Goal: Task Accomplishment & Management: Complete application form

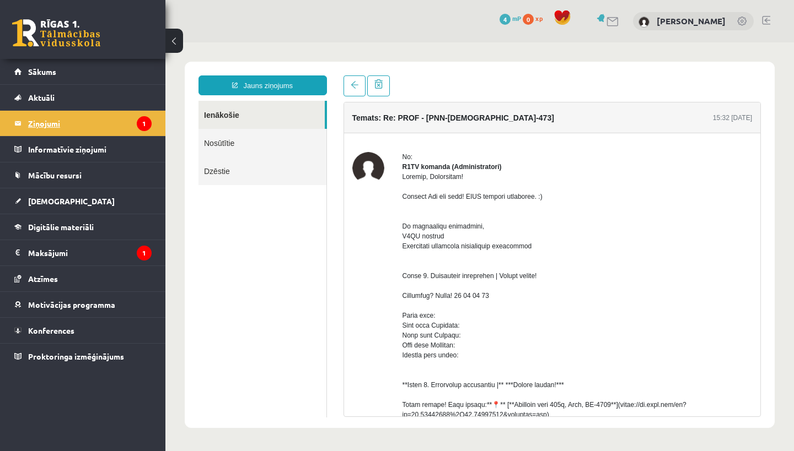
click at [65, 126] on legend "Ziņojumi 1" at bounding box center [89, 123] width 123 height 25
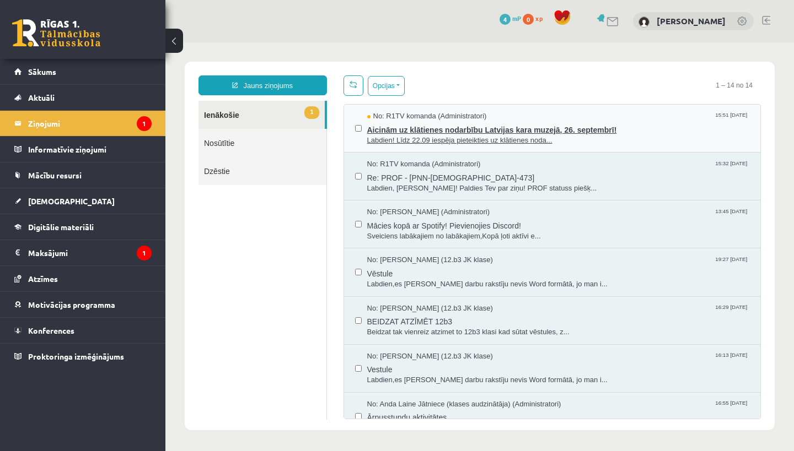
click at [417, 144] on span "Labdien! Līdz 22.09 iespēja pieteikties uz klātienes noda..." at bounding box center [558, 141] width 383 height 10
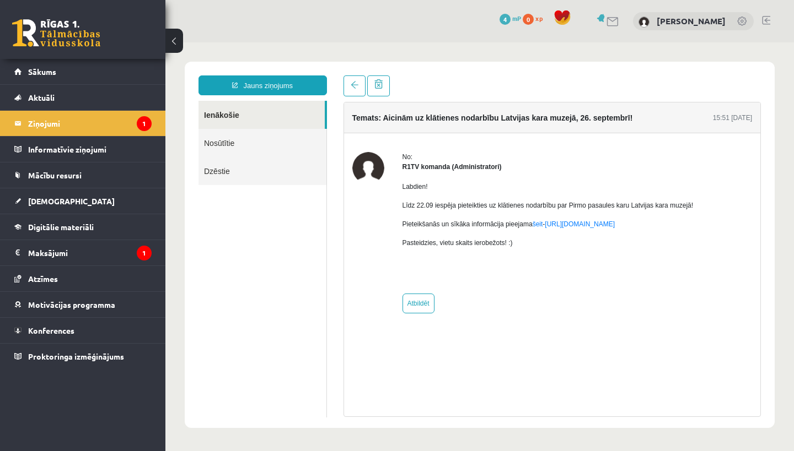
click at [12, 121] on li "Ziņojumi 1" at bounding box center [82, 123] width 165 height 26
click at [30, 76] on span "Sākums" at bounding box center [42, 72] width 28 height 10
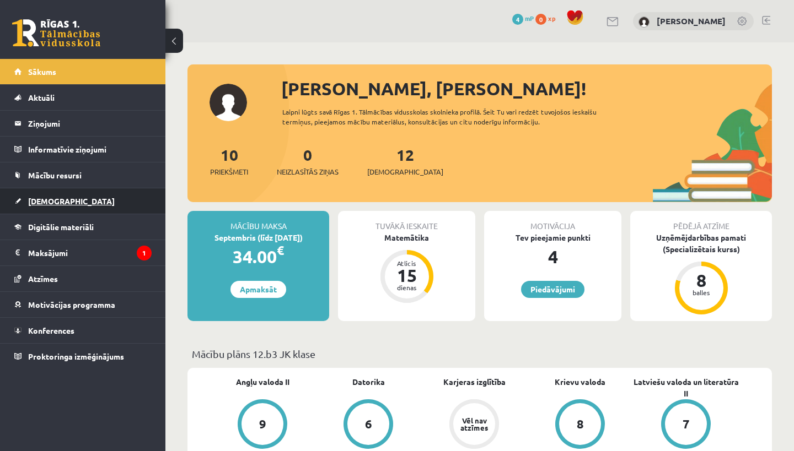
click at [26, 203] on link "[DEMOGRAPHIC_DATA]" at bounding box center [82, 201] width 137 height 25
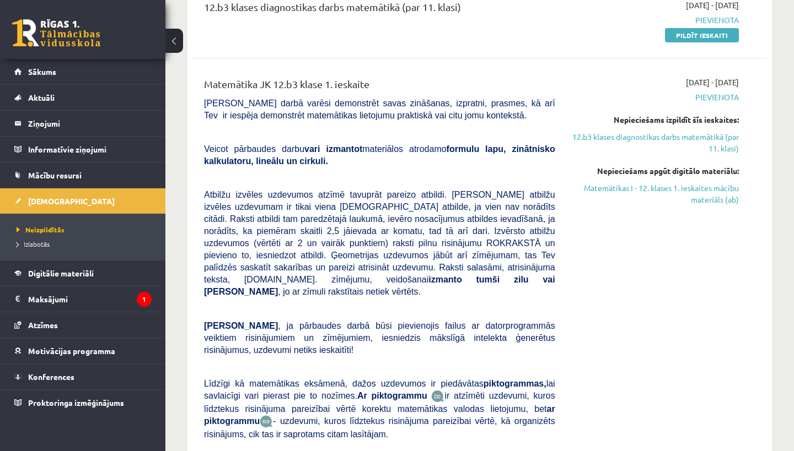
scroll to position [159, 0]
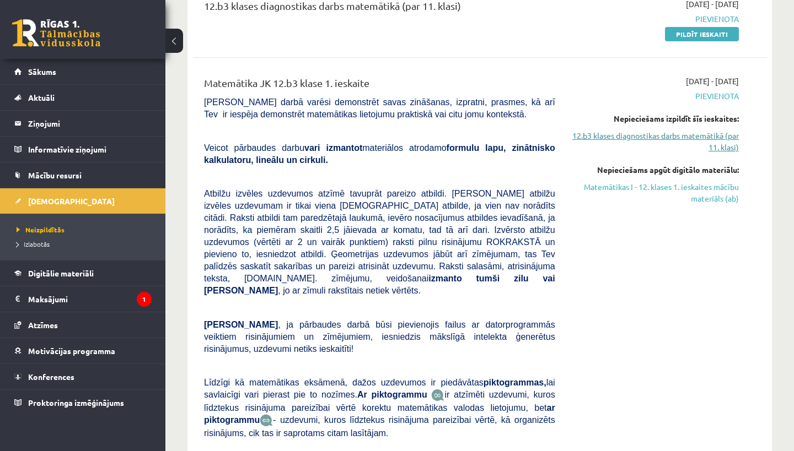
click at [627, 138] on link "12.b3 klases diagnostikas darbs matemātikā (par 11. klasi)" at bounding box center [655, 141] width 167 height 23
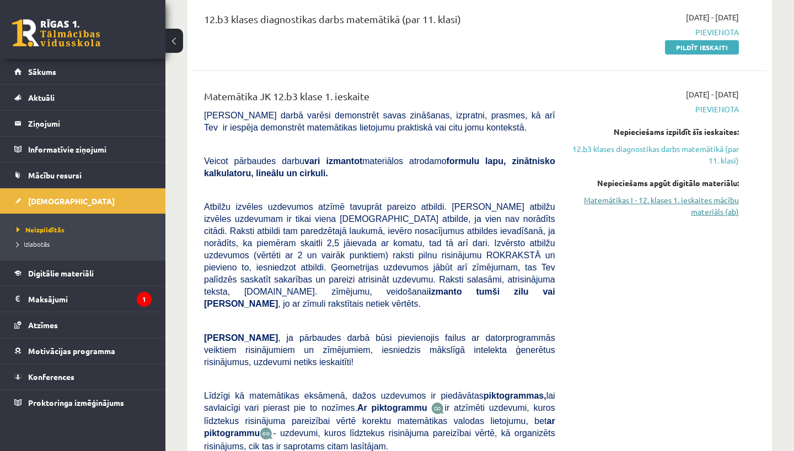
click at [647, 202] on link "Matemātikas I - 12. klases 1. ieskaites mācību materiāls (ab)" at bounding box center [655, 206] width 167 height 23
click at [44, 289] on legend "Maksājumi 1" at bounding box center [89, 299] width 123 height 25
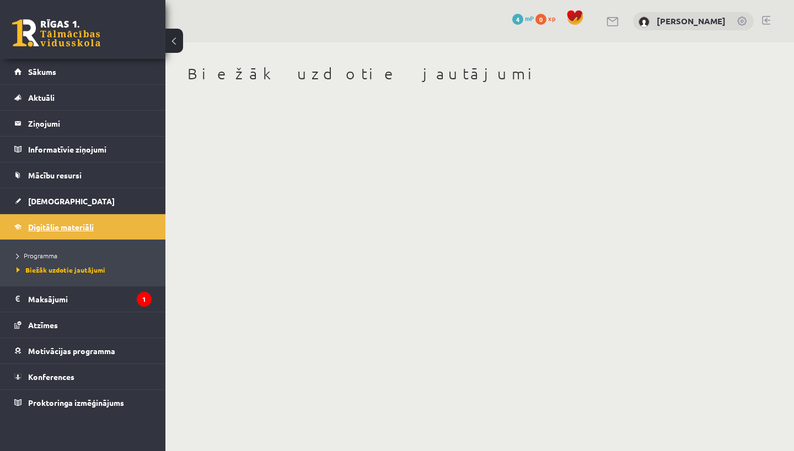
click at [60, 234] on link "Digitālie materiāli" at bounding box center [82, 226] width 137 height 25
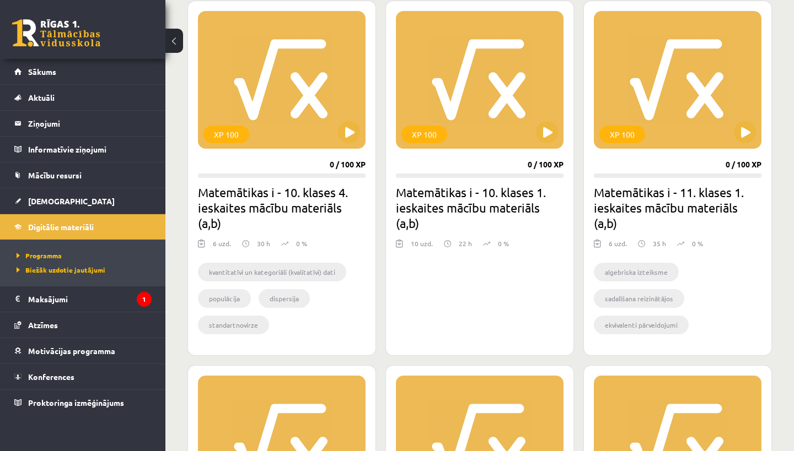
scroll to position [312, 0]
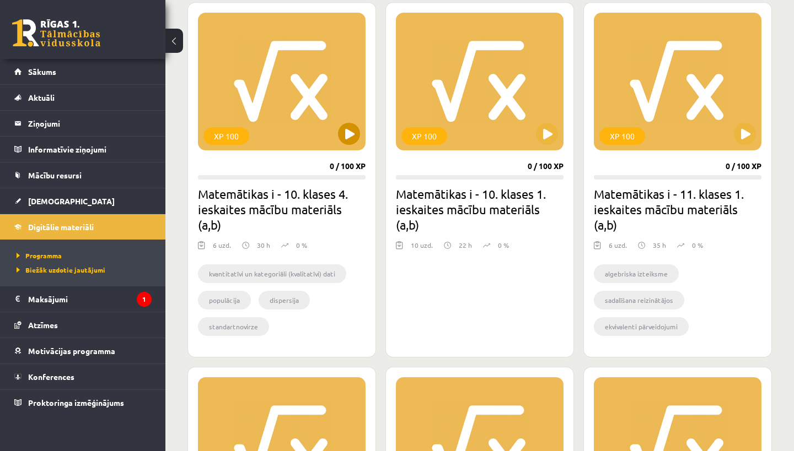
click at [347, 141] on button at bounding box center [349, 134] width 22 height 22
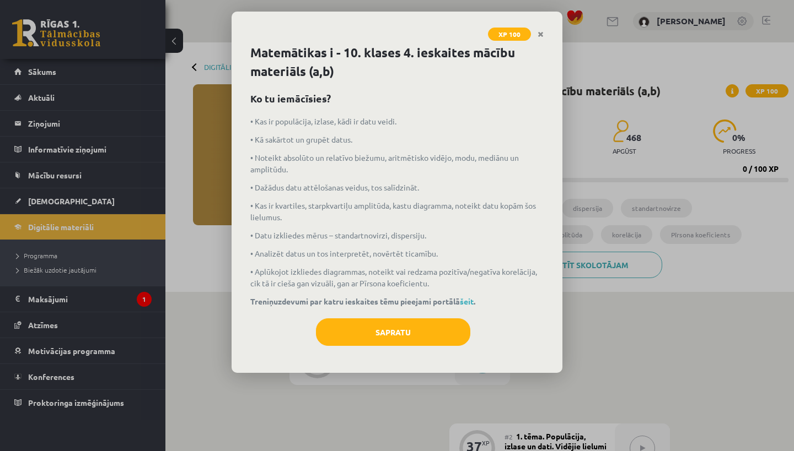
click at [406, 348] on div "Sapratu" at bounding box center [396, 337] width 293 height 36
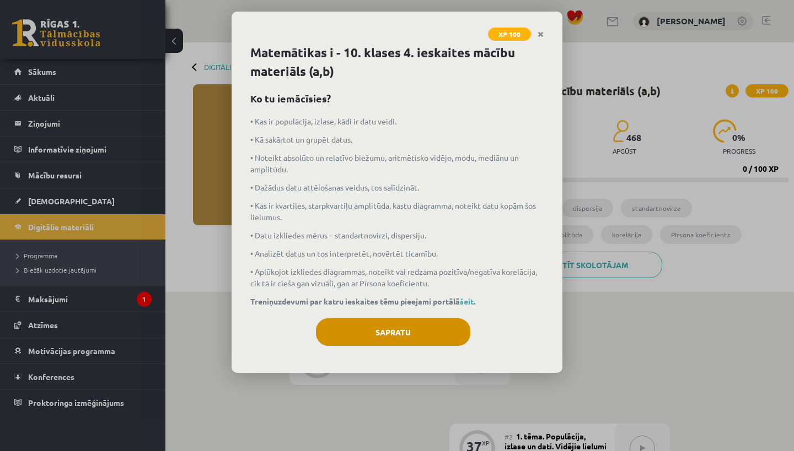
click at [397, 333] on button "Sapratu" at bounding box center [393, 333] width 154 height 28
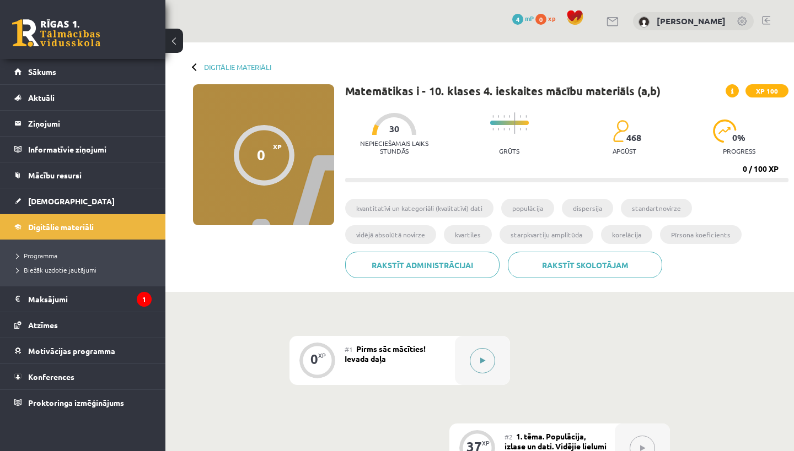
click at [469, 358] on div at bounding box center [482, 360] width 55 height 49
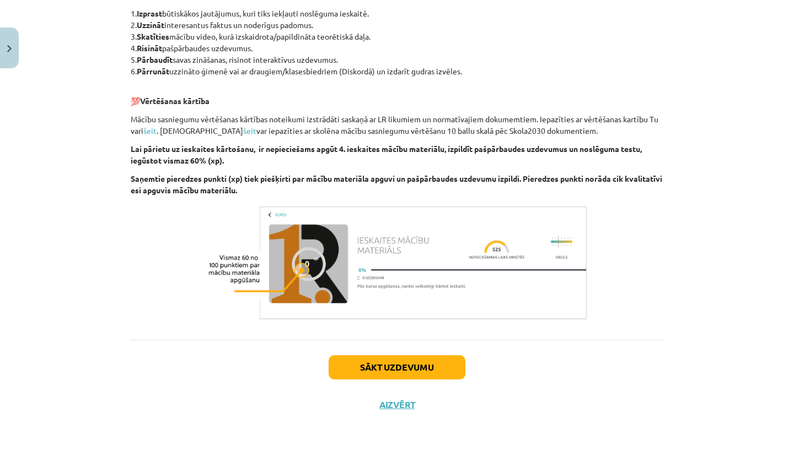
scroll to position [337, 0]
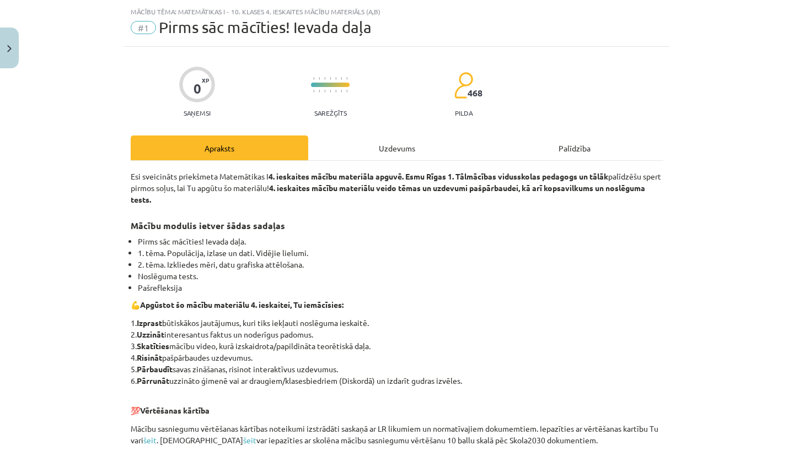
click at [390, 156] on div "Uzdevums" at bounding box center [397, 148] width 178 height 25
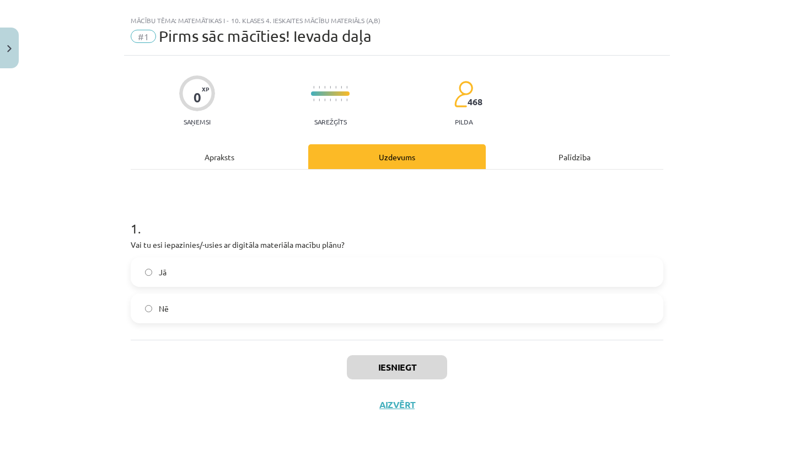
scroll to position [19, 0]
click at [164, 268] on span "Jā" at bounding box center [163, 273] width 8 height 12
click at [351, 367] on button "Iesniegt" at bounding box center [397, 368] width 100 height 24
click at [404, 402] on button "Aizvērt" at bounding box center [397, 405] width 42 height 11
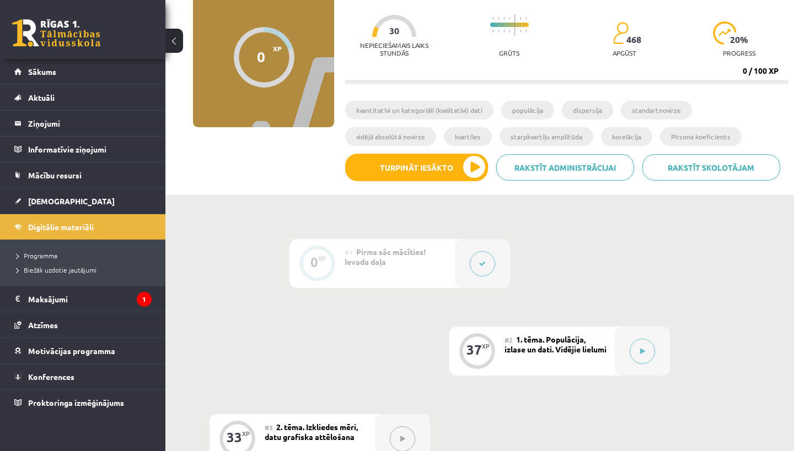
scroll to position [103, 0]
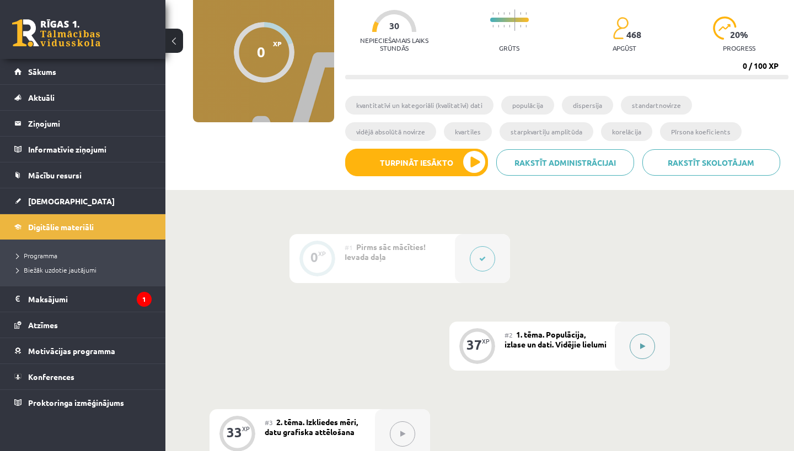
click at [645, 356] on button at bounding box center [642, 346] width 25 height 25
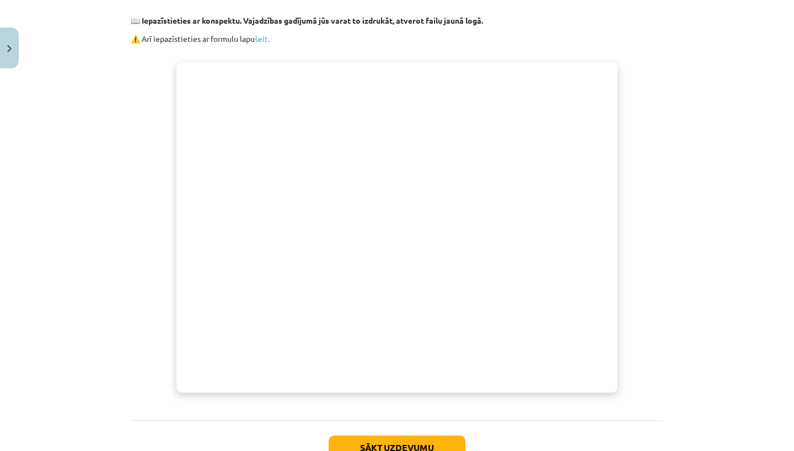
scroll to position [278, 0]
click at [265, 38] on div "Mācību tēma: Matemātikas i - 10. klases 4. ieskaites mācību materiāls (a,b) #2 …" at bounding box center [397, 225] width 794 height 451
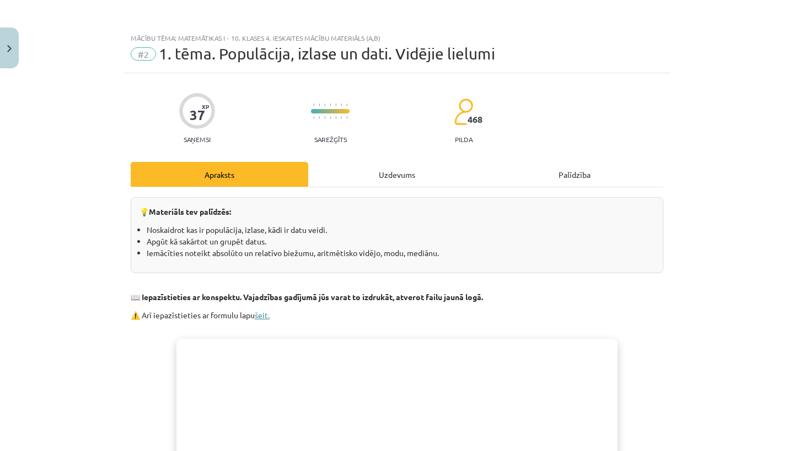
click at [262, 315] on link "šeit." at bounding box center [262, 315] width 15 height 10
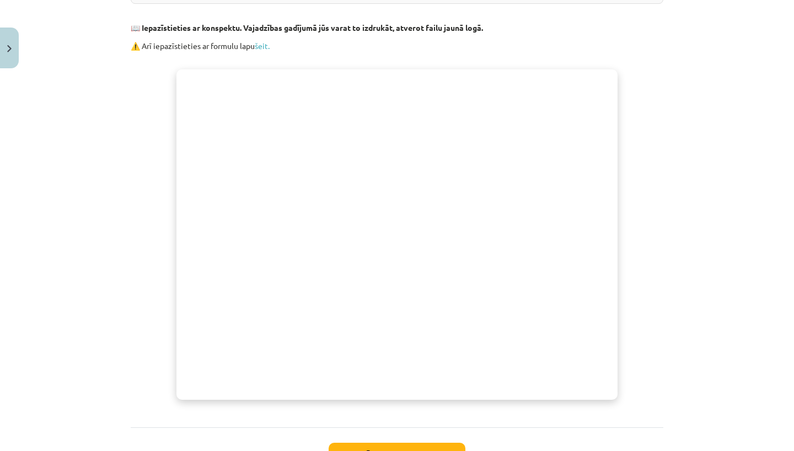
scroll to position [271, 0]
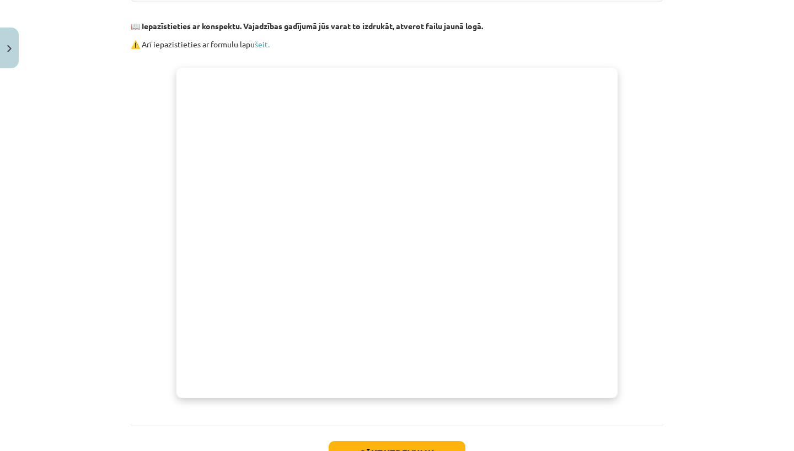
click at [101, 191] on div "Mācību tēma: Matemātikas i - 10. klases 4. ieskaites mācību materiāls (a,b) #2 …" at bounding box center [397, 225] width 794 height 451
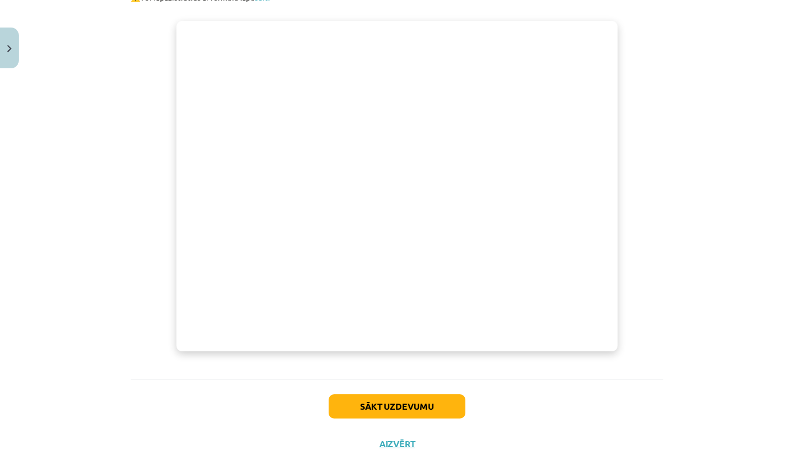
scroll to position [321, 0]
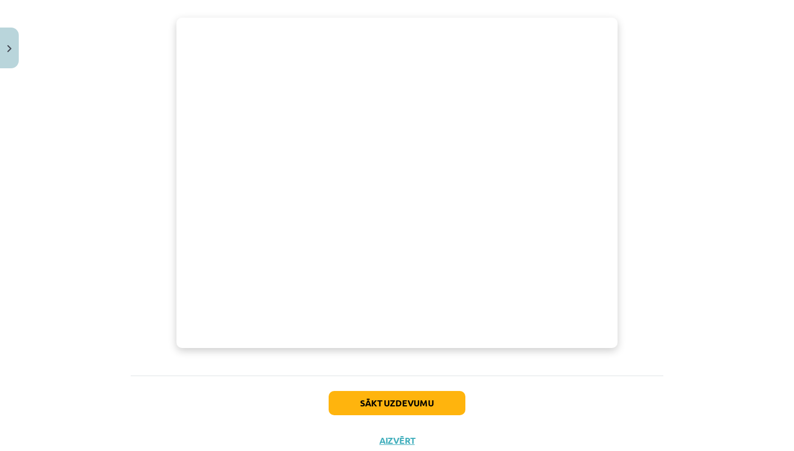
click at [410, 410] on button "Sākt uzdevumu" at bounding box center [397, 403] width 137 height 24
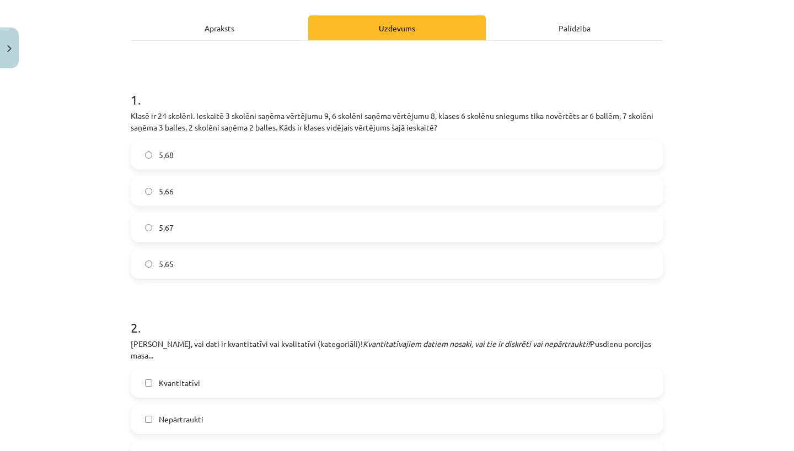
scroll to position [0, 0]
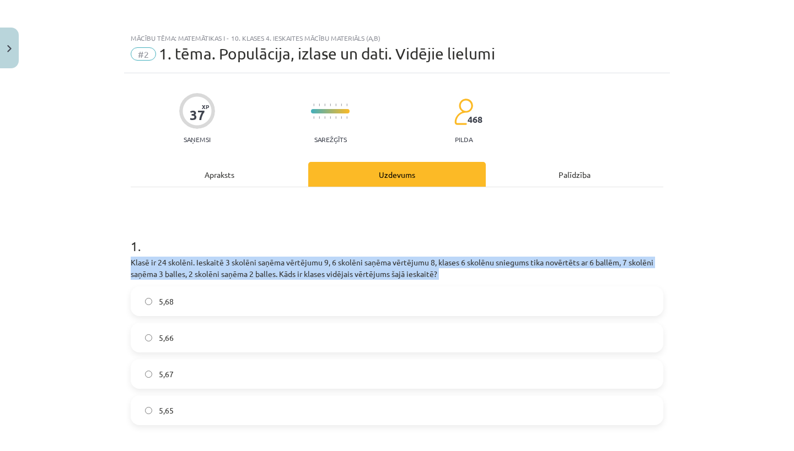
drag, startPoint x: 131, startPoint y: 262, endPoint x: 193, endPoint y: 280, distance: 64.7
click at [193, 280] on div "1 . Klasē ir 24 skolēni. Ieskaitē 3 skolēni saņēma vērtējumu 9, 6 skolēni saņēm…" at bounding box center [397, 322] width 533 height 206
copy div "Klasē ir 24 skolēni. Ieskaitē 3 skolēni saņēma vērtējumu 9, 6 skolēni saņēma vē…"
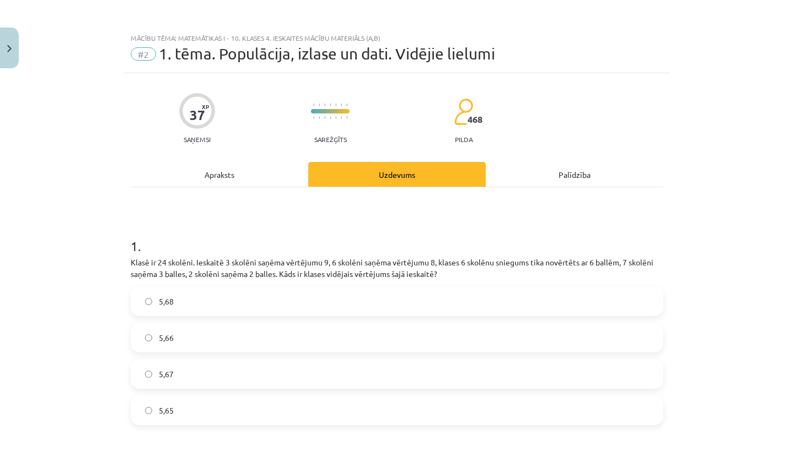
click at [173, 374] on span "5,67" at bounding box center [166, 375] width 15 height 12
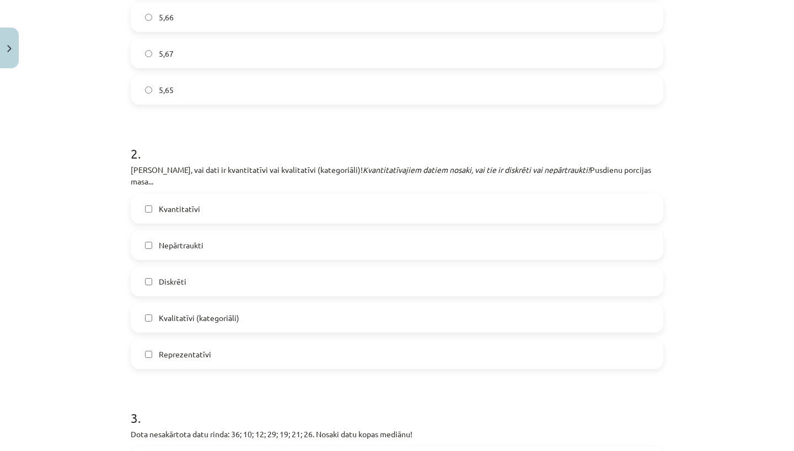
scroll to position [323, 0]
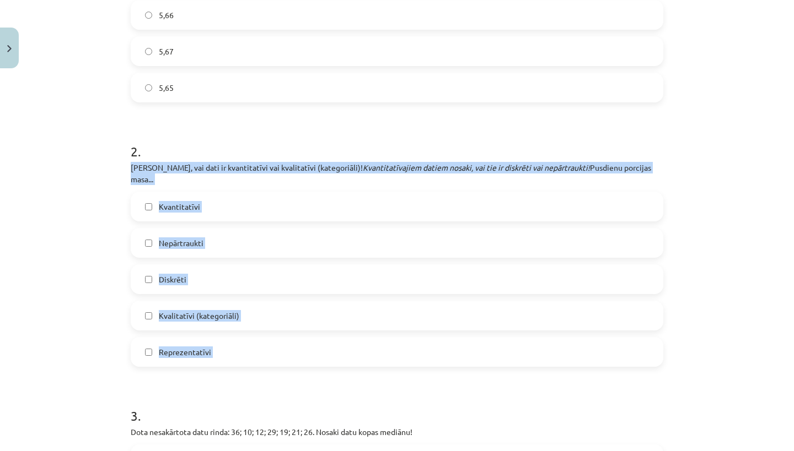
drag, startPoint x: 126, startPoint y: 165, endPoint x: 356, endPoint y: 369, distance: 307.3
copy div "Nosaki, vai dati ir kvantitatīvi vai kvalitatīvi (kategoriāli)! Kvantitatīvajie…"
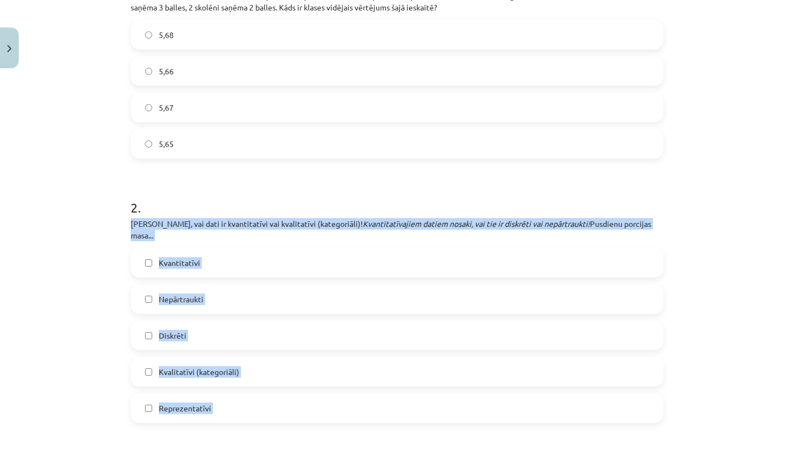
scroll to position [268, 0]
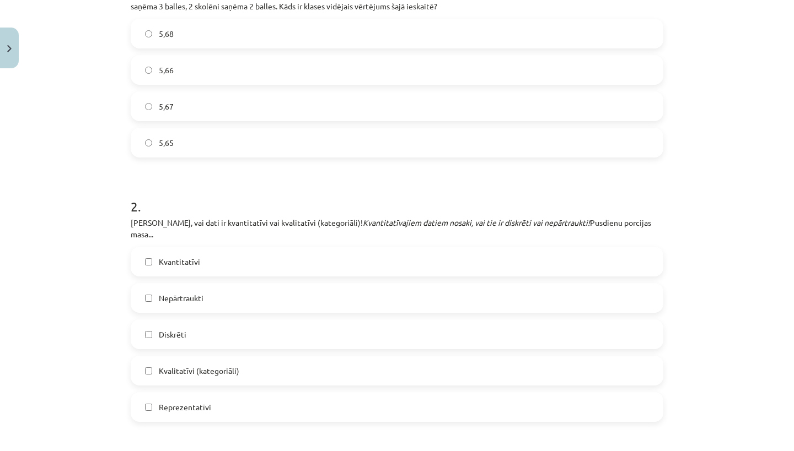
click at [288, 284] on label "Nepārtraukti" at bounding box center [397, 298] width 530 height 28
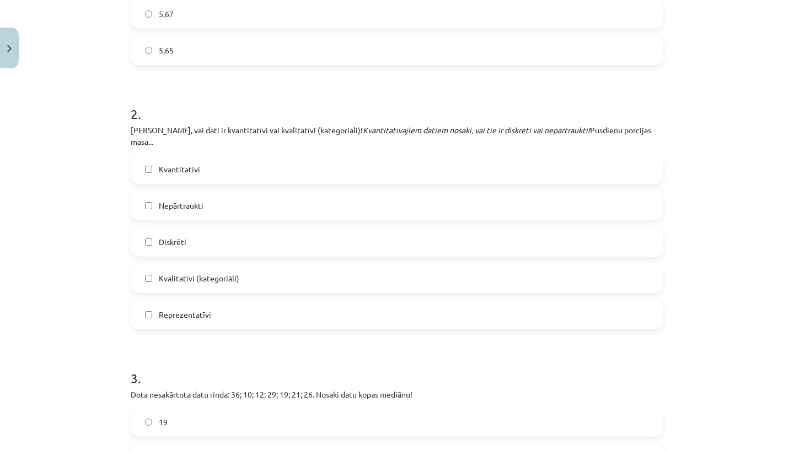
scroll to position [362, 0]
click at [197, 168] on label "Kvantitatīvi" at bounding box center [397, 168] width 530 height 28
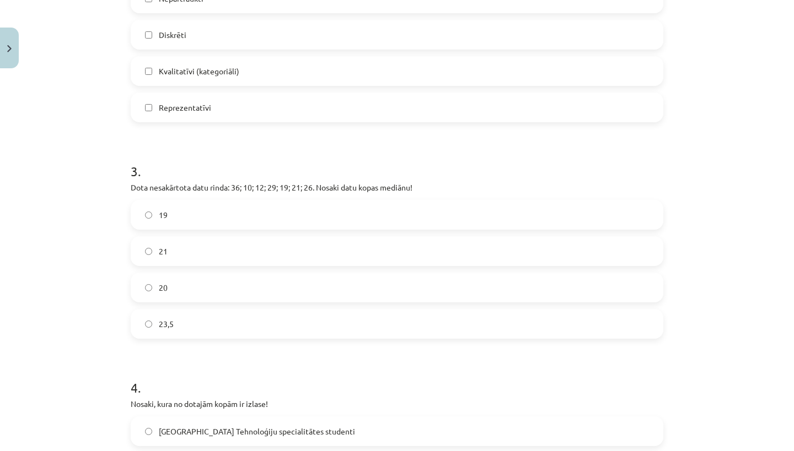
scroll to position [569, 0]
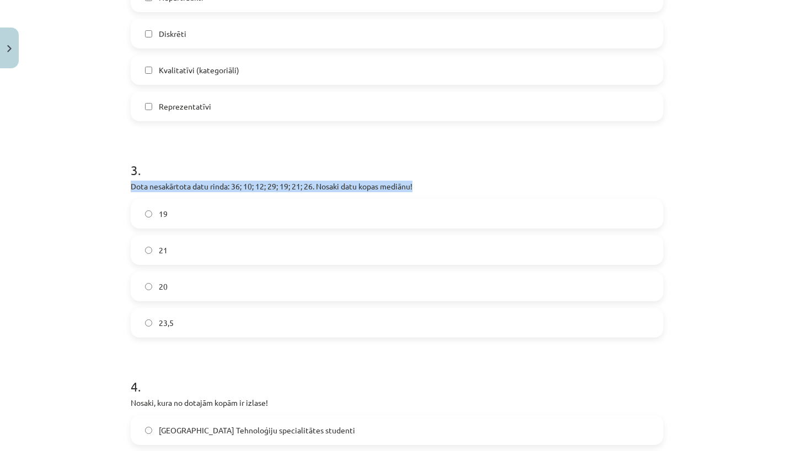
drag, startPoint x: 128, startPoint y: 174, endPoint x: 571, endPoint y: 175, distance: 443.2
copy p "Dota nesakārtota datu rinda: 36; 10; 12; 29; 19; 21; 26. Nosaki datu kopas medi…"
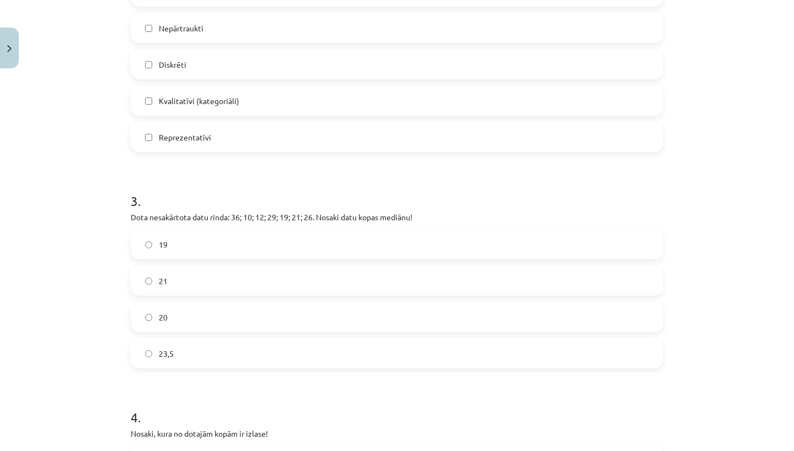
click at [377, 272] on label "21" at bounding box center [397, 281] width 530 height 28
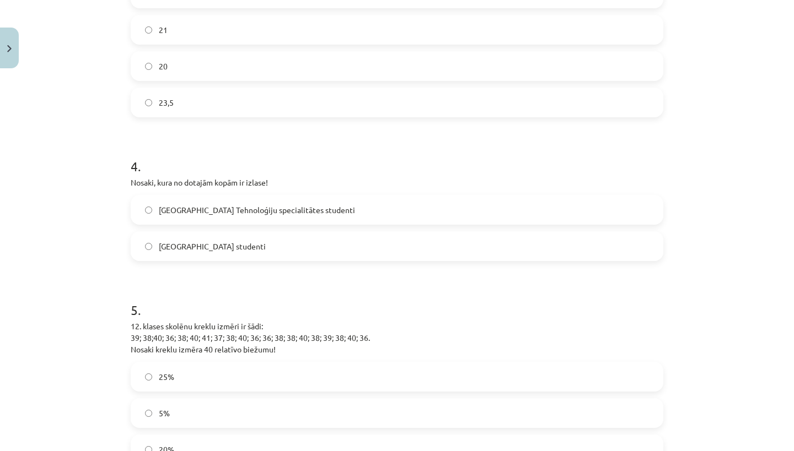
scroll to position [798, 0]
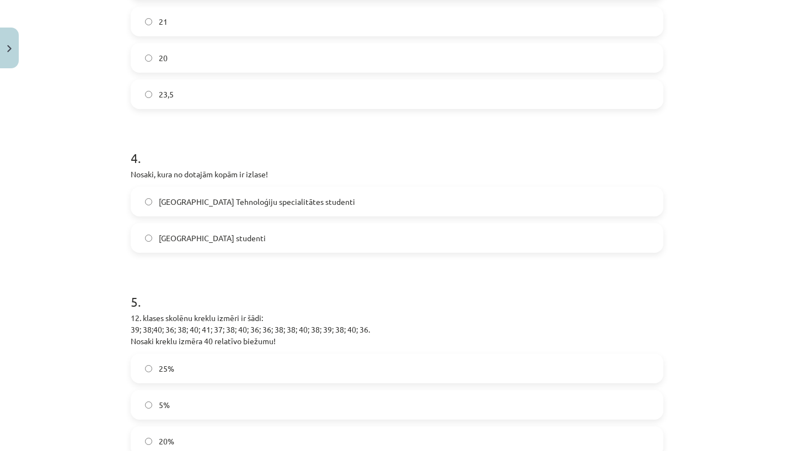
drag, startPoint x: 128, startPoint y: 163, endPoint x: 292, endPoint y: 230, distance: 176.5
click at [292, 230] on div "37 XP Saņemsi Sarežģīts 468 pilda Apraksts Uzdevums Palīdzība 1 . Klasē ir 24 s…" at bounding box center [397, 235] width 546 height 1918
copy div "Nosaki, kura no dotajām kopām ir izlase! Latvijas Universitātes Tehnoloģiju spe…"
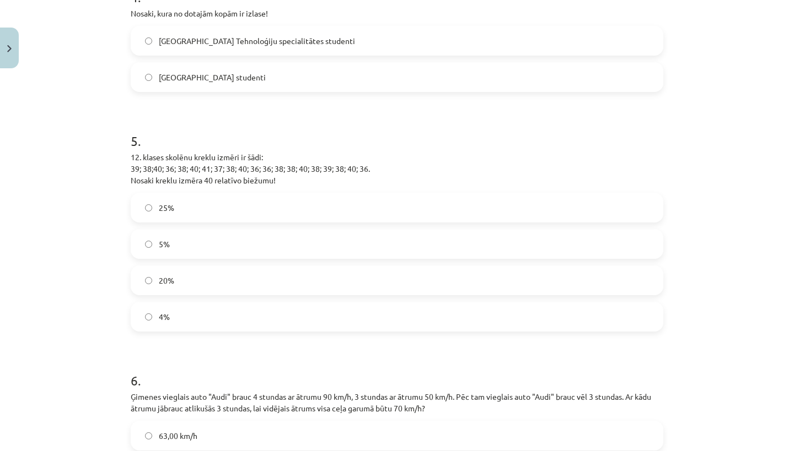
scroll to position [965, 0]
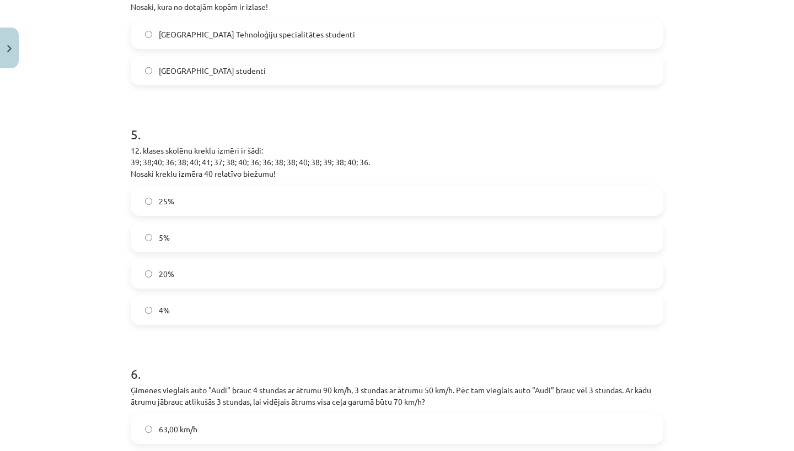
click at [172, 35] on div "Mācību tēma: Matemātikas i - 10. klases 4. ieskaites mācību materiāls (a,b) #2 …" at bounding box center [397, 225] width 794 height 451
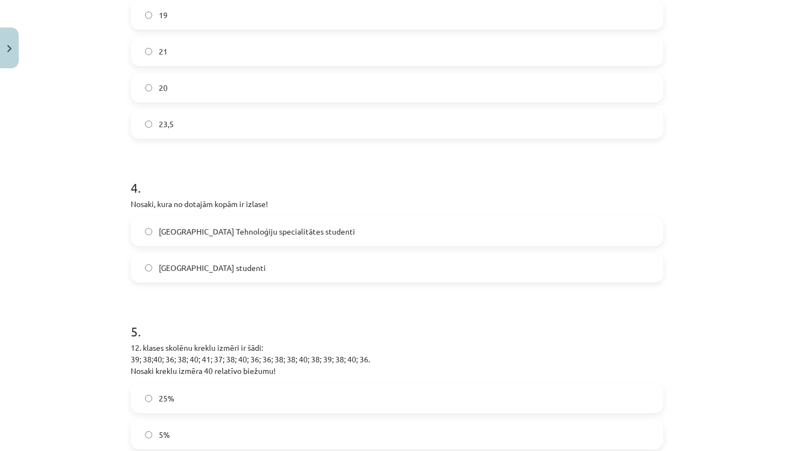
scroll to position [761, 0]
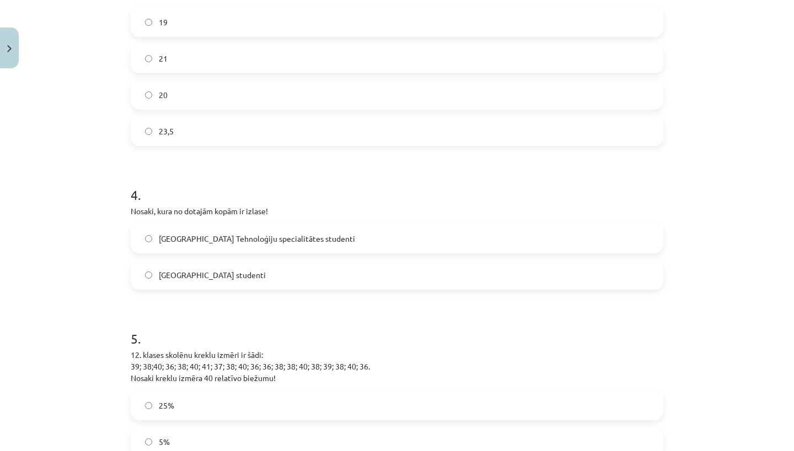
click at [192, 236] on label "Latvijas Universitātes Tehnoloģiju specialitātes studenti" at bounding box center [397, 239] width 530 height 28
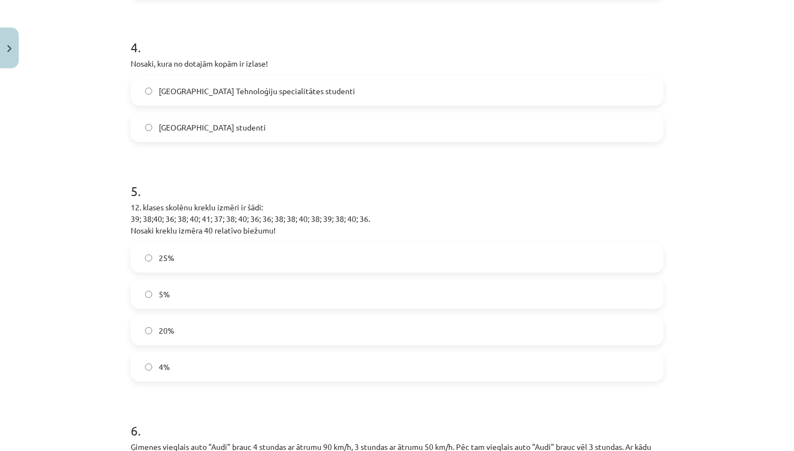
scroll to position [909, 0]
click at [177, 280] on label "5%" at bounding box center [397, 294] width 530 height 28
drag, startPoint x: 133, startPoint y: 193, endPoint x: 219, endPoint y: 136, distance: 103.4
click at [219, 136] on form "1 . Klasē ir 24 skolēni. Ieskaitē 3 skolēni saņēma vērtējumu 9, 6 skolēni saņēm…" at bounding box center [397, 145] width 533 height 1671
click at [218, 164] on h1 "5 ." at bounding box center [397, 181] width 533 height 34
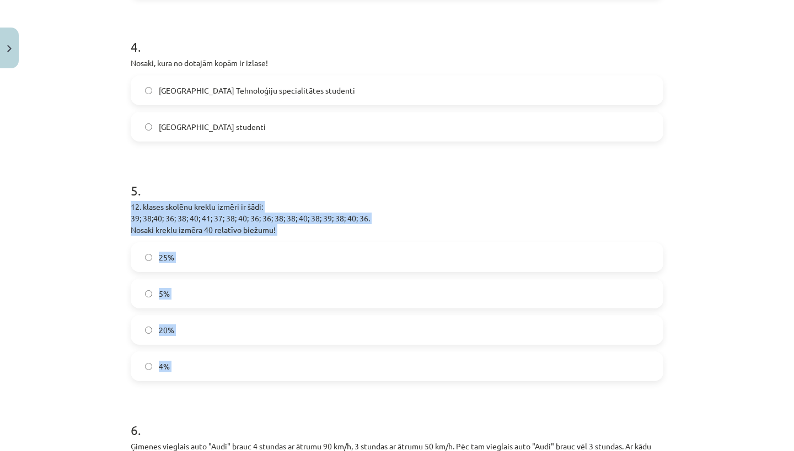
drag, startPoint x: 130, startPoint y: 196, endPoint x: 256, endPoint y: 395, distance: 235.4
click at [256, 395] on div "37 XP Saņemsi Sarežģīts 468 pilda Apraksts Uzdevums Palīdzība 1 . Klasē ir 24 s…" at bounding box center [397, 123] width 546 height 1918
copy div "12. klases skolēnu kreklu izmēri ir šādi: 39; 38;40; 36; 38; 40; 41; 37; 38; 40…"
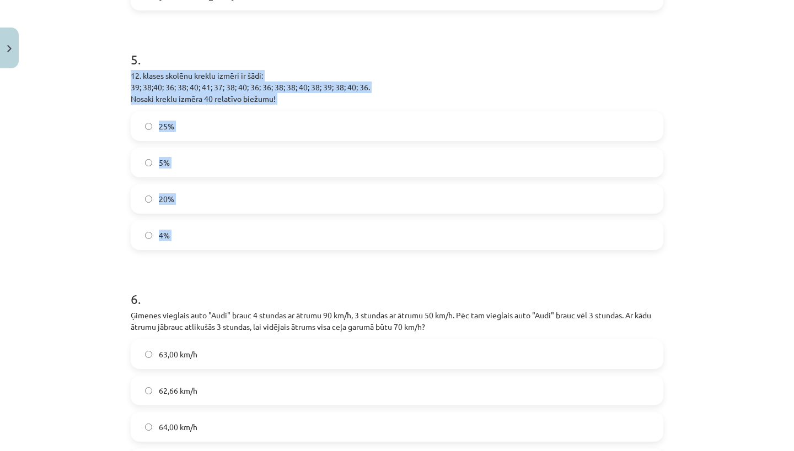
scroll to position [1080, 0]
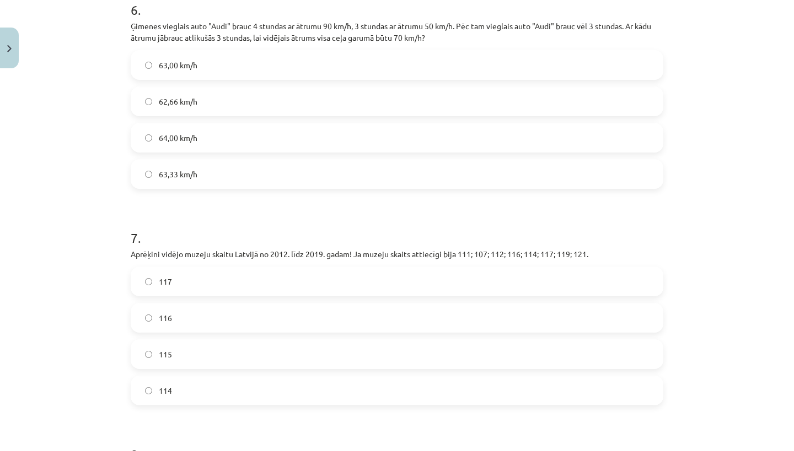
scroll to position [1319, 0]
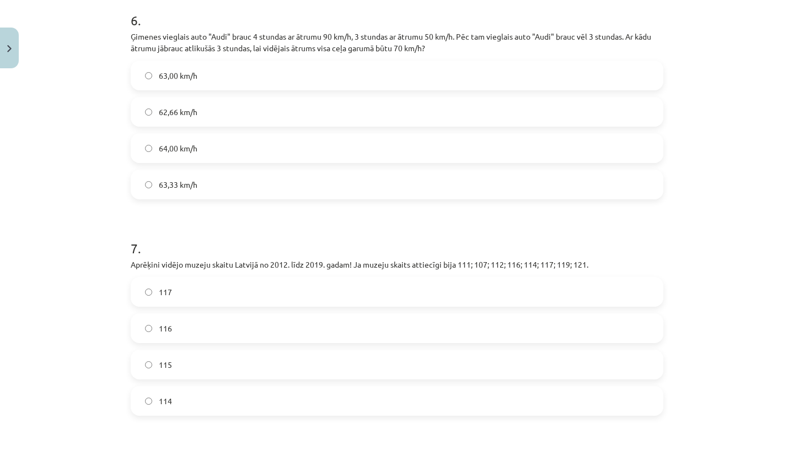
click at [228, 143] on label "64,00 km/h" at bounding box center [397, 149] width 530 height 28
drag, startPoint x: 122, startPoint y: 23, endPoint x: 94, endPoint y: 4, distance: 33.8
click at [94, 4] on div "Mācību tēma: Matemātikas i - 10. klases 4. ieskaites mācību materiāls (a,b) #2 …" at bounding box center [397, 225] width 794 height 451
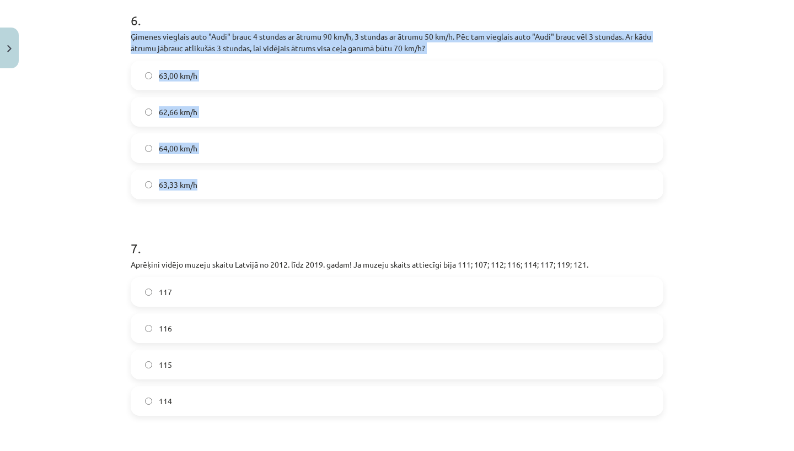
drag, startPoint x: 130, startPoint y: 23, endPoint x: 202, endPoint y: 184, distance: 175.9
copy div "Ģimenes vieglais auto "Audi" brauc 4 stundas ar ātrumu 90 km/h, 3 stundas ar āt…"
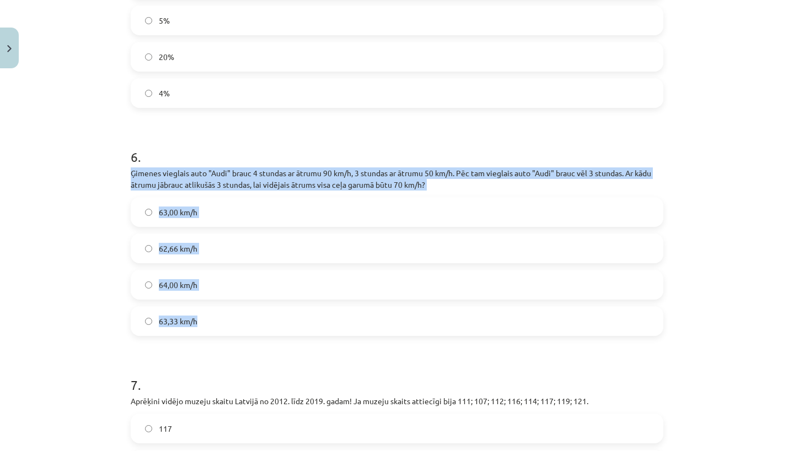
scroll to position [1186, 0]
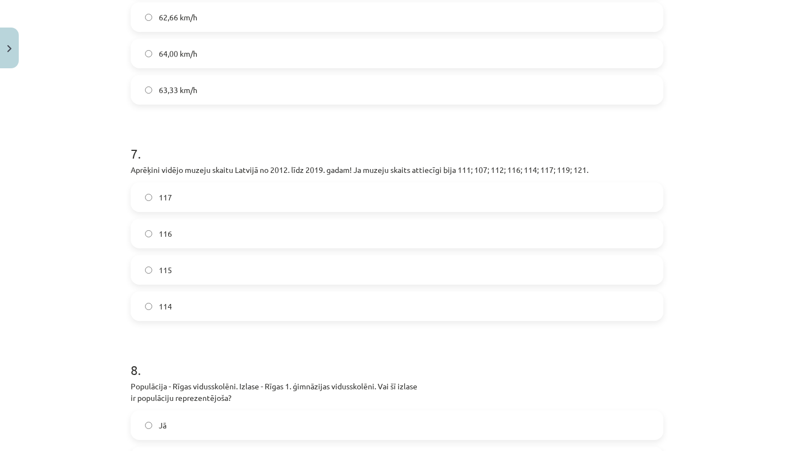
scroll to position [1419, 0]
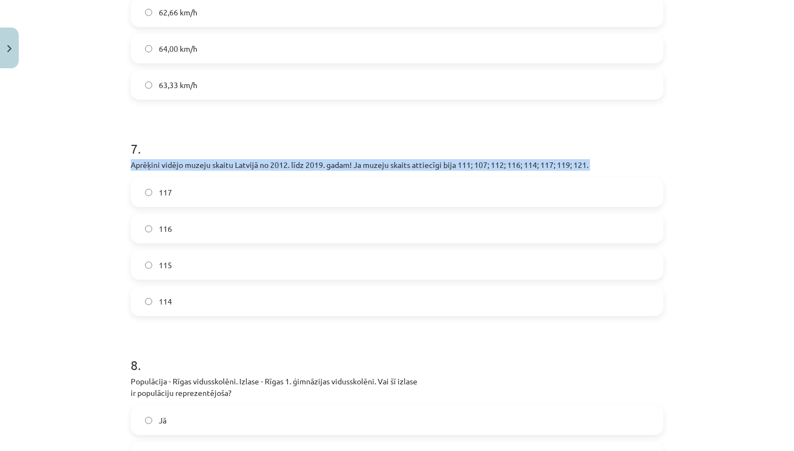
drag, startPoint x: 133, startPoint y: 153, endPoint x: 617, endPoint y: 171, distance: 484.3
click at [617, 171] on div "7 . Aprēķini vidējo muzeju skaitu Latvijā no 2012. līdz 2019. gadam! Ja muzeju …" at bounding box center [397, 219] width 533 height 195
copy div "Aprēķini vidējo muzeju skaitu Latvijā no 2012. līdz 2019. gadam! Ja muzeju skai…"
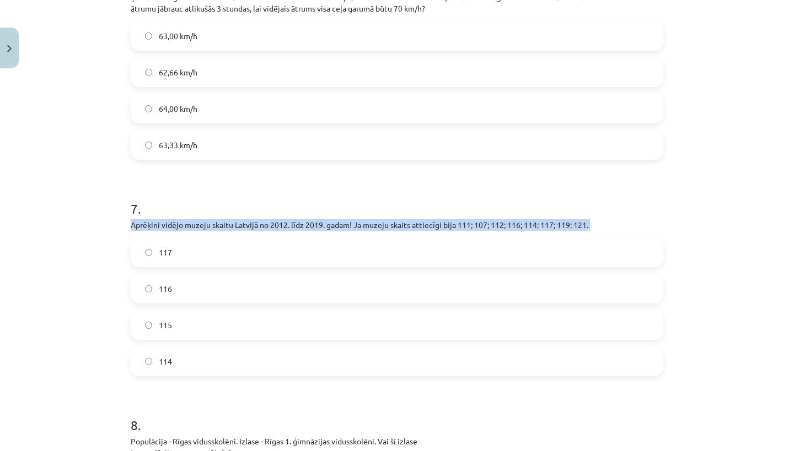
scroll to position [1395, 0]
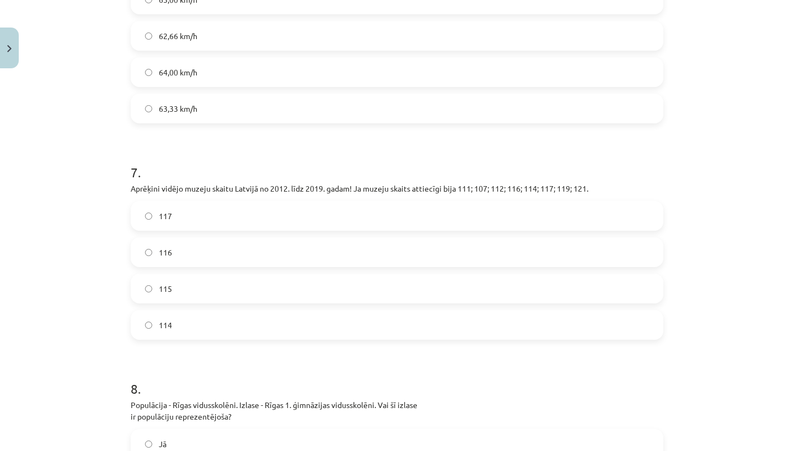
click at [81, 368] on div "Mācību tēma: Matemātikas i - 10. klases 4. ieskaites mācību materiāls (a,b) #2 …" at bounding box center [397, 225] width 794 height 451
click at [213, 312] on label "114" at bounding box center [397, 325] width 530 height 28
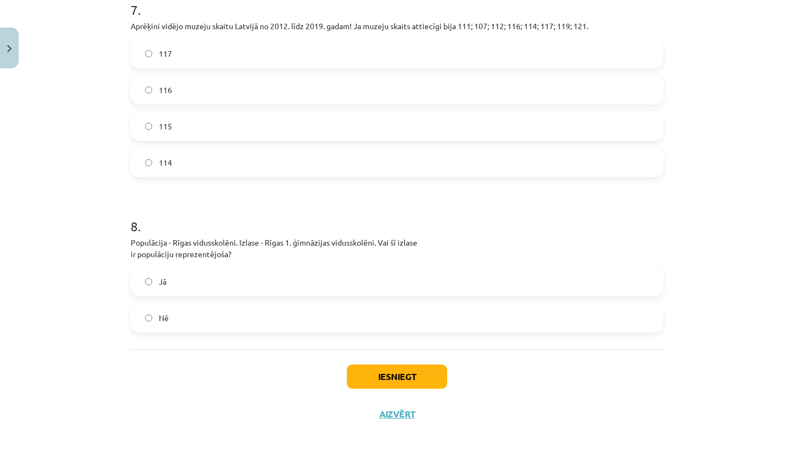
scroll to position [1557, 0]
click at [169, 133] on div "117 116 115 114" at bounding box center [397, 108] width 533 height 139
click at [169, 125] on label "115" at bounding box center [397, 127] width 530 height 28
drag, startPoint x: 130, startPoint y: 227, endPoint x: 249, endPoint y: 242, distance: 120.0
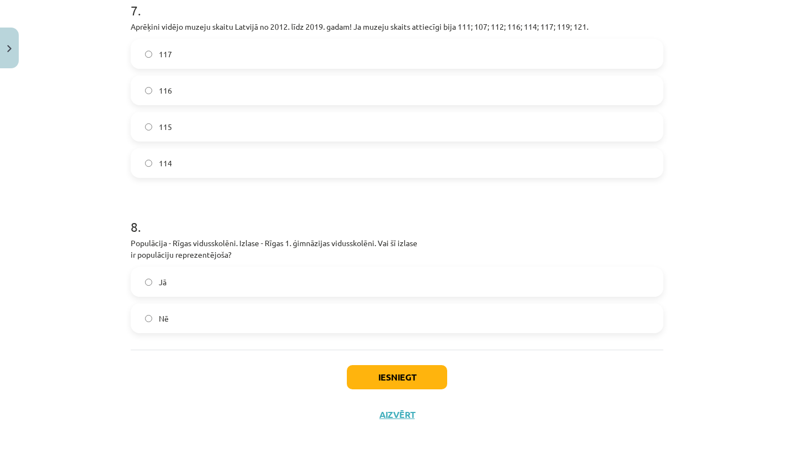
copy p "Populācija - Rīgas vidusskolēni. Izlase - Rīgas 1. ģimnāzijas vidusskolēni. Vai…"
click at [142, 317] on label "Nē" at bounding box center [397, 319] width 530 height 28
click at [412, 365] on button "Iesniegt" at bounding box center [397, 377] width 100 height 24
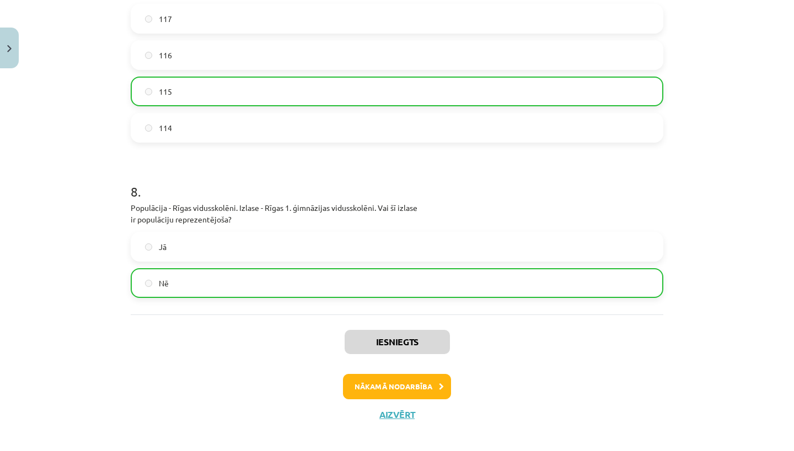
scroll to position [1592, 0]
click at [376, 382] on button "Nākamā nodarbība" at bounding box center [397, 387] width 108 height 25
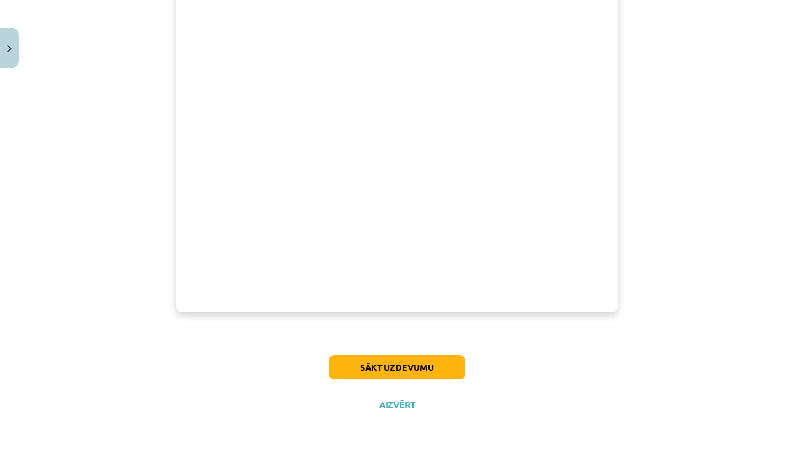
scroll to position [364, 0]
click at [358, 371] on button "Sākt uzdevumu" at bounding box center [397, 368] width 137 height 24
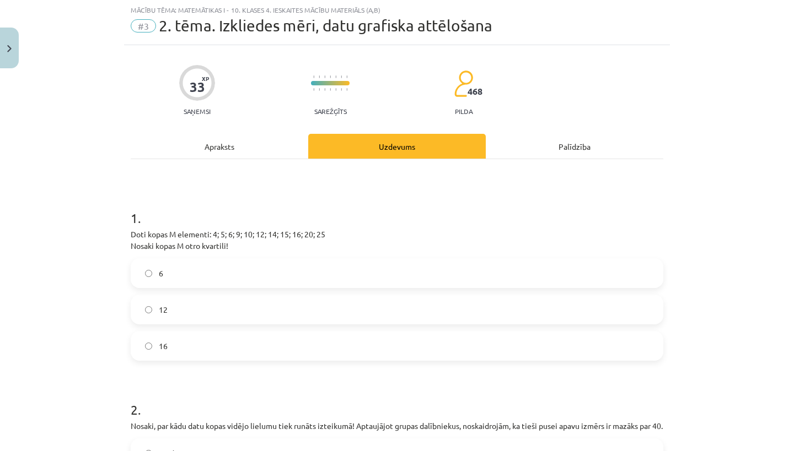
scroll to position [28, 0]
click at [790, 122] on div "Mācību tēma: Matemātikas i - 10. klases 4. ieskaites mācību materiāls (a,b) #3 …" at bounding box center [397, 225] width 794 height 451
drag, startPoint x: 784, startPoint y: 30, endPoint x: 438, endPoint y: 248, distance: 408.5
click at [438, 248] on p "Doti kopas M elementi: 4; 5; 6; 9; 10; 12; 14; 15; 16; 20; 25 Nosaki kopas M ot…" at bounding box center [397, 240] width 533 height 23
drag, startPoint x: 128, startPoint y: 232, endPoint x: 244, endPoint y: 250, distance: 116.6
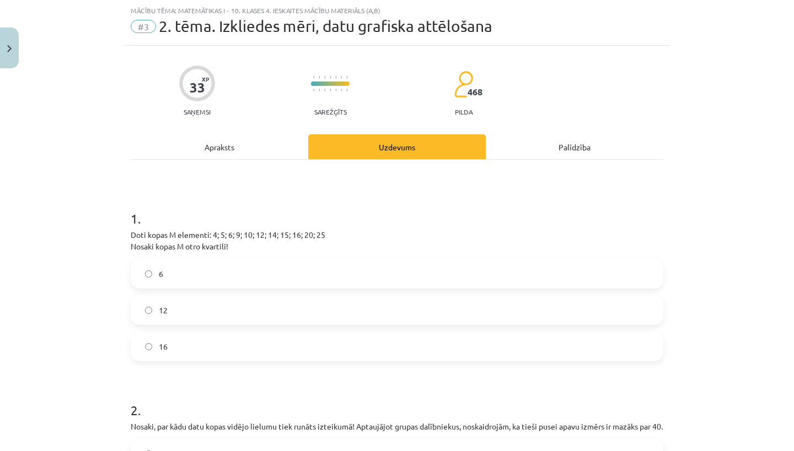
copy p "Doti kopas M elementi: 4; 5; 6; 9; 10; 12; 14; 15; 16; 20; 25 Nosaki kopas M ot…"
click at [200, 313] on label "12" at bounding box center [397, 311] width 530 height 28
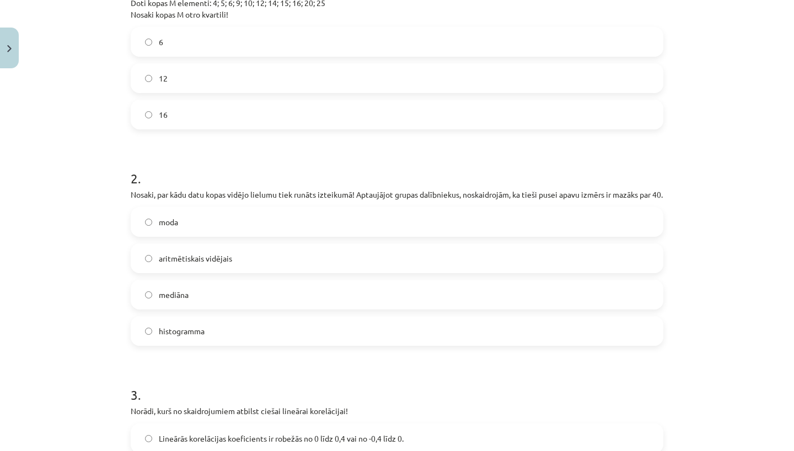
scroll to position [275, 0]
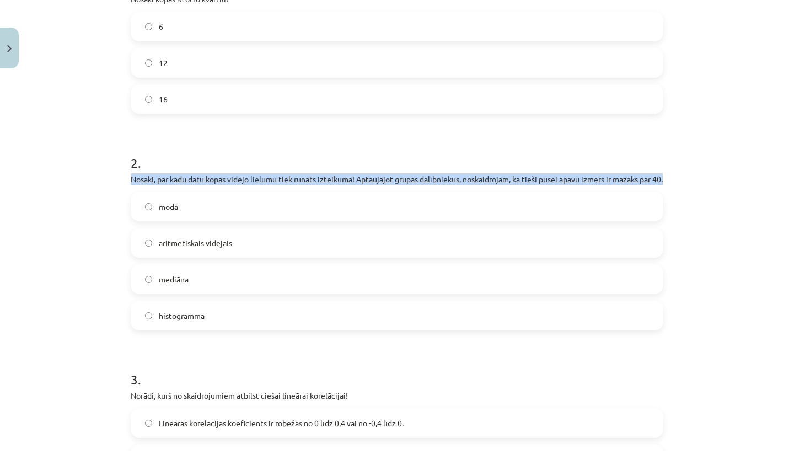
drag, startPoint x: 131, startPoint y: 179, endPoint x: 202, endPoint y: 187, distance: 71.0
click at [202, 185] on p "Nosaki, par kādu datu kopas vidējo lielumu tiek runāts izteikumā! Aptaujājot gr…" at bounding box center [397, 180] width 533 height 12
copy p "Nosaki, par kādu datu kopas vidējo lielumu tiek runāts izteikumā! Aptaujājot gr…"
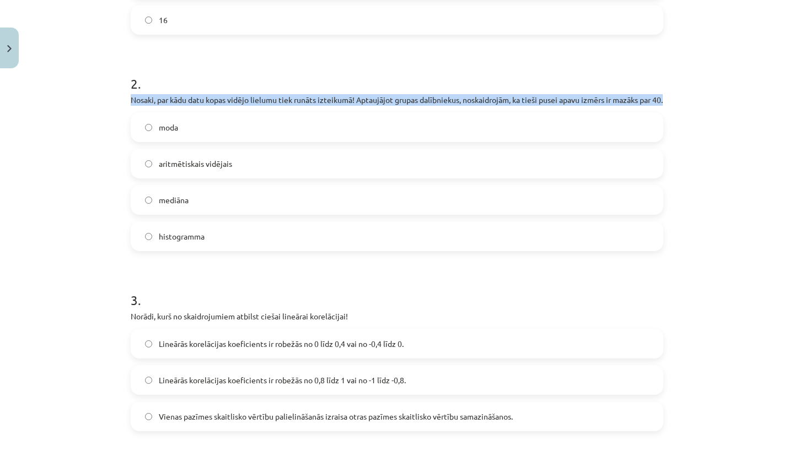
scroll to position [358, 0]
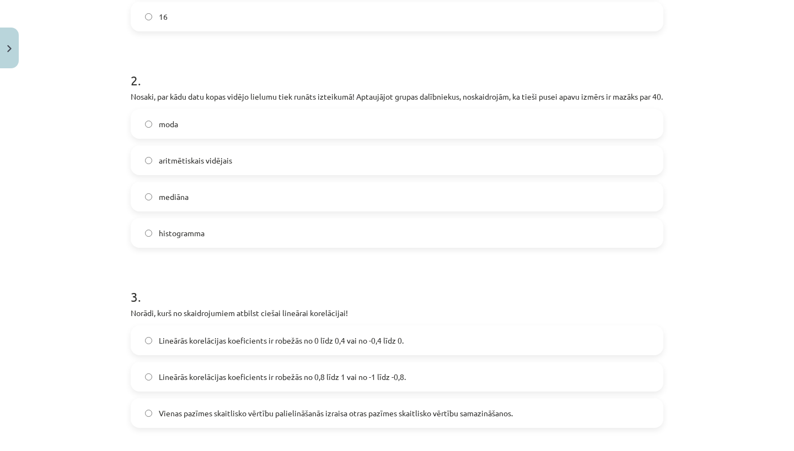
click at [251, 209] on label "mediāna" at bounding box center [397, 197] width 530 height 28
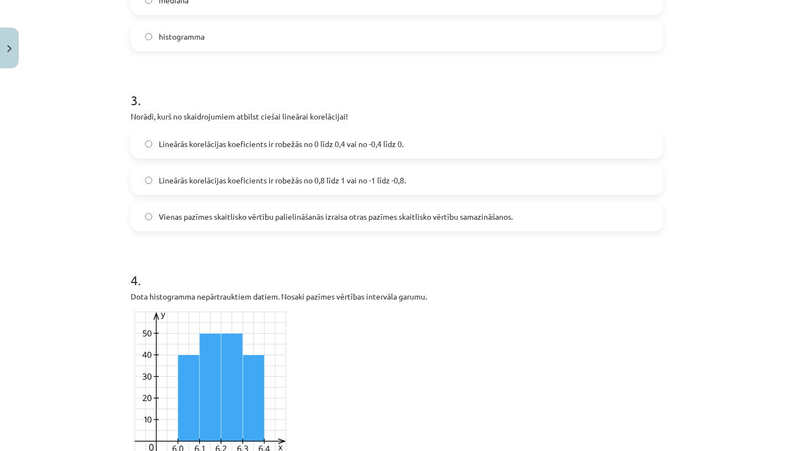
scroll to position [556, 0]
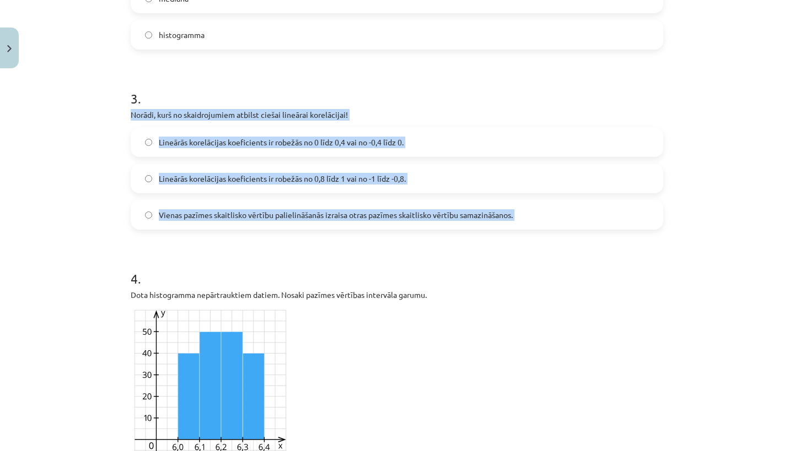
drag, startPoint x: 126, startPoint y: 123, endPoint x: 374, endPoint y: 256, distance: 281.1
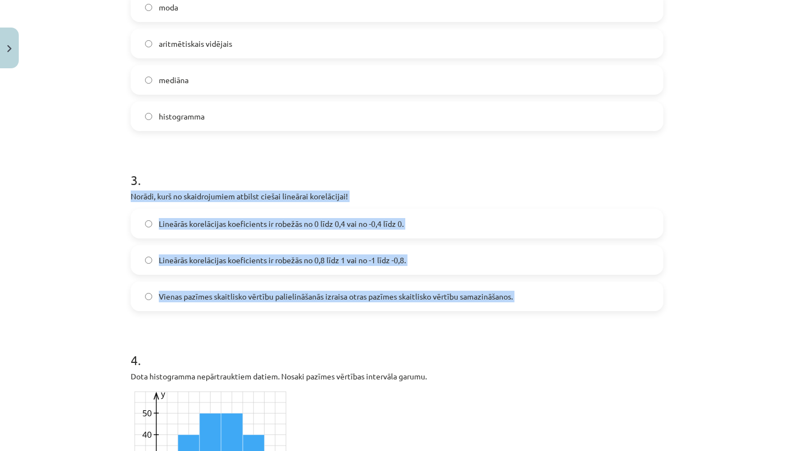
scroll to position [477, 0]
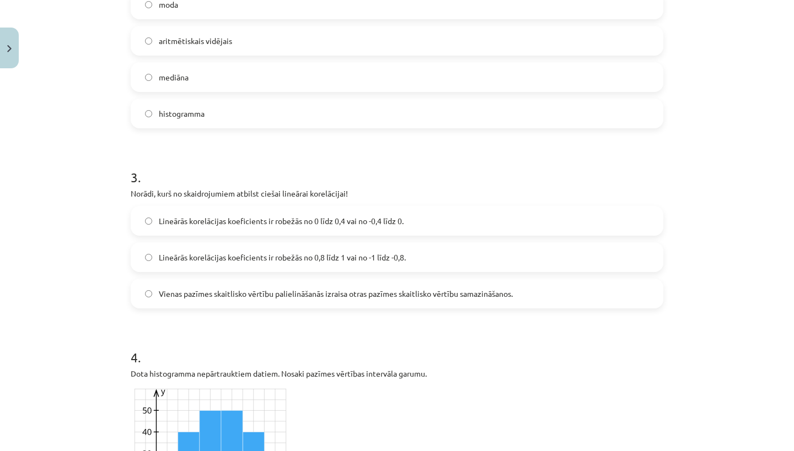
click at [223, 351] on h1 "4 ." at bounding box center [397, 348] width 533 height 34
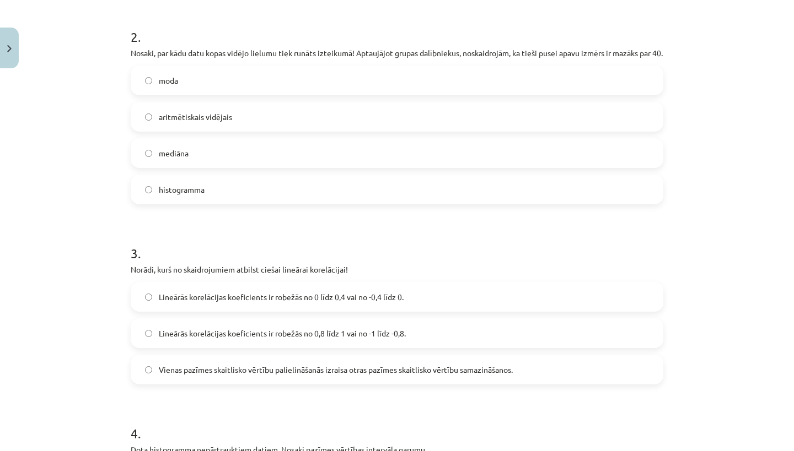
scroll to position [402, 0]
click at [234, 338] on span "Lineārās korelācijas koeficients ir robežās no 0,8 līdz 1 vai no -1 līdz -0,8." at bounding box center [282, 333] width 247 height 12
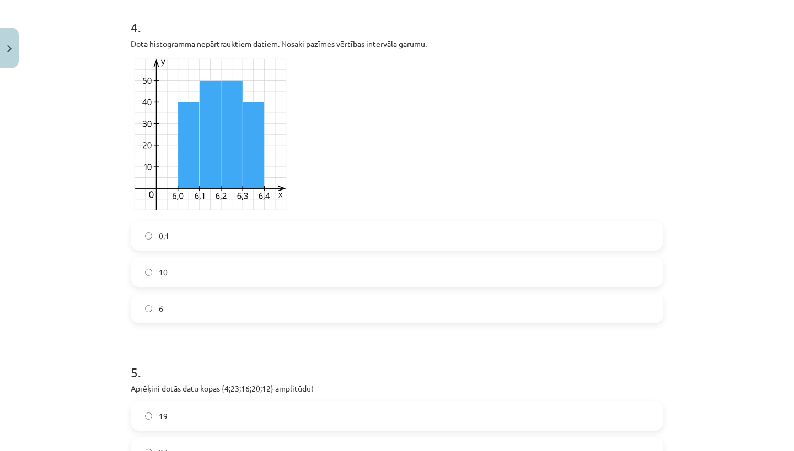
scroll to position [810, 0]
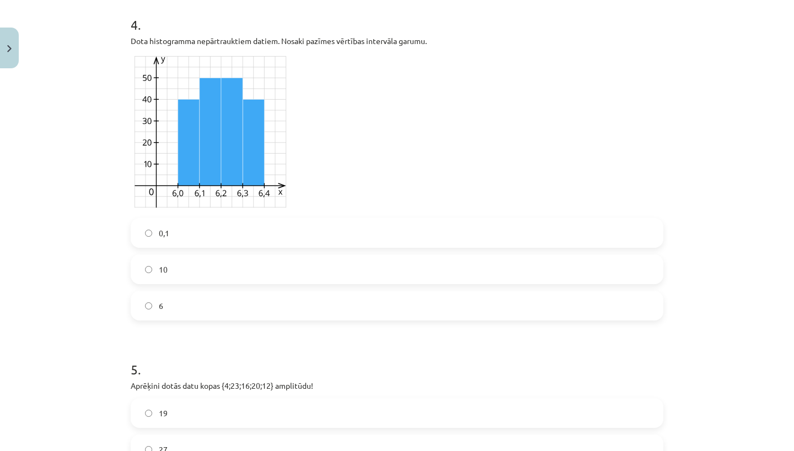
click at [175, 247] on label "0,1" at bounding box center [397, 233] width 530 height 28
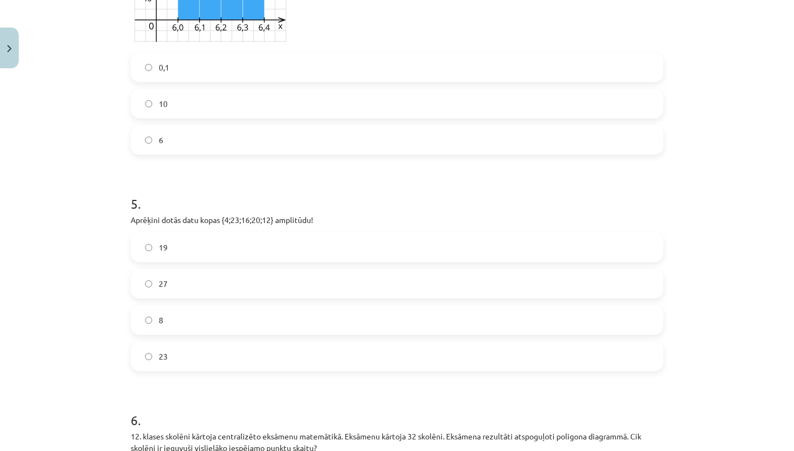
scroll to position [977, 0]
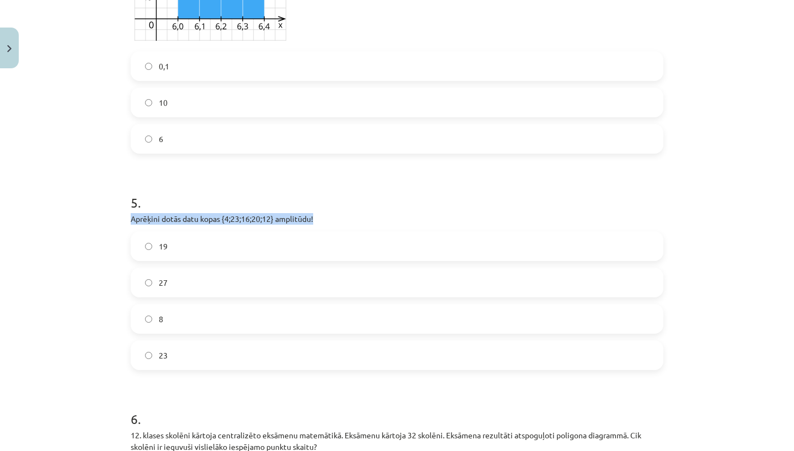
drag, startPoint x: 128, startPoint y: 232, endPoint x: 353, endPoint y: 228, distance: 224.4
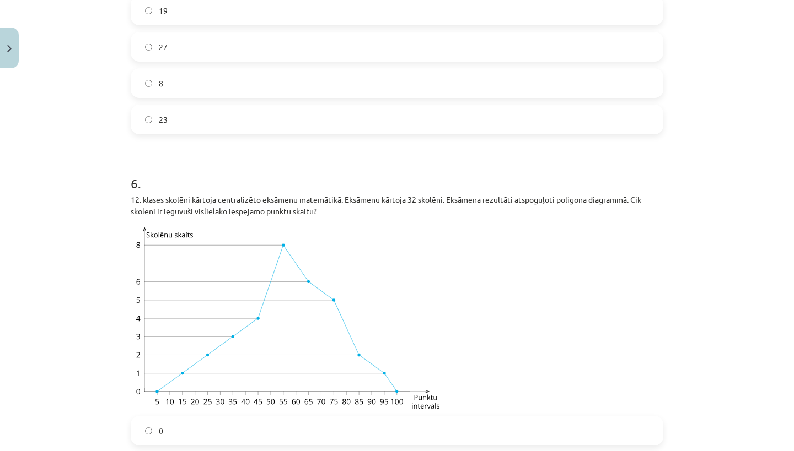
scroll to position [1223, 0]
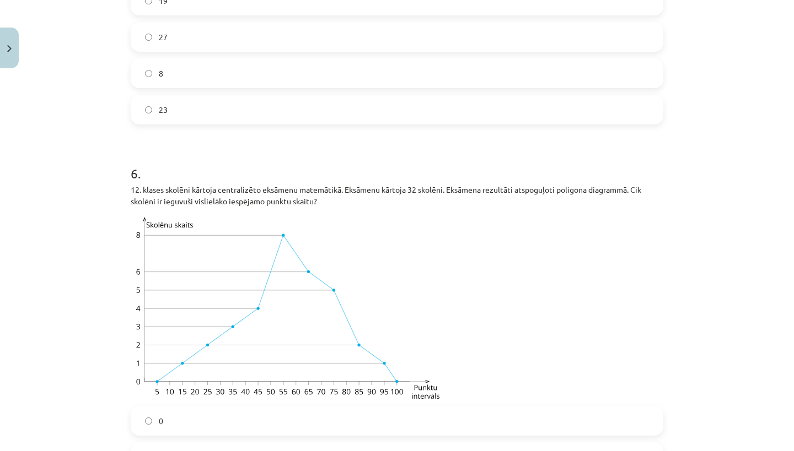
click at [203, 14] on label "19" at bounding box center [397, 1] width 530 height 28
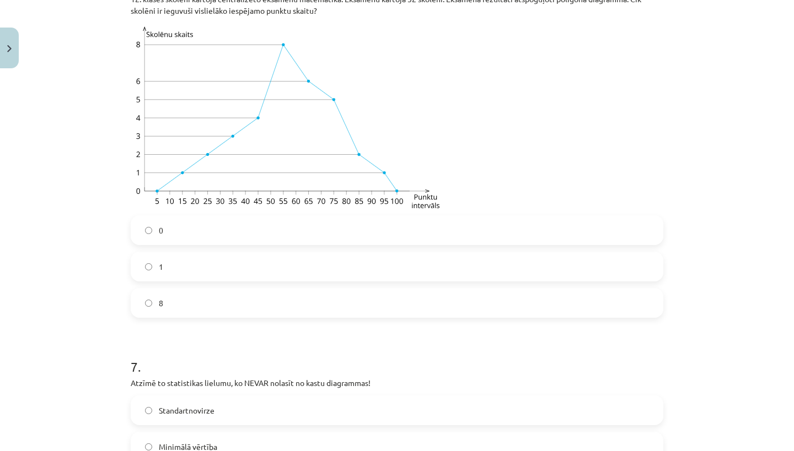
scroll to position [1404, 0]
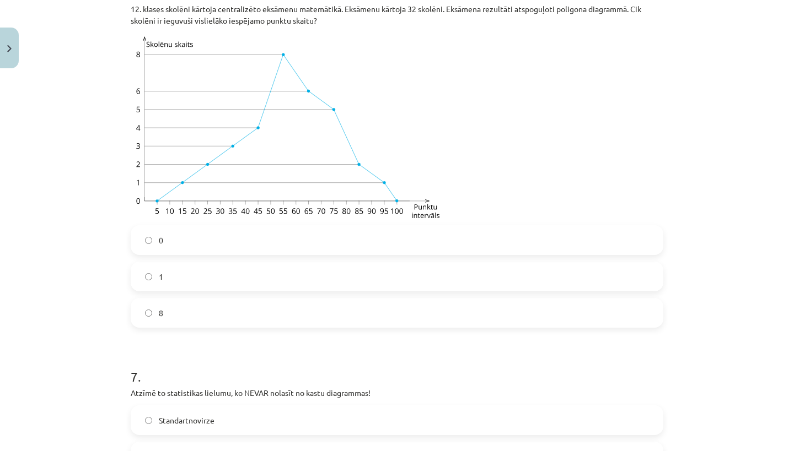
click at [298, 327] on label "8" at bounding box center [397, 313] width 530 height 28
click at [172, 243] on label "0" at bounding box center [397, 241] width 530 height 28
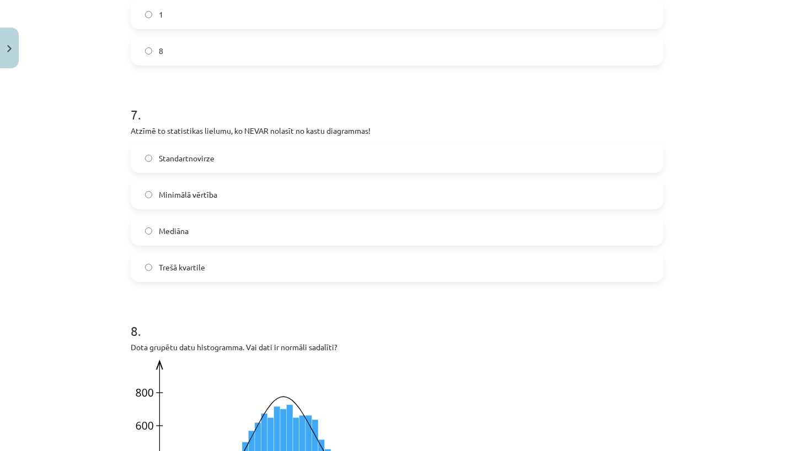
scroll to position [1668, 0]
click at [177, 272] on span "Trešā kvartile" at bounding box center [182, 267] width 46 height 12
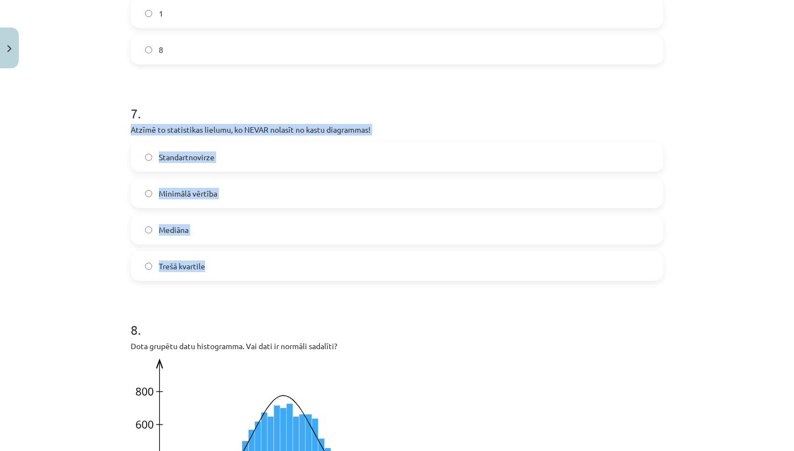
drag, startPoint x: 128, startPoint y: 139, endPoint x: 290, endPoint y: 279, distance: 213.8
click at [290, 279] on div "33 XP Saņemsi Sarežģīts 468 pilda Apraksts Uzdevums Palīdzība 1 . Doti kopas M …" at bounding box center [397, 224] width 546 height 3637
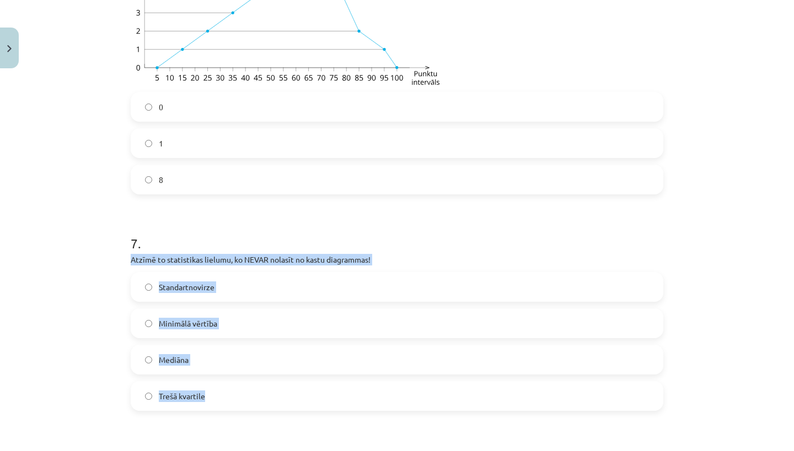
scroll to position [1541, 0]
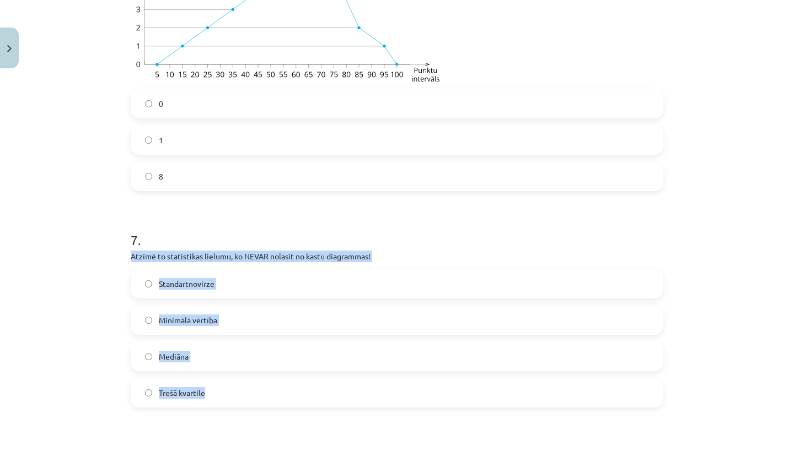
click at [210, 290] on span "Standartnovirze" at bounding box center [187, 284] width 56 height 12
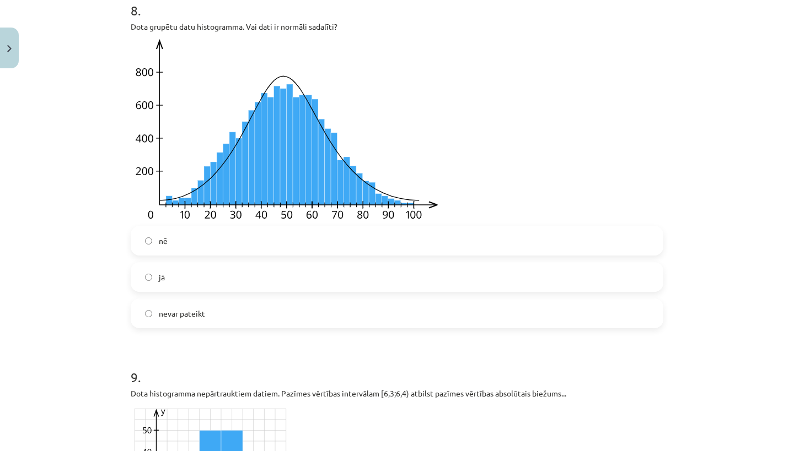
scroll to position [1988, 0]
click at [192, 290] on label "jā" at bounding box center [397, 277] width 530 height 28
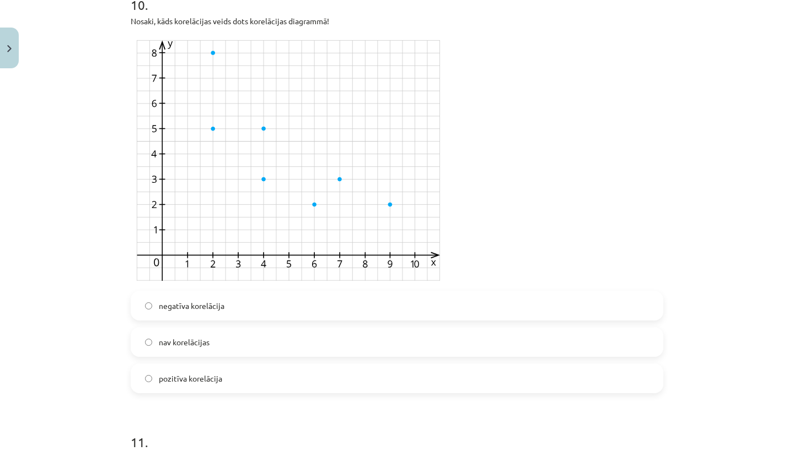
scroll to position [2731, 0]
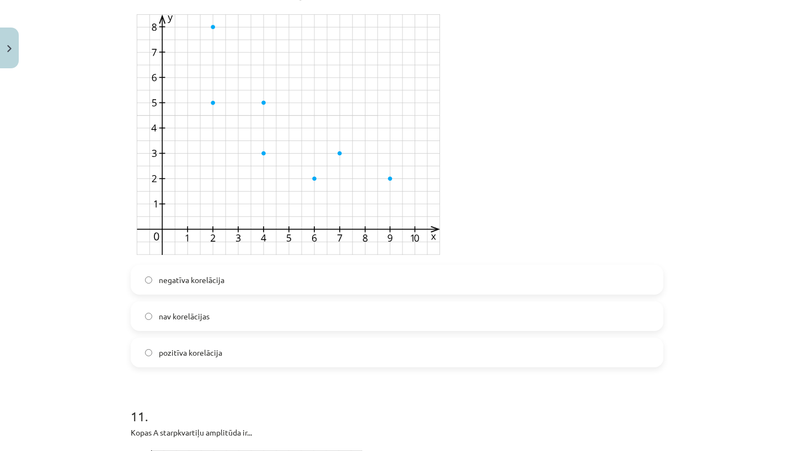
click at [268, 292] on label "negatīva korelācija" at bounding box center [397, 280] width 530 height 28
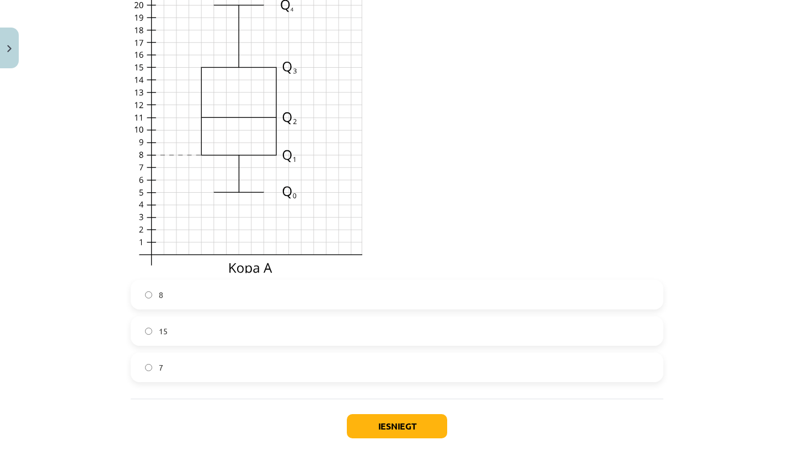
scroll to position [3223, 0]
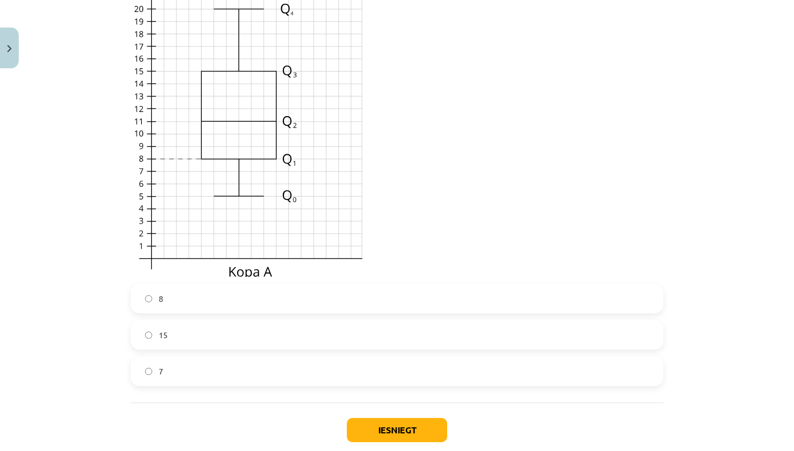
click at [212, 312] on label "8" at bounding box center [397, 299] width 530 height 28
click at [399, 441] on button "Iesniegt" at bounding box center [397, 430] width 100 height 24
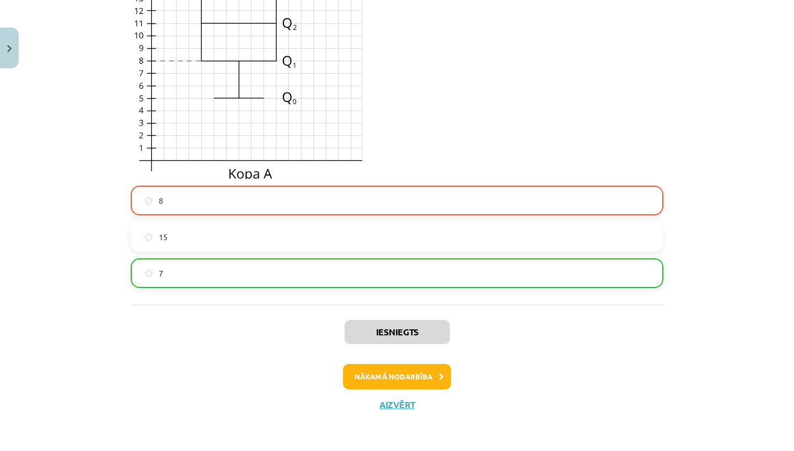
scroll to position [3334, 0]
click at [404, 383] on button "Nākamā nodarbība" at bounding box center [397, 376] width 108 height 25
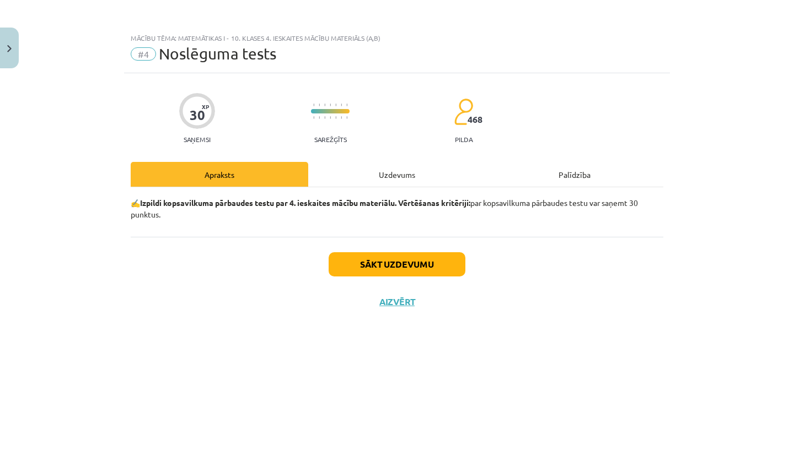
click at [364, 166] on div "Uzdevums" at bounding box center [397, 174] width 178 height 25
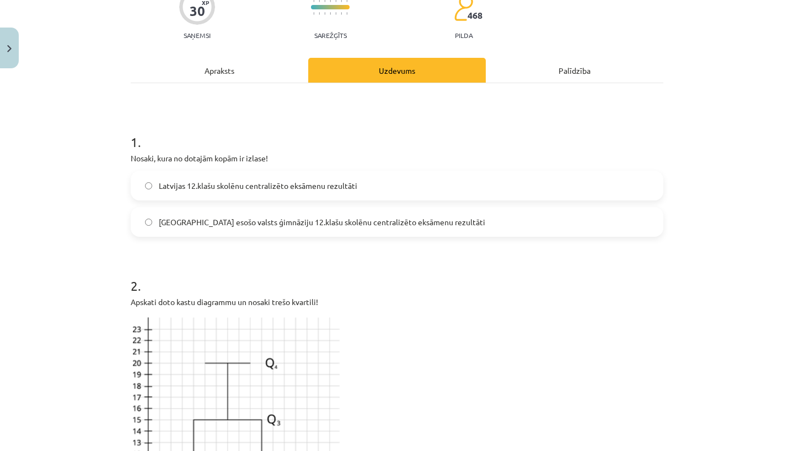
scroll to position [107, 0]
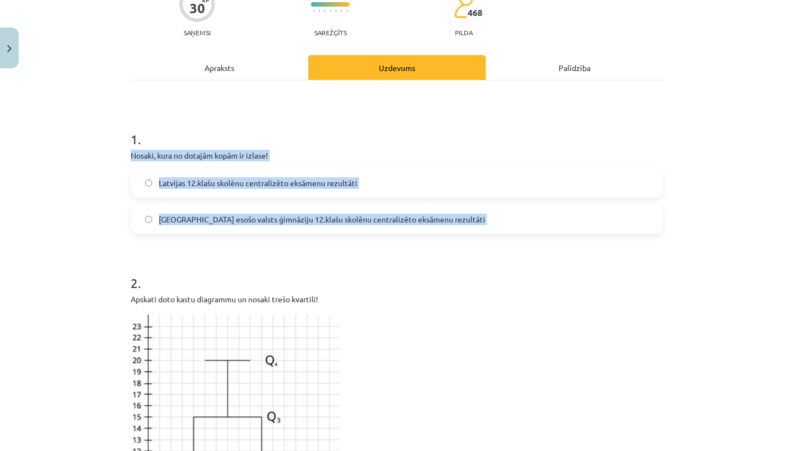
drag, startPoint x: 128, startPoint y: 154, endPoint x: 362, endPoint y: 244, distance: 250.4
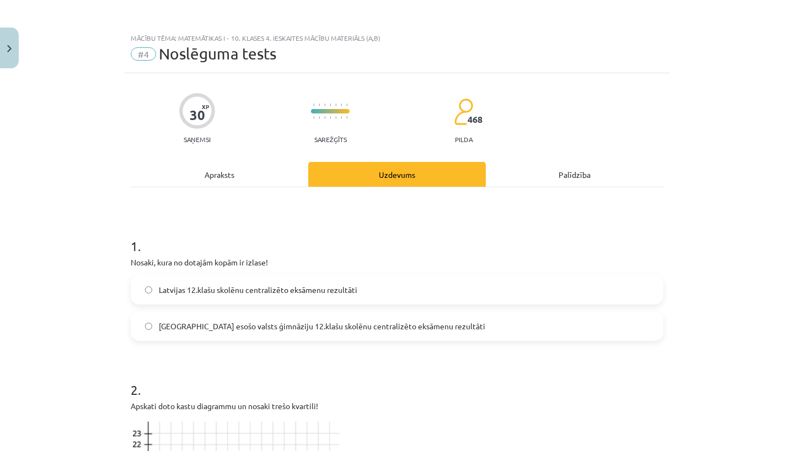
click at [181, 328] on span "Rīgā esošo valsts ģimnāziju 12.klašu skolēnu centralizēto eksāmenu rezultāti" at bounding box center [322, 327] width 326 height 12
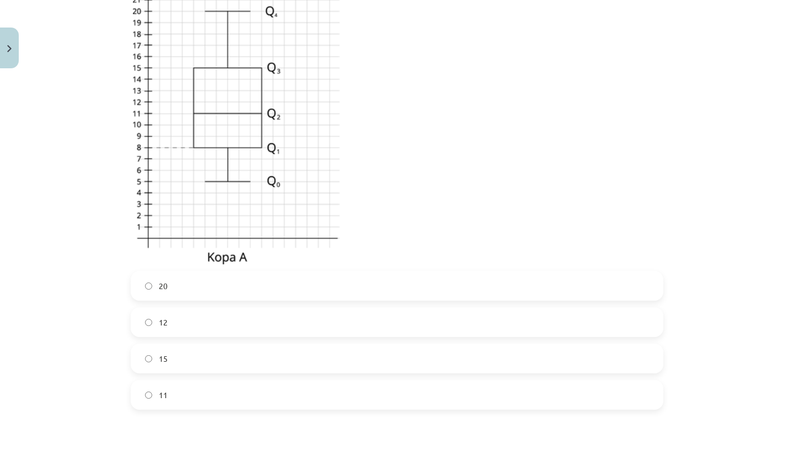
scroll to position [458, 0]
click at [209, 348] on label "15" at bounding box center [397, 357] width 530 height 28
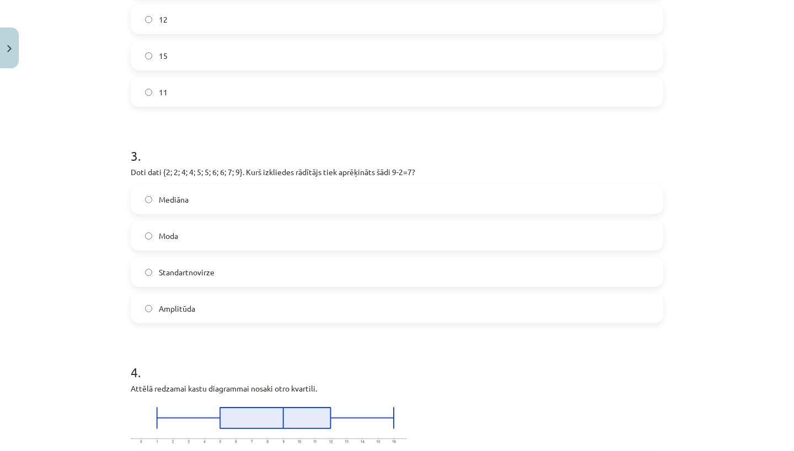
scroll to position [764, 0]
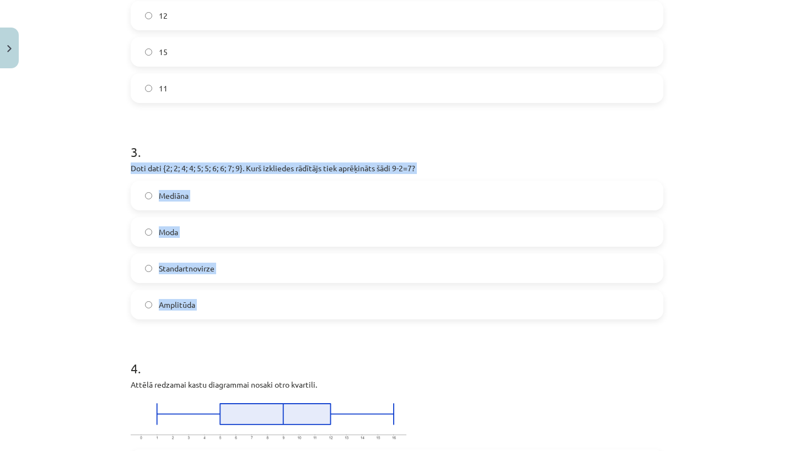
drag, startPoint x: 131, startPoint y: 168, endPoint x: 251, endPoint y: 353, distance: 220.8
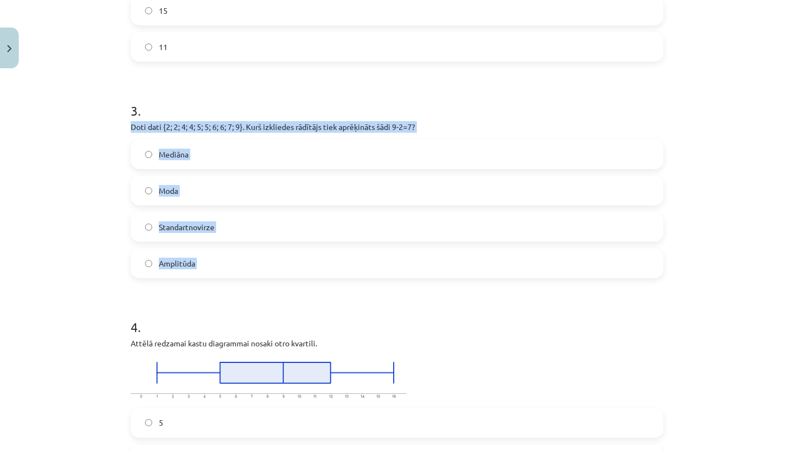
scroll to position [808, 0]
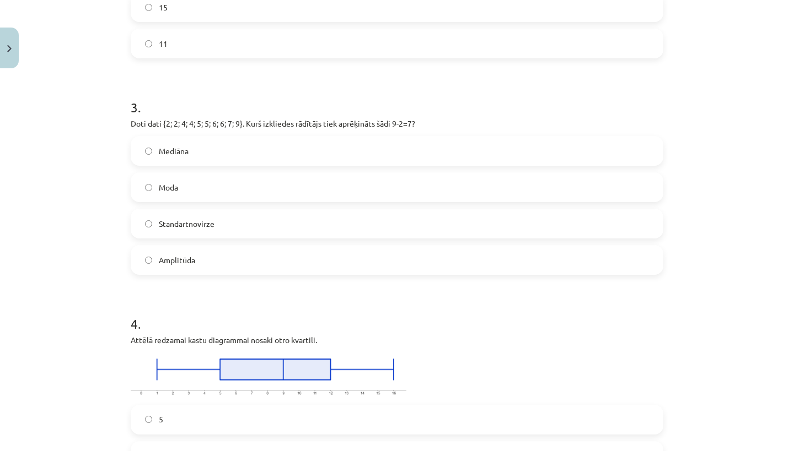
click at [211, 270] on label "Amplitūda" at bounding box center [397, 260] width 530 height 28
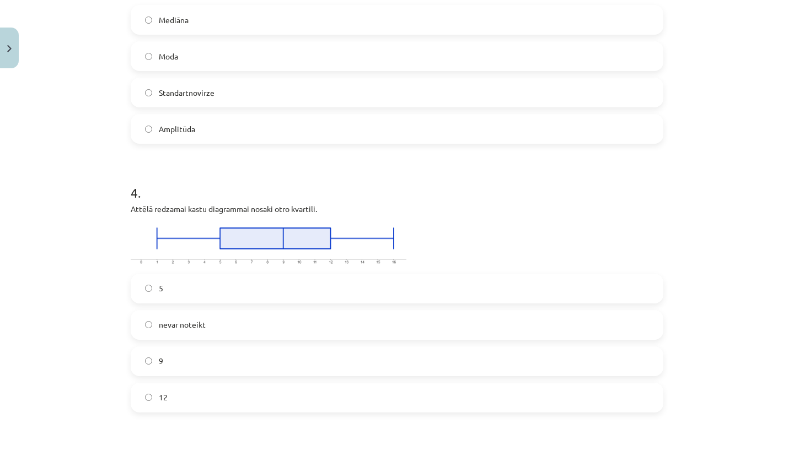
scroll to position [953, 0]
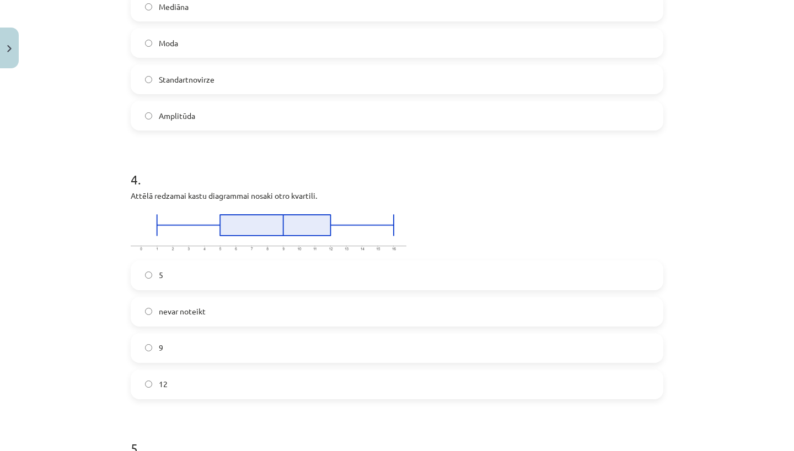
click at [195, 275] on label "5" at bounding box center [397, 276] width 530 height 28
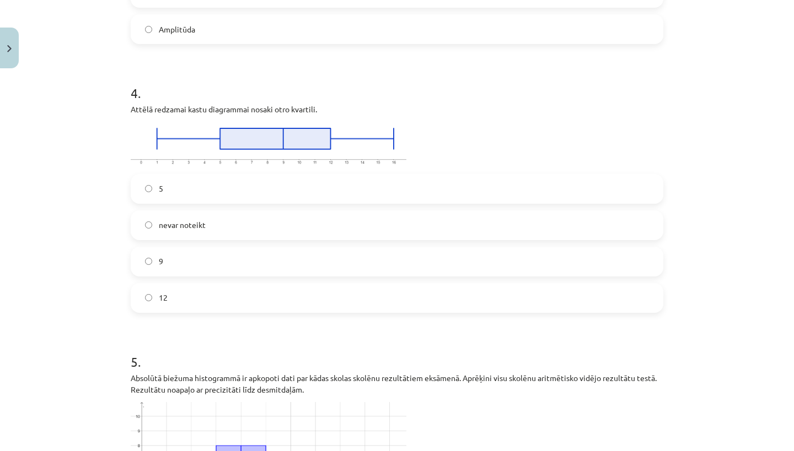
scroll to position [1039, 0]
click at [135, 259] on label "9" at bounding box center [397, 263] width 530 height 28
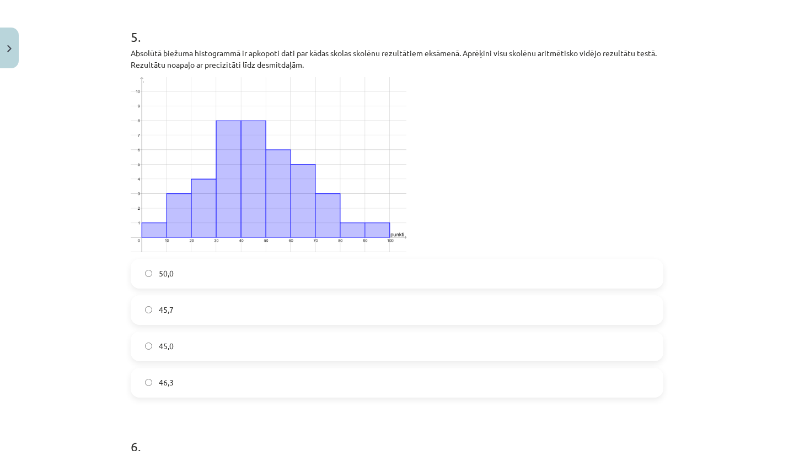
scroll to position [1363, 0]
click at [173, 322] on label "45,7" at bounding box center [397, 312] width 530 height 28
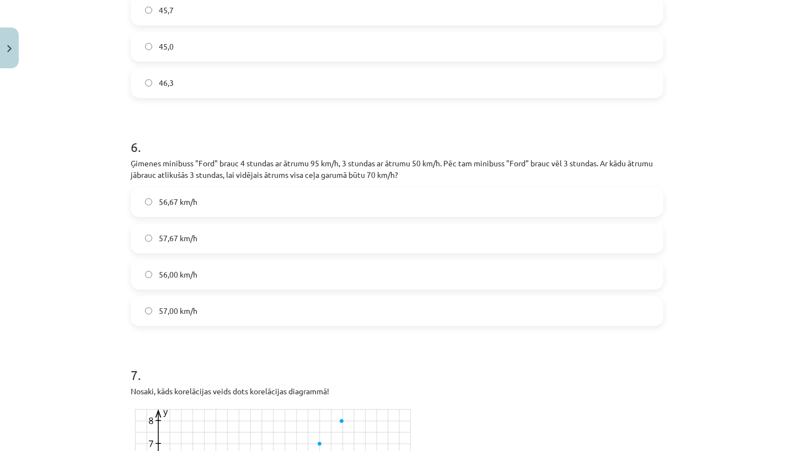
scroll to position [1666, 0]
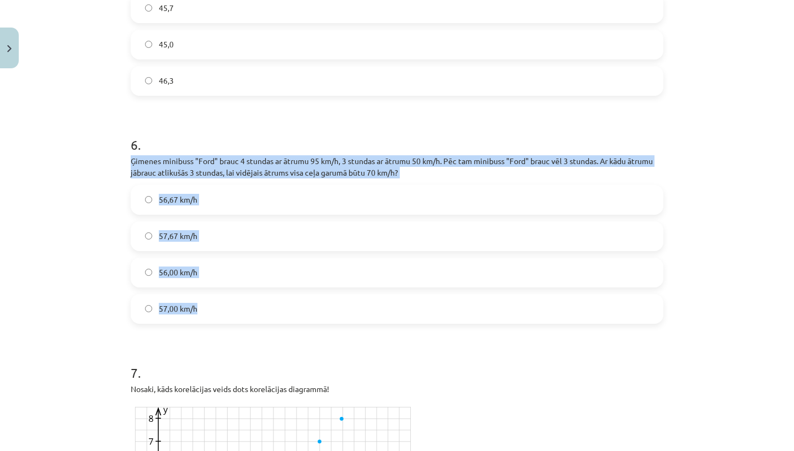
drag, startPoint x: 130, startPoint y: 158, endPoint x: 234, endPoint y: 318, distance: 190.8
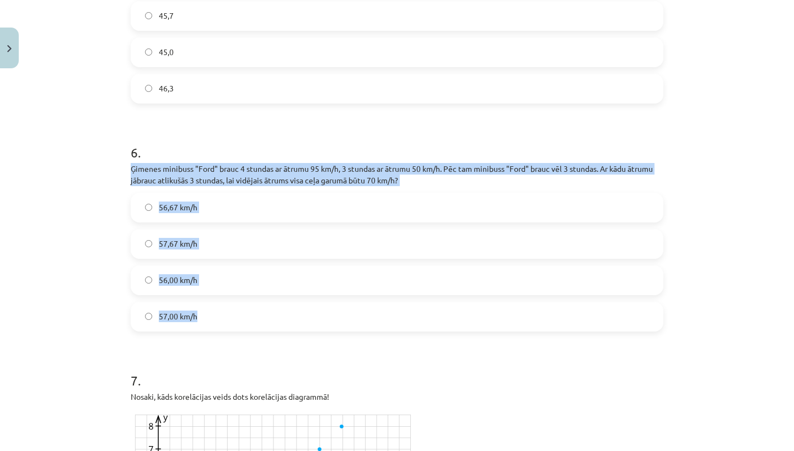
scroll to position [1662, 0]
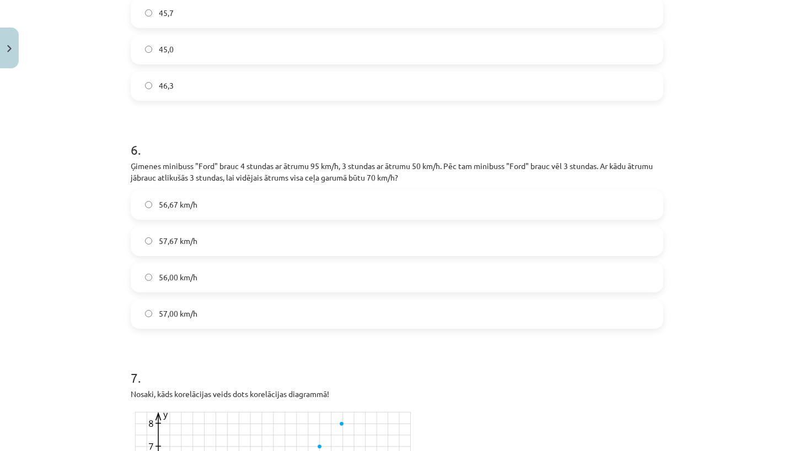
click at [370, 127] on h1 "6 ." at bounding box center [397, 140] width 533 height 34
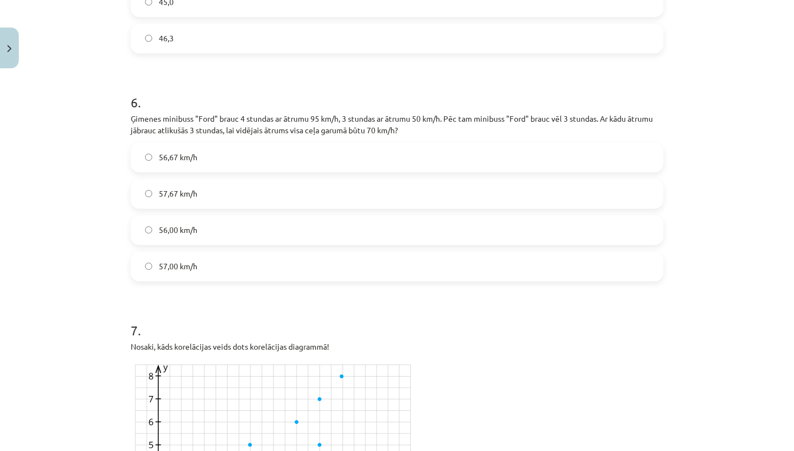
scroll to position [1713, 0]
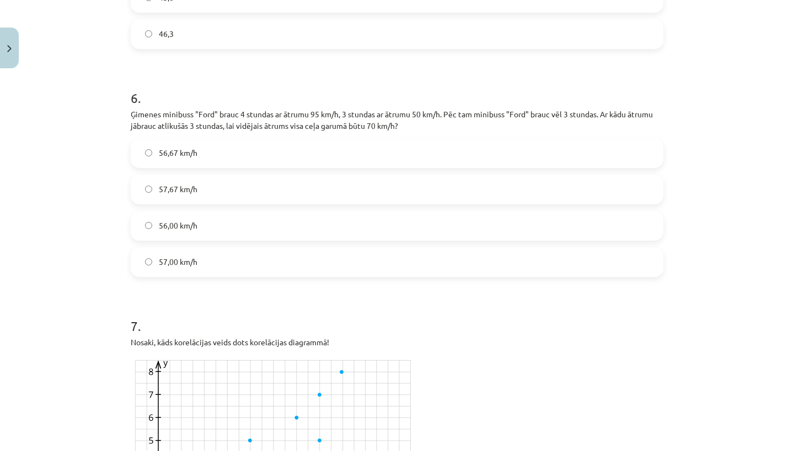
click at [208, 154] on label "56,67 km/h" at bounding box center [397, 153] width 530 height 28
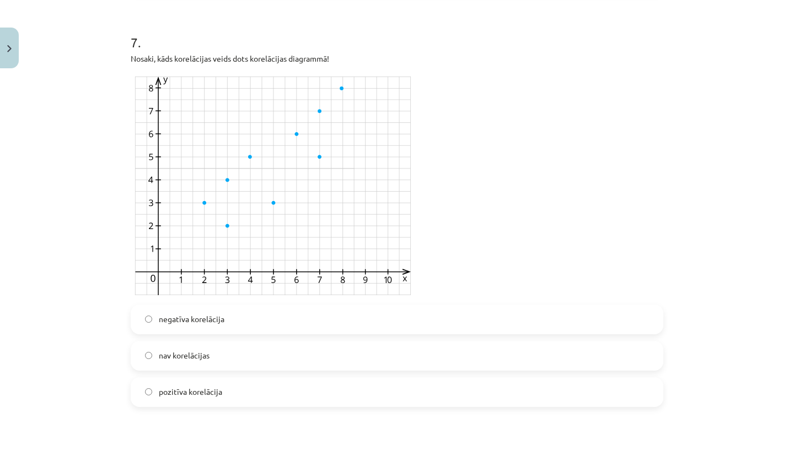
scroll to position [2001, 0]
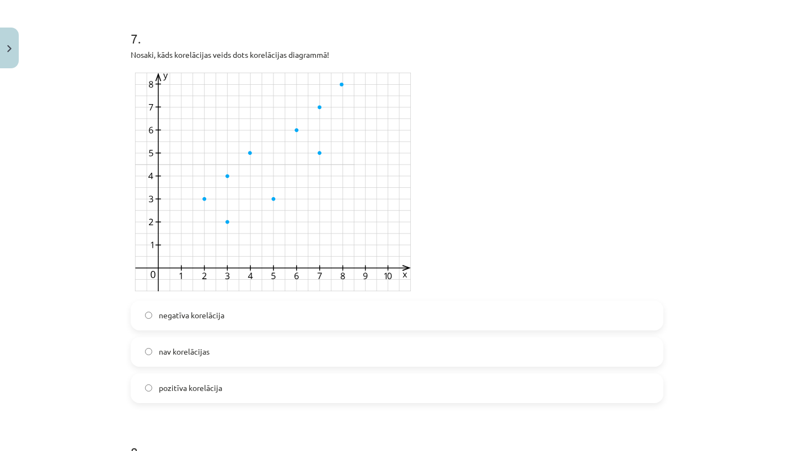
click at [214, 385] on span "pozitīva korelācija" at bounding box center [190, 389] width 63 height 12
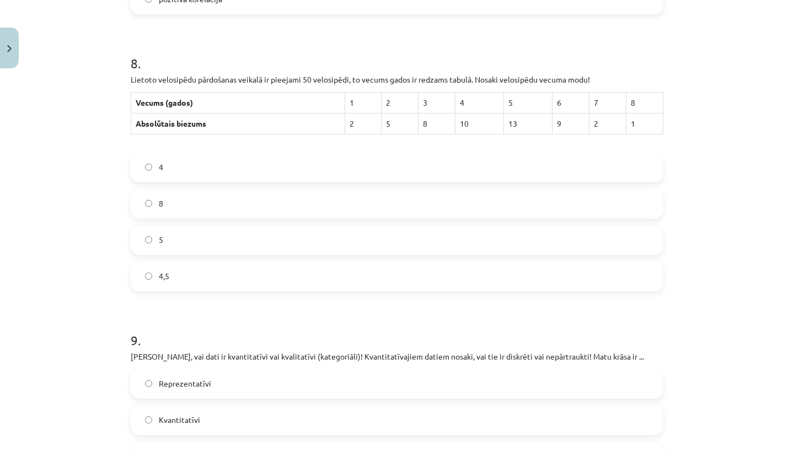
scroll to position [2391, 0]
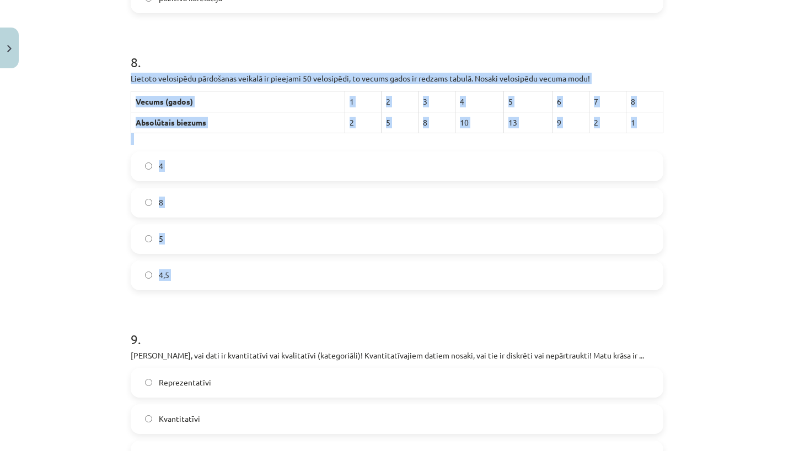
drag, startPoint x: 131, startPoint y: 77, endPoint x: 167, endPoint y: 295, distance: 221.9
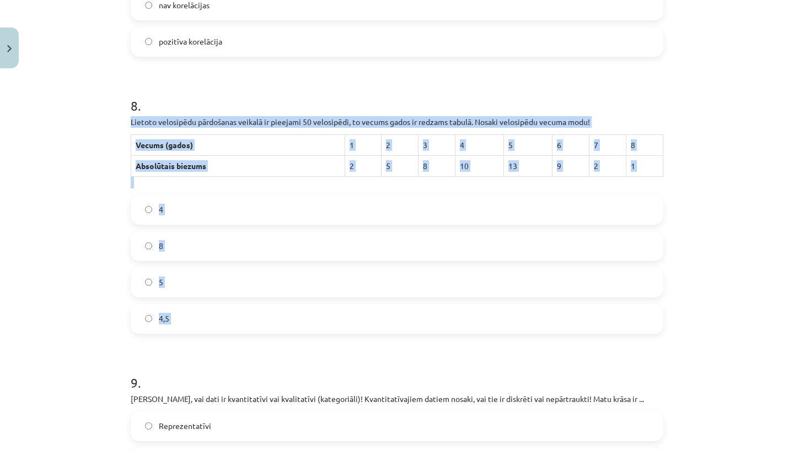
scroll to position [2380, 0]
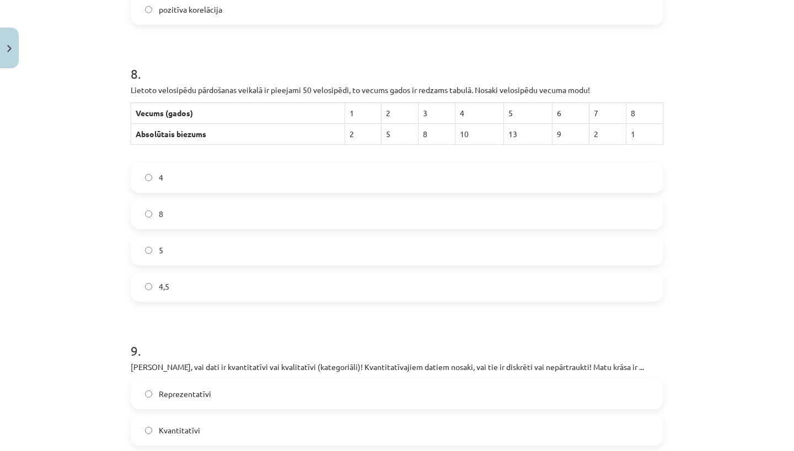
click at [173, 246] on label "5" at bounding box center [397, 251] width 530 height 28
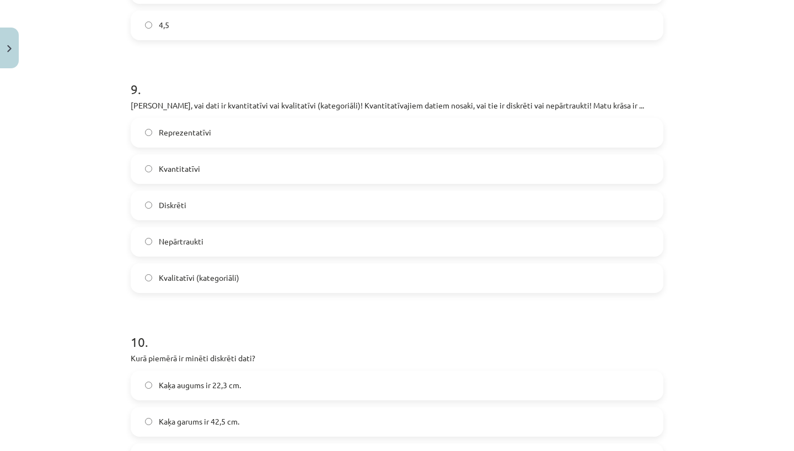
scroll to position [2643, 0]
click at [182, 176] on label "Kvantitatīvi" at bounding box center [397, 168] width 530 height 28
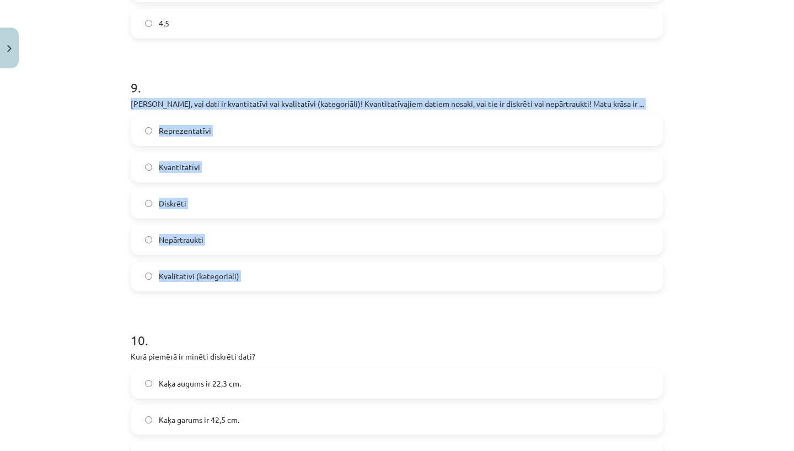
drag, startPoint x: 129, startPoint y: 97, endPoint x: 208, endPoint y: 327, distance: 243.7
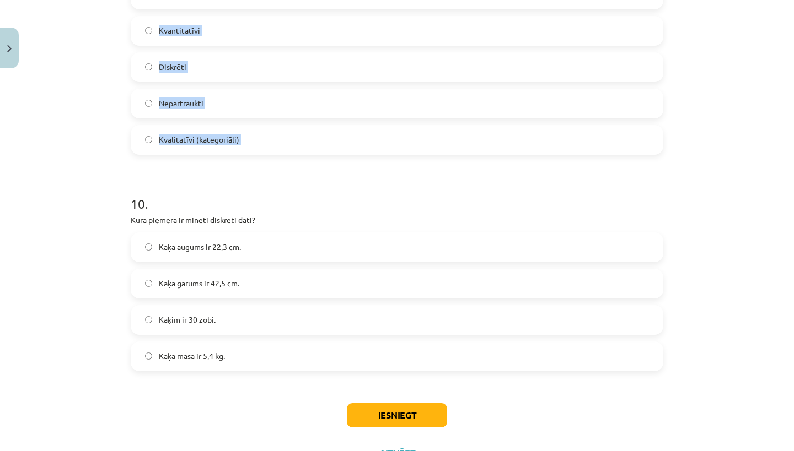
scroll to position [2792, 0]
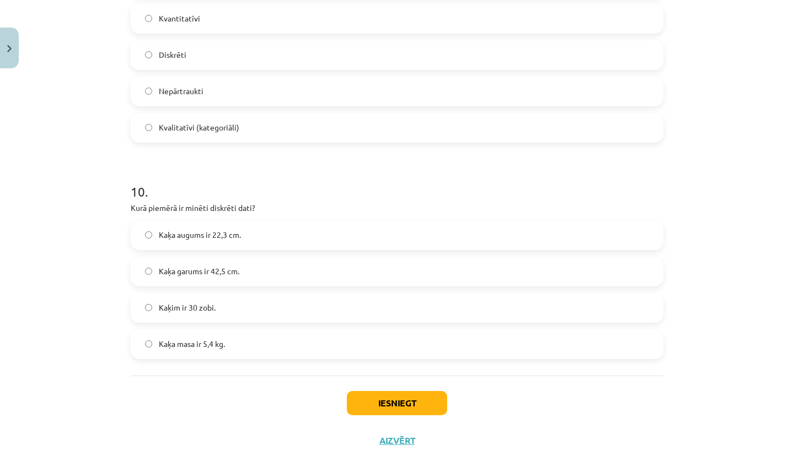
click at [375, 174] on h1 "10 ." at bounding box center [397, 182] width 533 height 34
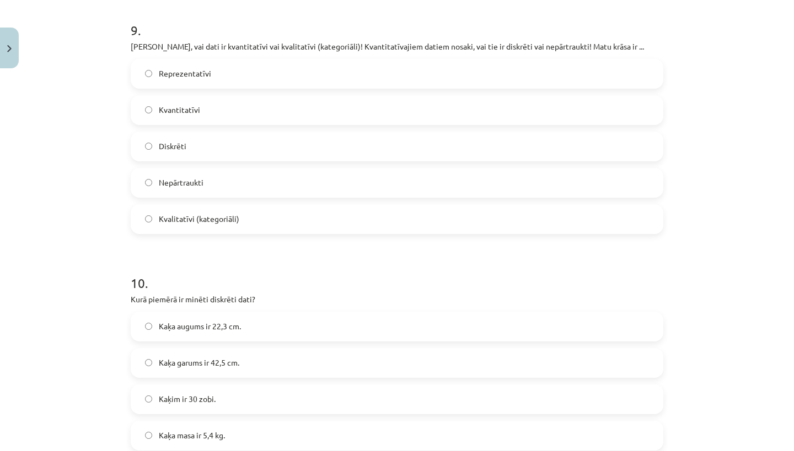
scroll to position [2693, 0]
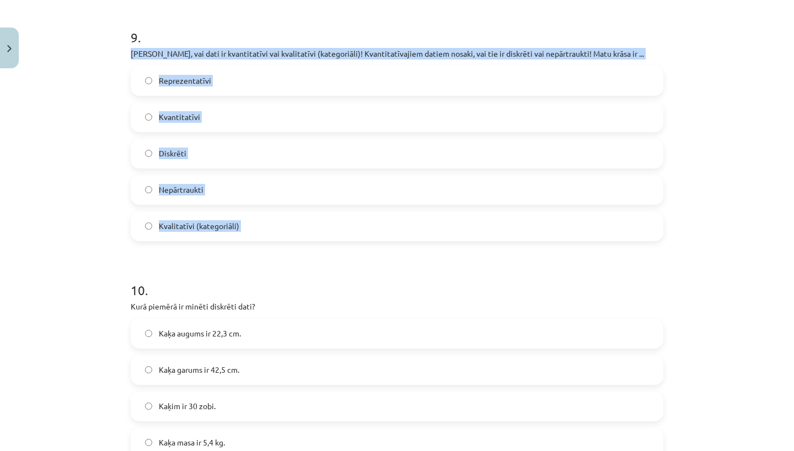
drag, startPoint x: 131, startPoint y: 50, endPoint x: 261, endPoint y: 260, distance: 246.9
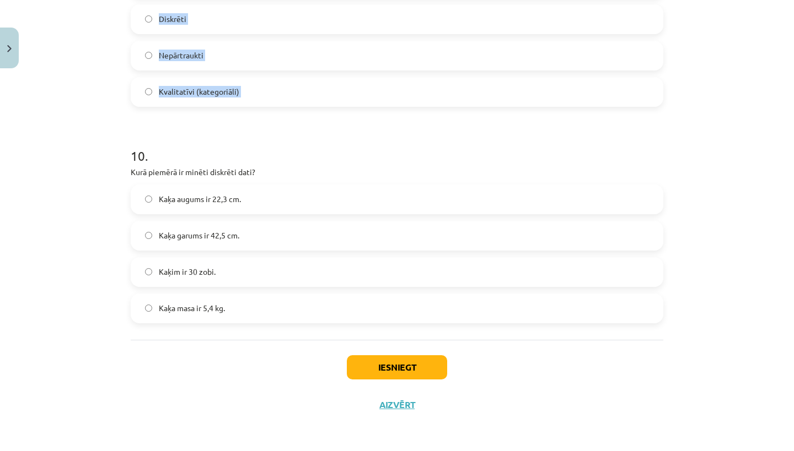
scroll to position [2829, 0]
click at [364, 94] on label "Kvalitatīvi (kategoriāli)" at bounding box center [397, 92] width 530 height 28
click at [238, 274] on label "Kaķim ir 30 zobi." at bounding box center [397, 273] width 530 height 28
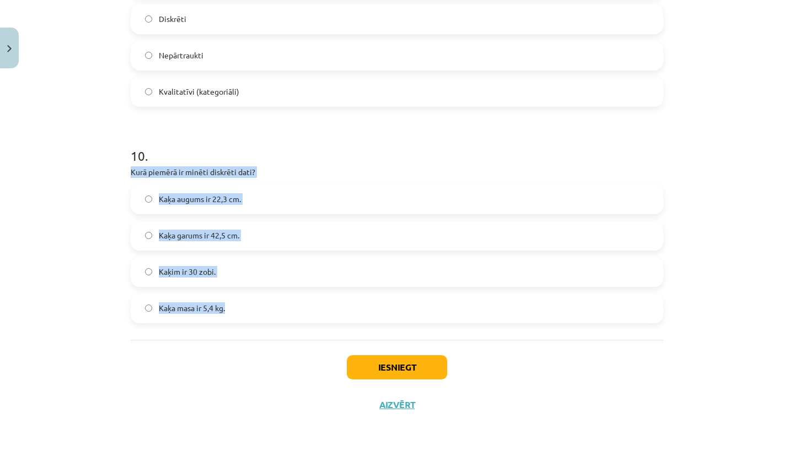
drag, startPoint x: 132, startPoint y: 168, endPoint x: 240, endPoint y: 306, distance: 175.9
click at [240, 306] on div "10 . Kurā piemērā ir minēti diskrēti dati? Kaķa augums ir 22,3 cm. Kaķa garums …" at bounding box center [397, 226] width 533 height 195
click at [419, 369] on button "Iesniegt" at bounding box center [397, 368] width 100 height 24
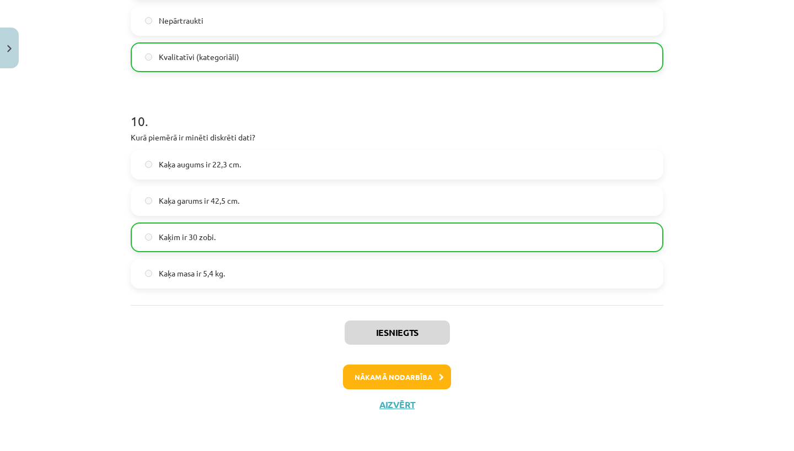
scroll to position [2864, 0]
click at [411, 377] on button "Nākamā nodarbība" at bounding box center [397, 377] width 108 height 25
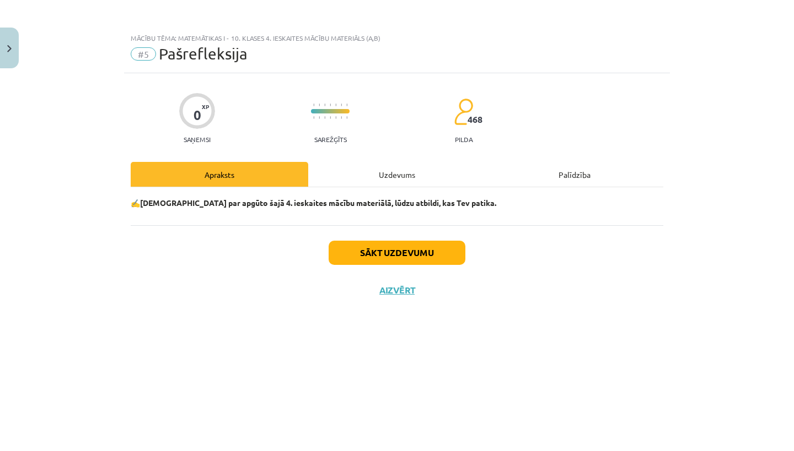
click at [380, 176] on div "Uzdevums" at bounding box center [397, 174] width 178 height 25
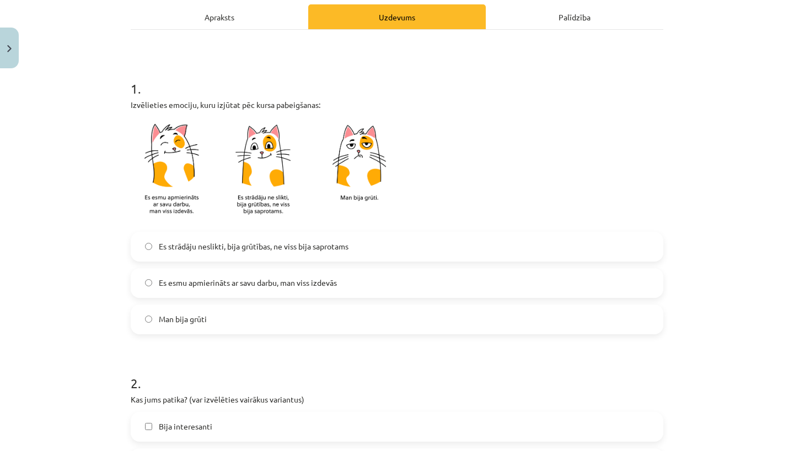
scroll to position [159, 0]
click at [284, 248] on span "Es strādāju neslikti, bija grūtības, ne viss bija saprotams" at bounding box center [254, 246] width 190 height 12
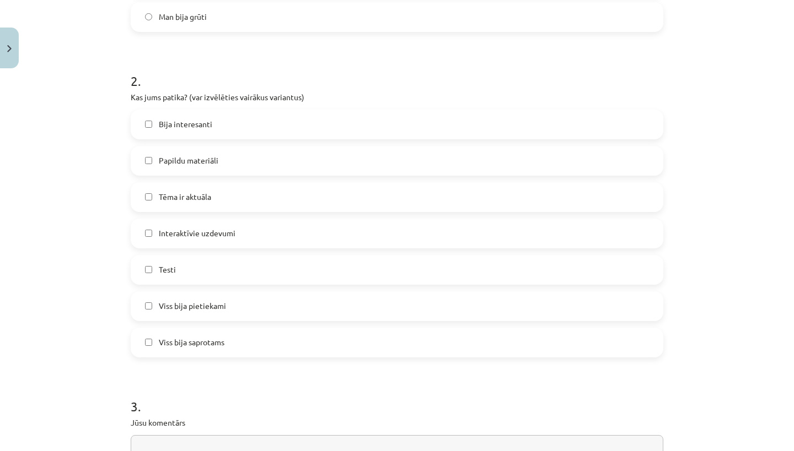
scroll to position [464, 0]
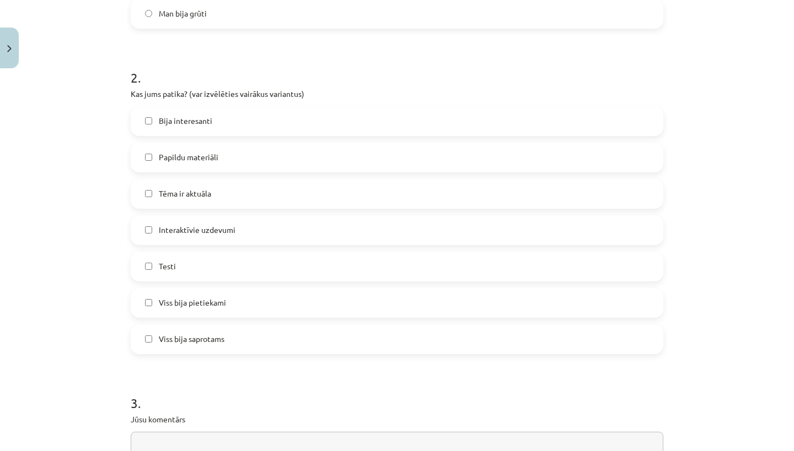
click at [227, 121] on label "Bija interesanti" at bounding box center [397, 121] width 530 height 28
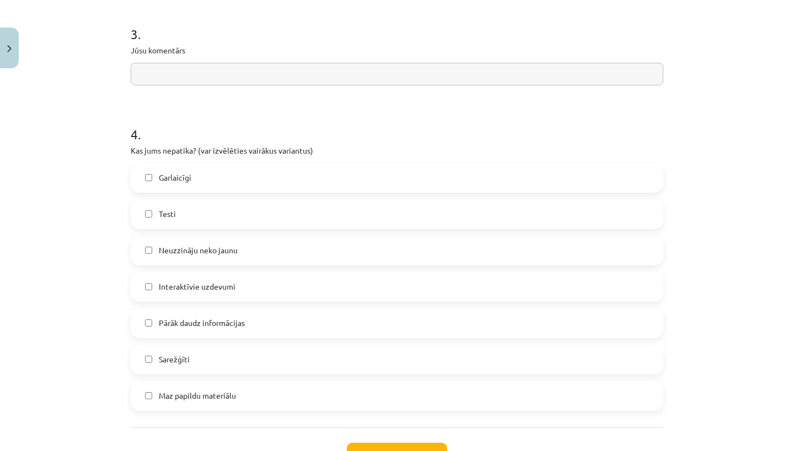
scroll to position [845, 0]
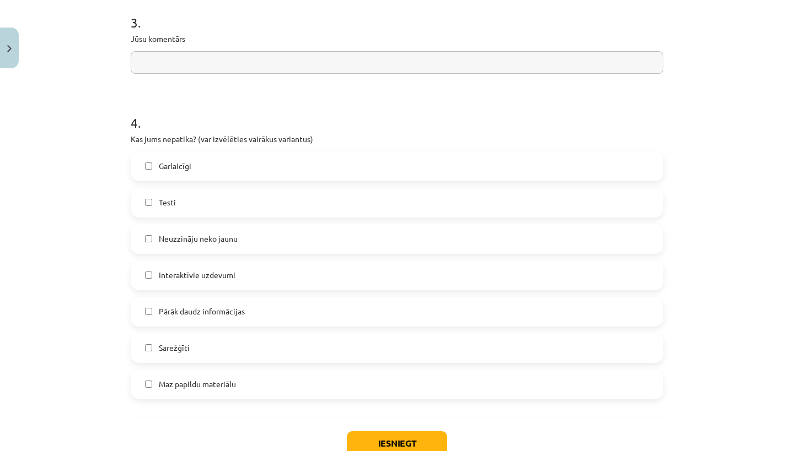
click at [225, 63] on input "text" at bounding box center [397, 62] width 533 height 23
click at [182, 67] on input "**********" at bounding box center [397, 62] width 533 height 23
type input "**********"
click at [193, 307] on span "Pārāk daudz informācijas" at bounding box center [202, 312] width 86 height 12
click at [420, 447] on button "Iesniegt" at bounding box center [397, 444] width 100 height 24
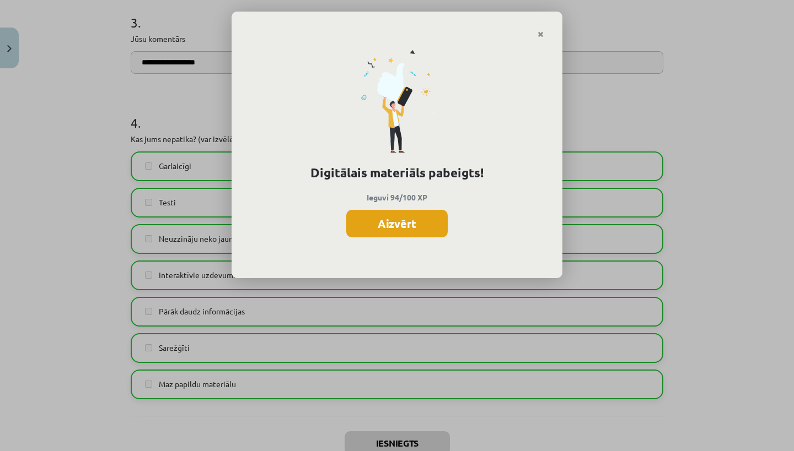
click at [402, 213] on button "Aizvērt" at bounding box center [396, 224] width 101 height 28
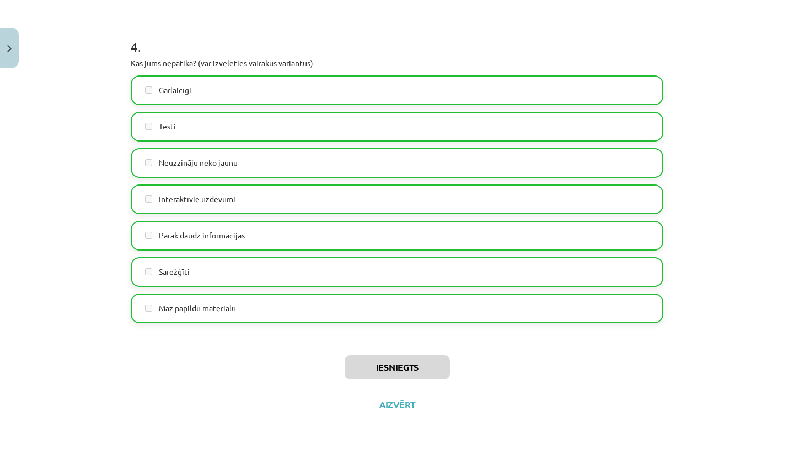
scroll to position [922, 0]
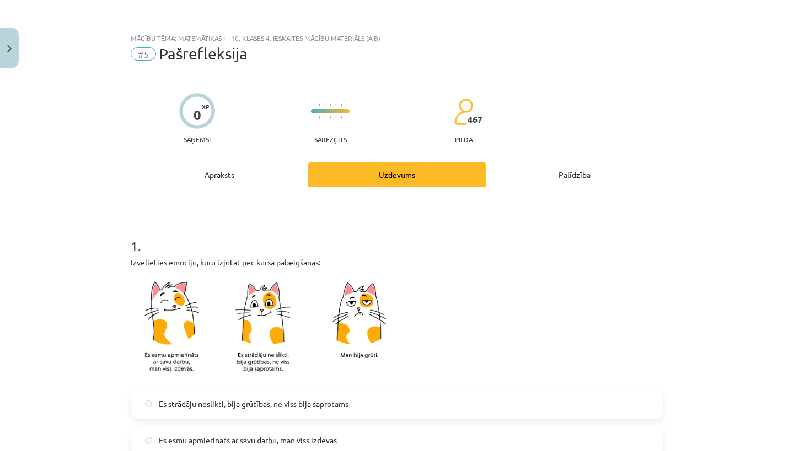
click at [1, 39] on button "Close" at bounding box center [9, 48] width 19 height 41
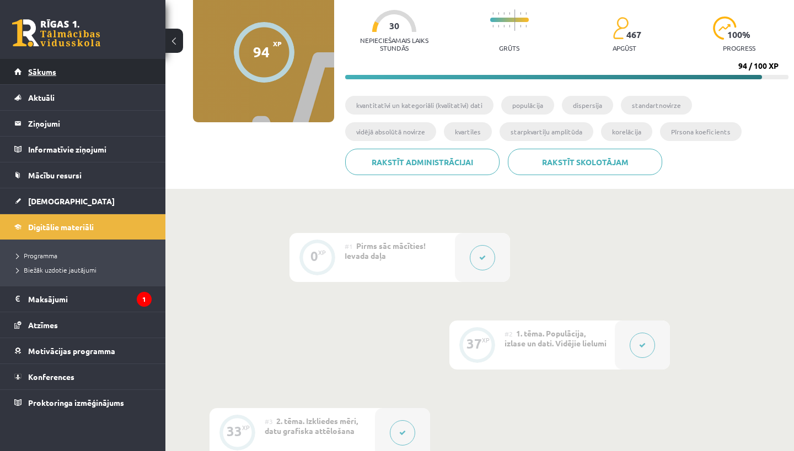
click at [71, 72] on link "Sākums" at bounding box center [82, 71] width 137 height 25
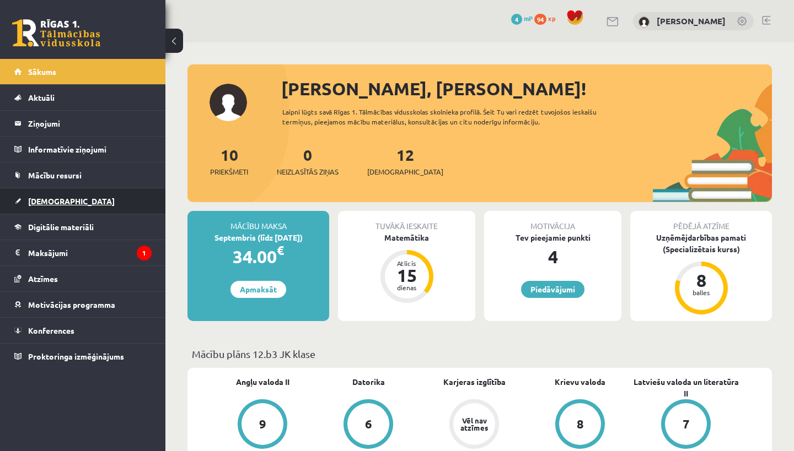
click at [79, 210] on link "[DEMOGRAPHIC_DATA]" at bounding box center [82, 201] width 137 height 25
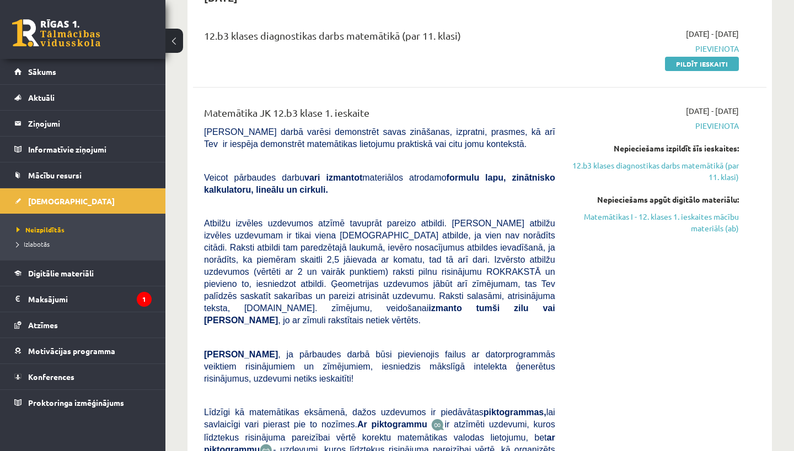
scroll to position [112, 0]
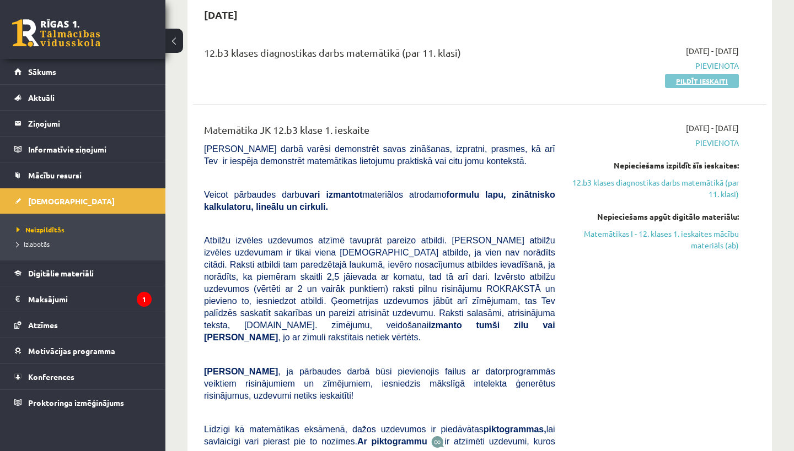
click at [693, 76] on link "Pildīt ieskaiti" at bounding box center [702, 81] width 74 height 14
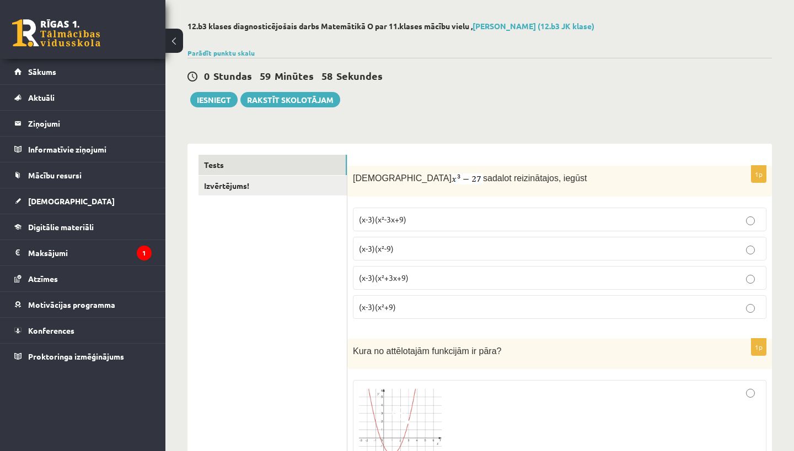
scroll to position [44, 0]
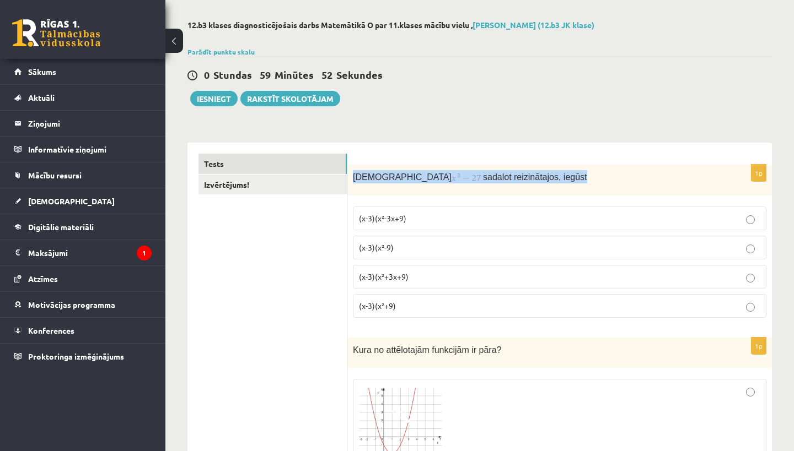
drag, startPoint x: 351, startPoint y: 178, endPoint x: 582, endPoint y: 174, distance: 231.6
click at [582, 174] on div "Izteiksmi sadalot reizinātajos, iegūst" at bounding box center [559, 180] width 424 height 31
copy p "Izteiksmi sadalot reizinātajos, iegūst"
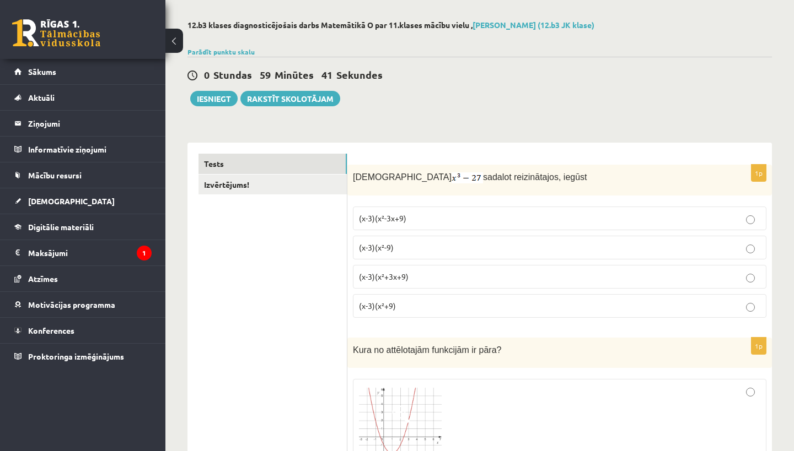
click at [412, 214] on p "(x-3)(x²-3x+9)" at bounding box center [559, 219] width 401 height 12
click at [451, 174] on img at bounding box center [466, 178] width 31 height 11
drag, startPoint x: 389, startPoint y: 176, endPoint x: 426, endPoint y: 180, distance: 37.6
click at [426, 180] on p "Izteiksmi sadalot reizinātajos, iegūst" at bounding box center [532, 176] width 358 height 13
copy p "s"
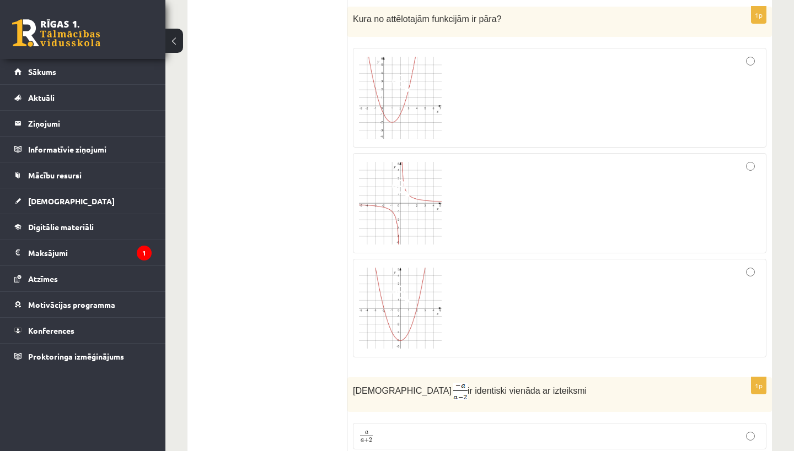
scroll to position [377, 0]
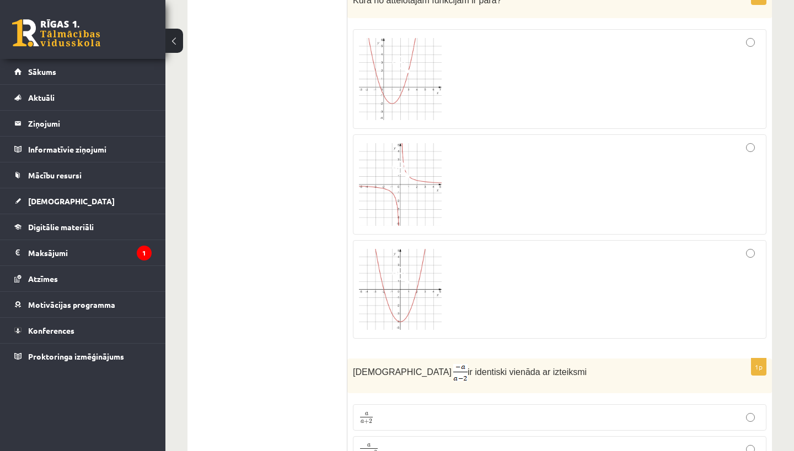
click at [593, 261] on div at bounding box center [559, 289] width 401 height 87
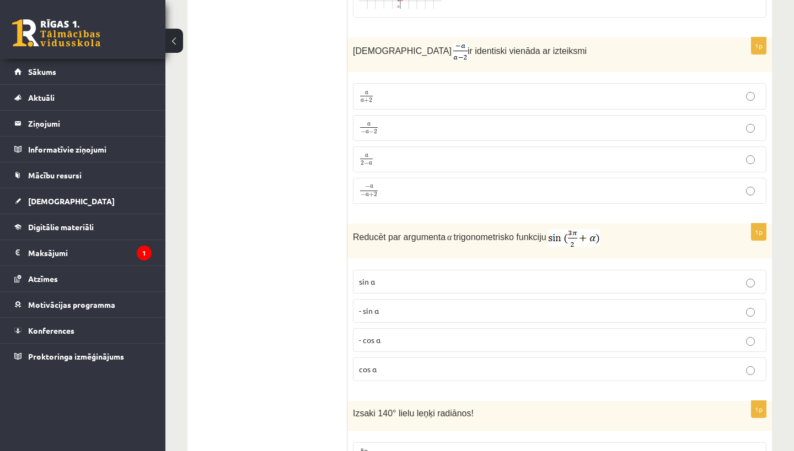
scroll to position [717, 0]
click at [384, 191] on p "− a − a + 2 − a − a + 2" at bounding box center [559, 190] width 401 height 14
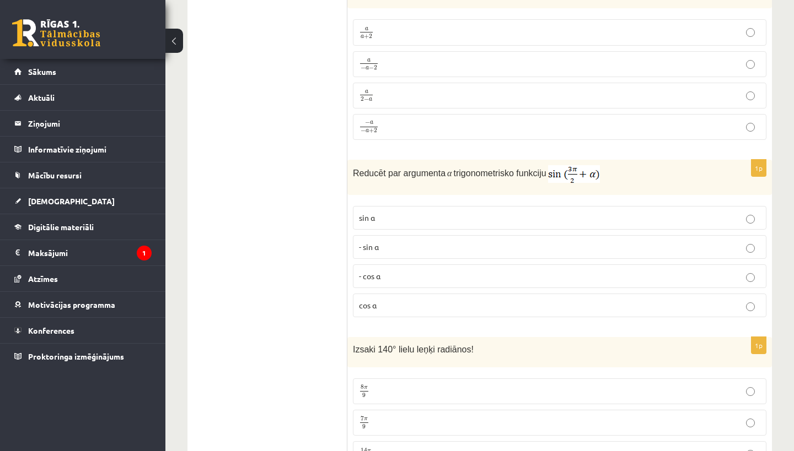
scroll to position [774, 0]
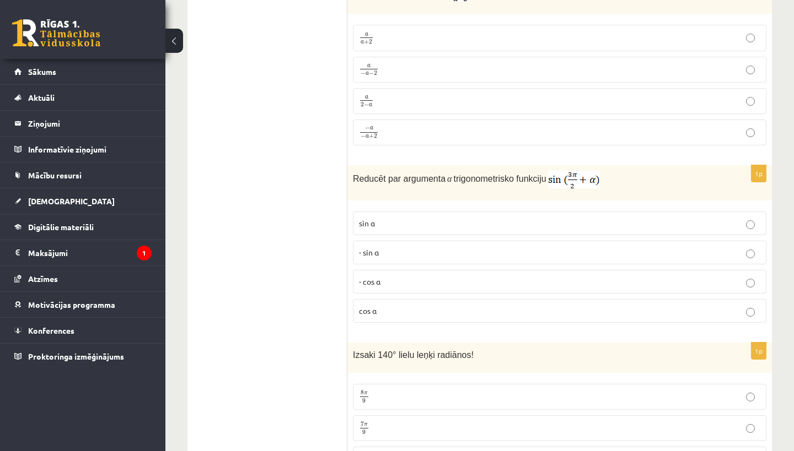
drag, startPoint x: 353, startPoint y: 174, endPoint x: 551, endPoint y: 170, distance: 198.5
click at [551, 171] on p "Reducēt par argumenta α trigonometrisko funkciju" at bounding box center [532, 180] width 358 height 18
click at [350, 175] on div "Reducēt par argumenta α trigonometrisko funkciju" at bounding box center [559, 182] width 424 height 35
drag, startPoint x: 350, startPoint y: 176, endPoint x: 551, endPoint y: 176, distance: 200.7
click at [551, 176] on div "Reducēt par argumenta α trigonometrisko funkciju" at bounding box center [559, 182] width 424 height 35
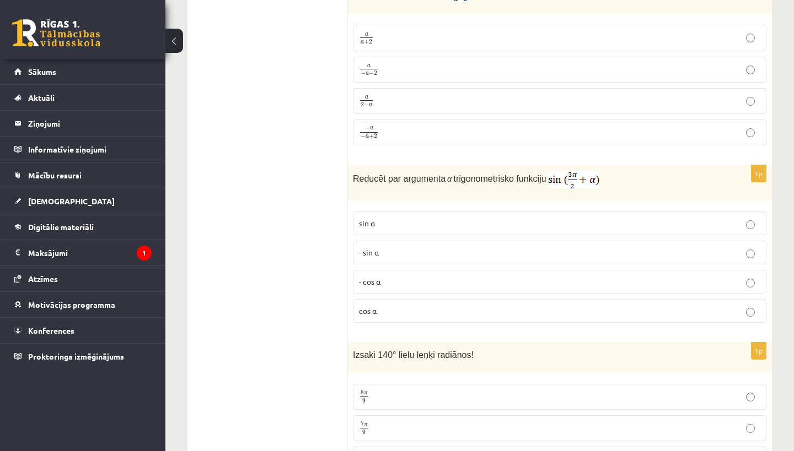
copy p "Reducēt par argumenta α trigonometrisko funkciju"
click at [605, 152] on div "1p Izteiksme ir identiski vienāda ar izteiksmi a a + 2 a a + 2 a − a − 2 a − a …" at bounding box center [559, 66] width 424 height 175
click at [435, 221] on p "sin⁡ α" at bounding box center [559, 224] width 401 height 12
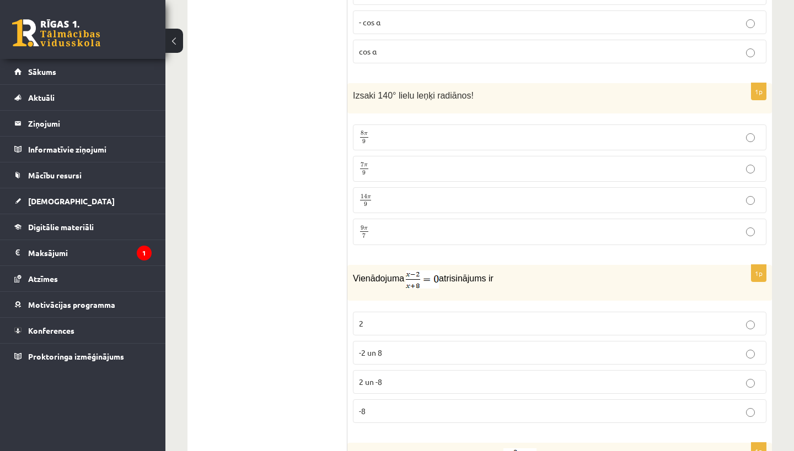
scroll to position [1034, 0]
drag, startPoint x: 356, startPoint y: 92, endPoint x: 519, endPoint y: 91, distance: 163.7
click at [519, 91] on p "Izsaki 140° lielu leņķi radiānos!" at bounding box center [532, 94] width 358 height 13
drag, startPoint x: 352, startPoint y: 89, endPoint x: 512, endPoint y: 89, distance: 160.4
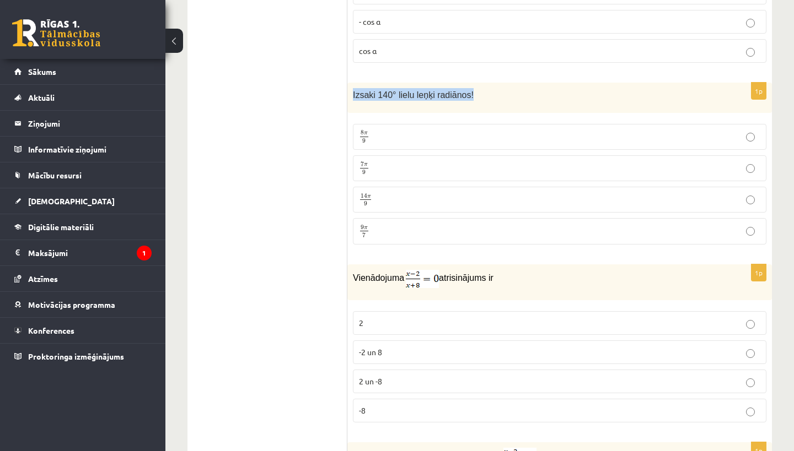
click at [512, 89] on div "Izsaki 140° lielu leņķi radiānos!" at bounding box center [559, 98] width 424 height 30
copy span "Izsaki 140° lielu leņķi radiānos!"
click at [369, 171] on p "7 π 9 7 π 9" at bounding box center [559, 169] width 401 height 14
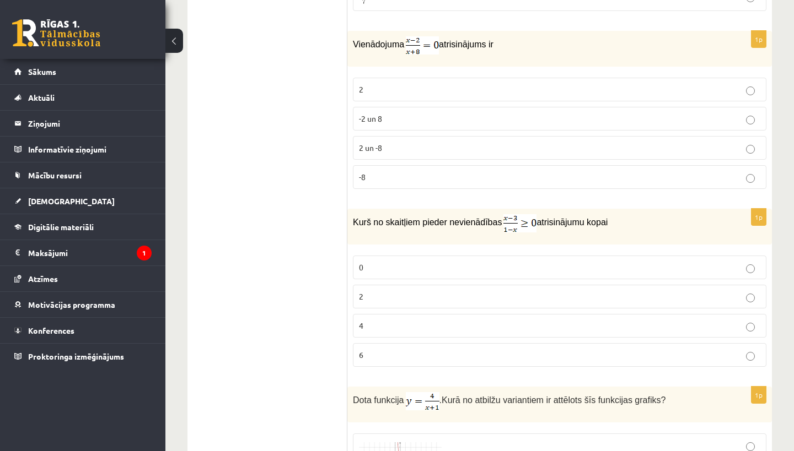
scroll to position [1268, 0]
click at [394, 98] on label "2" at bounding box center [559, 89] width 413 height 24
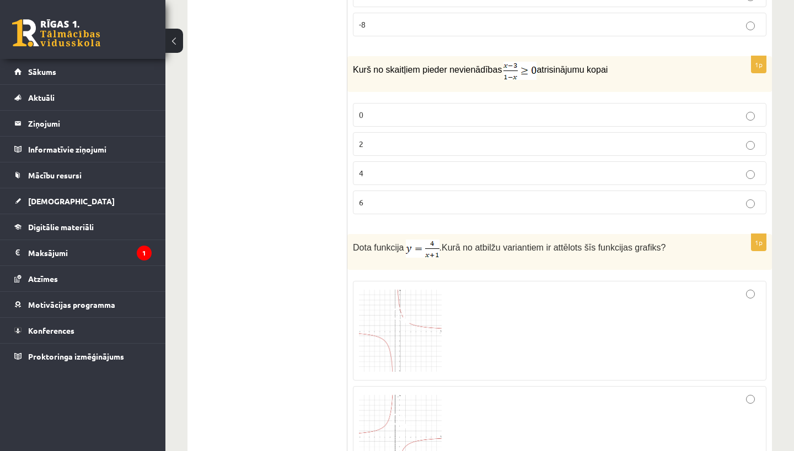
scroll to position [1422, 0]
click at [384, 114] on p "0" at bounding box center [559, 113] width 401 height 12
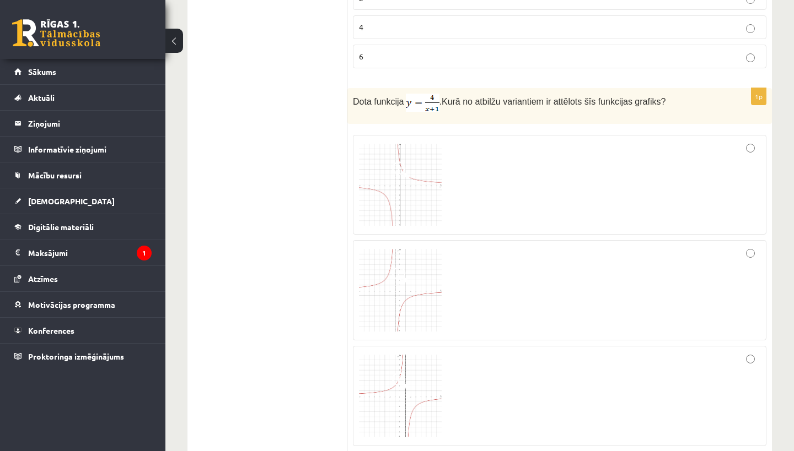
scroll to position [1571, 0]
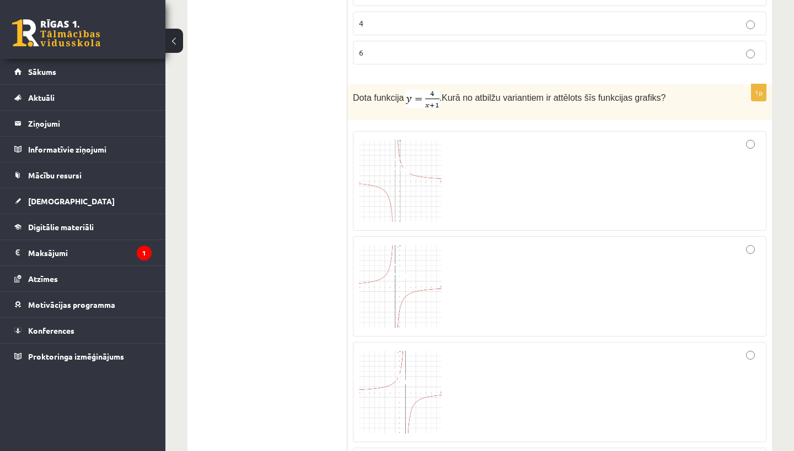
click at [412, 170] on img at bounding box center [400, 181] width 83 height 83
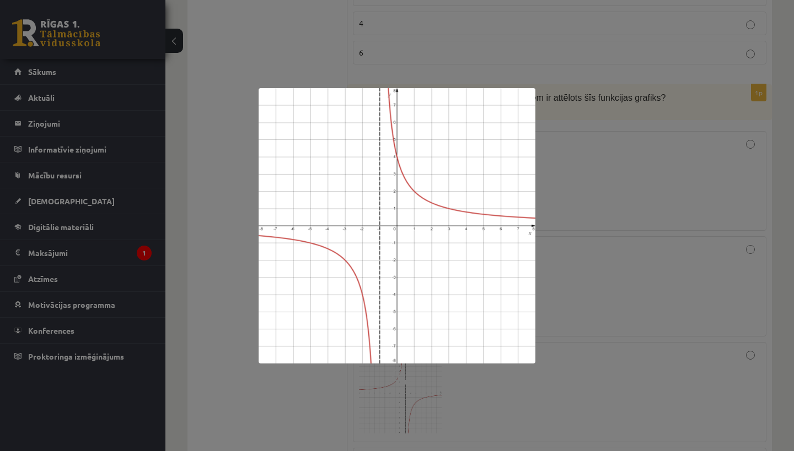
click at [689, 204] on div at bounding box center [397, 225] width 794 height 451
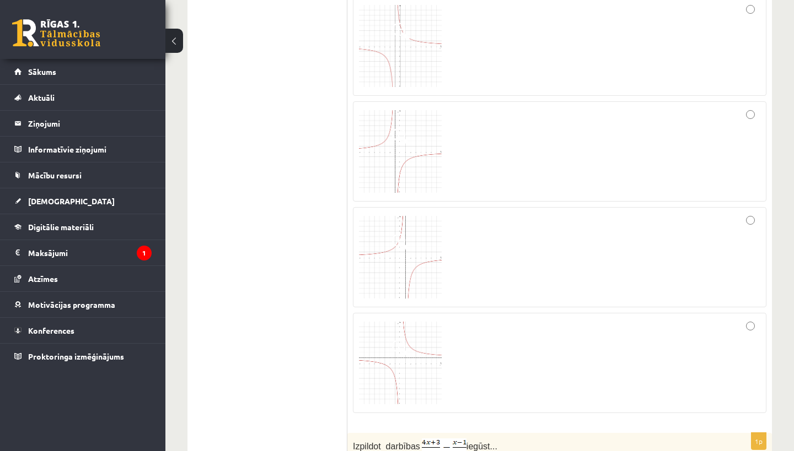
scroll to position [1674, 0]
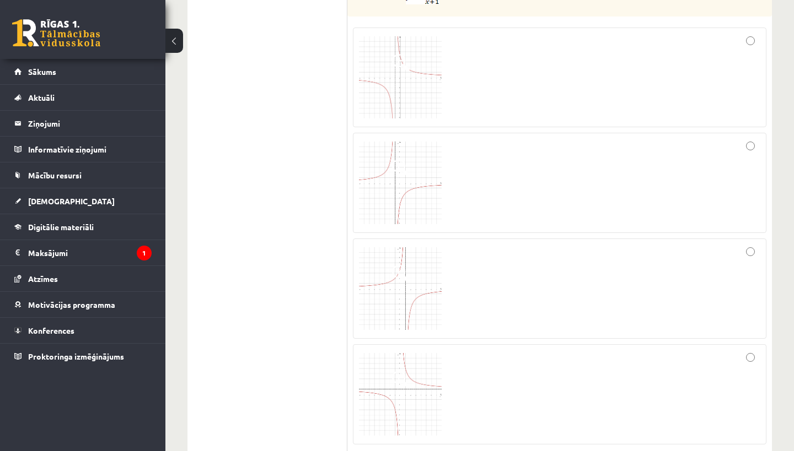
click at [404, 110] on img at bounding box center [400, 77] width 83 height 83
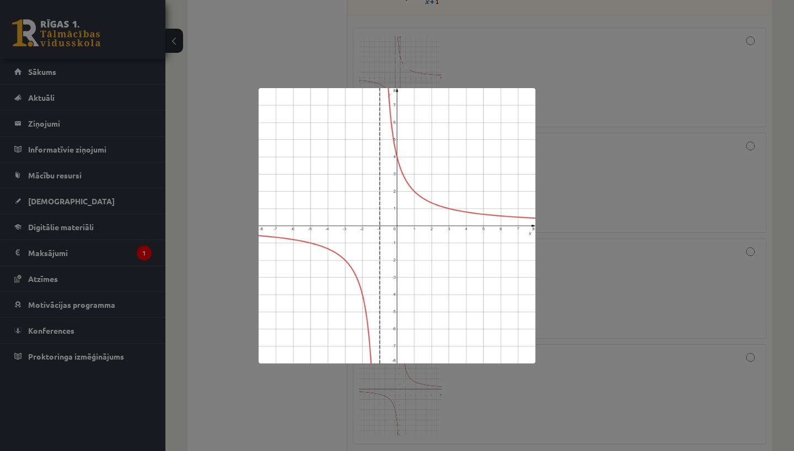
click at [507, 93] on img at bounding box center [397, 226] width 277 height 276
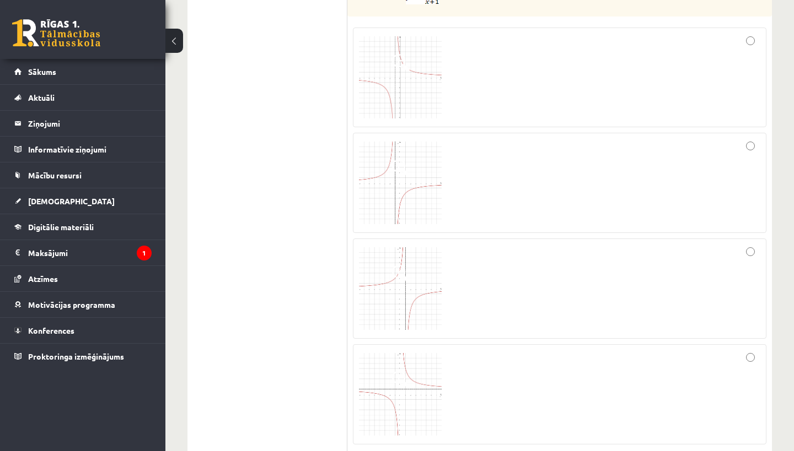
click at [740, 53] on div at bounding box center [559, 78] width 401 height 88
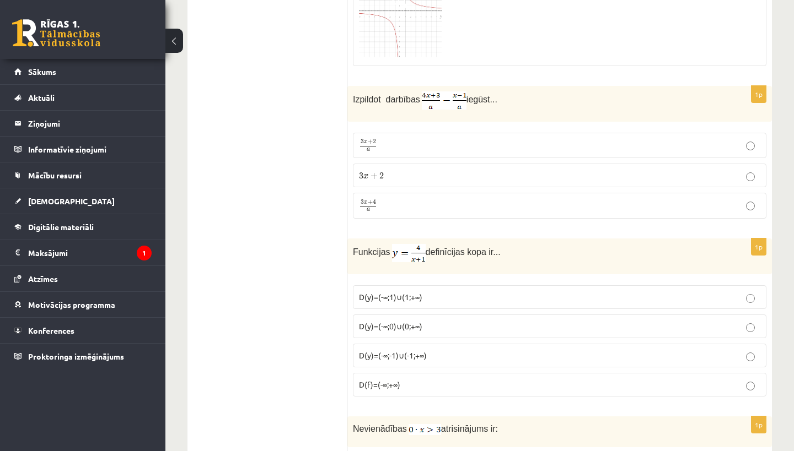
scroll to position [2053, 0]
click at [427, 208] on p "3 x + 4 a 3 x + 4 a" at bounding box center [559, 205] width 401 height 14
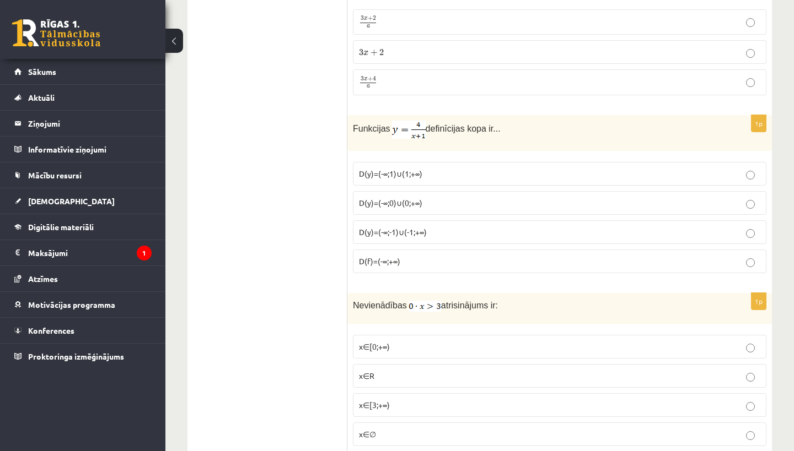
scroll to position [2177, 0]
click at [424, 230] on span "D(y)=(-∞;-1)∪(-1;+∞)" at bounding box center [393, 232] width 68 height 10
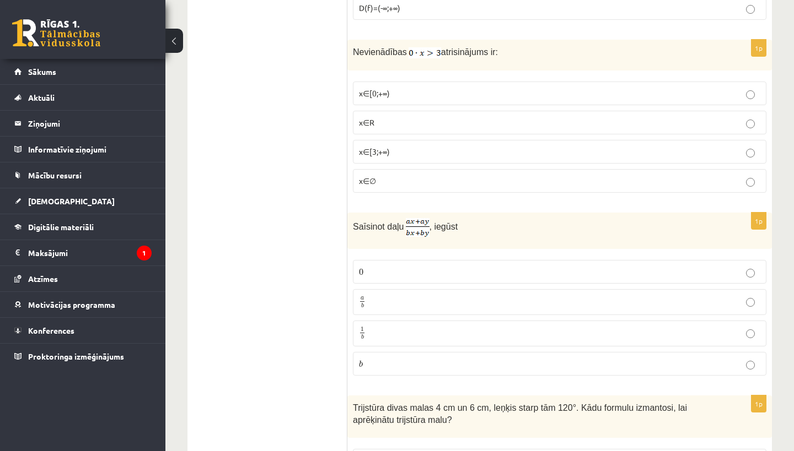
scroll to position [2431, 0]
click at [380, 187] on label "x∈∅" at bounding box center [559, 181] width 413 height 24
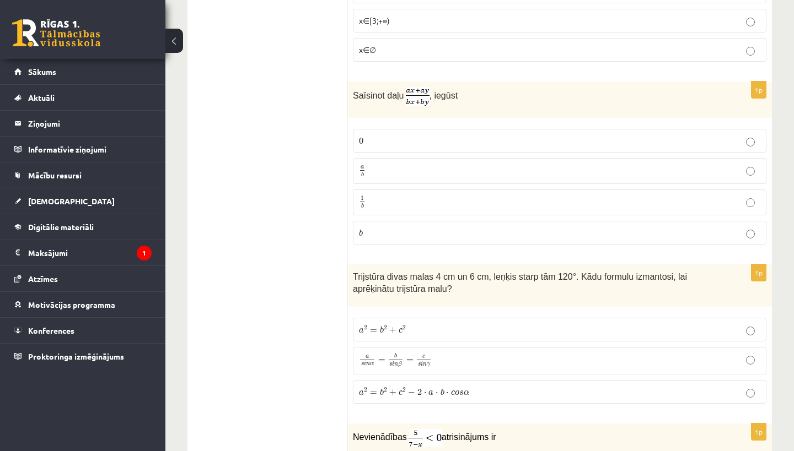
scroll to position [2568, 0]
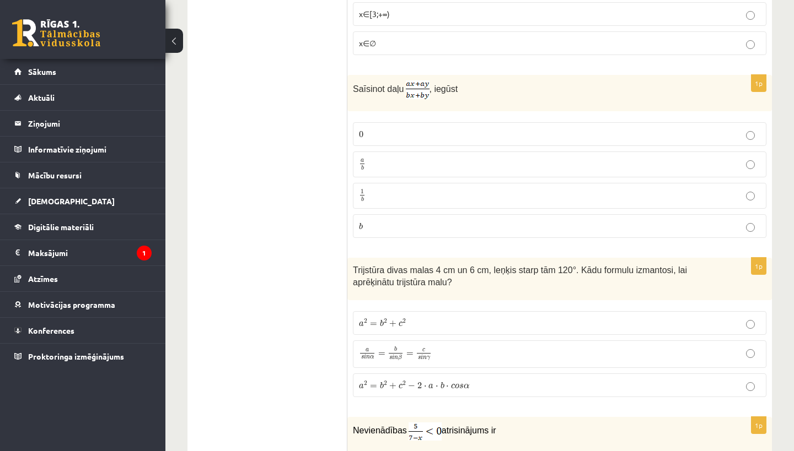
click at [383, 159] on p "a b a b" at bounding box center [559, 165] width 401 height 14
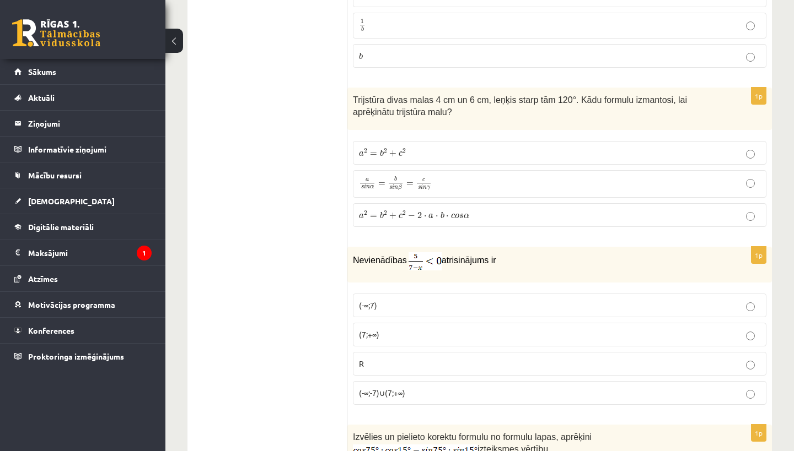
scroll to position [2739, 0]
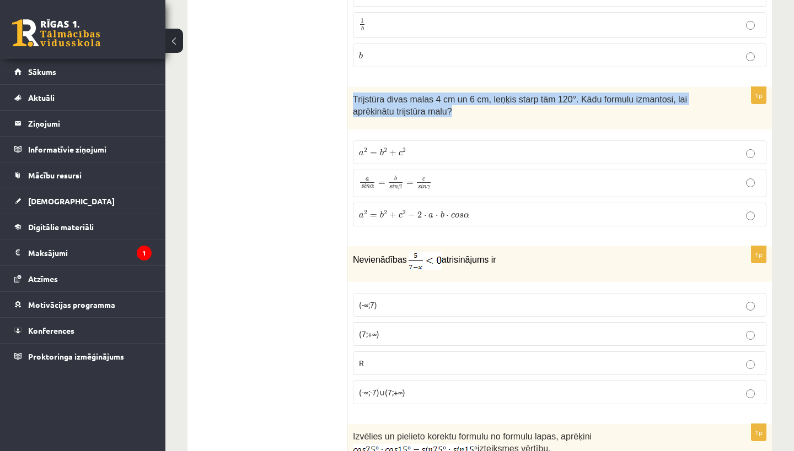
drag, startPoint x: 353, startPoint y: 95, endPoint x: 469, endPoint y: 107, distance: 115.9
click at [469, 107] on p "Trijstūra divas malas 4 cm un 6 cm, leņķis starp tām 120°. Kādu formulu izmanto…" at bounding box center [532, 105] width 358 height 25
copy span "Trijstūra divas malas 4 cm un 6 cm, leņķis starp tām 120°. Kādu formulu izmanto…"
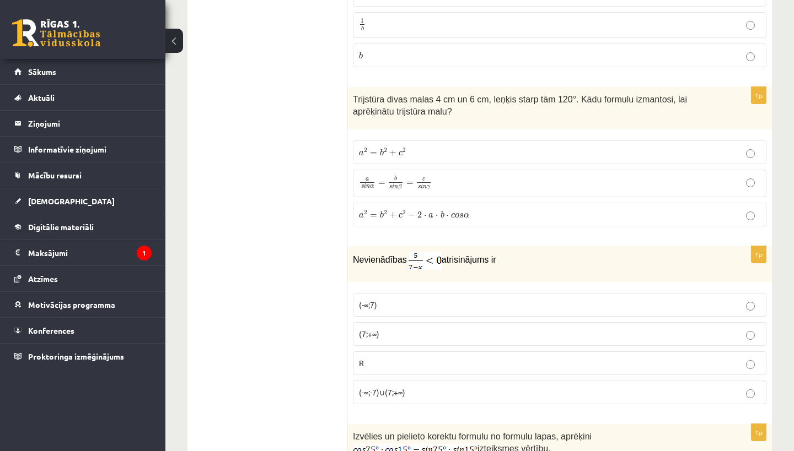
click at [475, 120] on div "Trijstūra divas malas 4 cm un 6 cm, leņķis starp tām 120°. Kādu formulu izmanto…" at bounding box center [559, 108] width 424 height 42
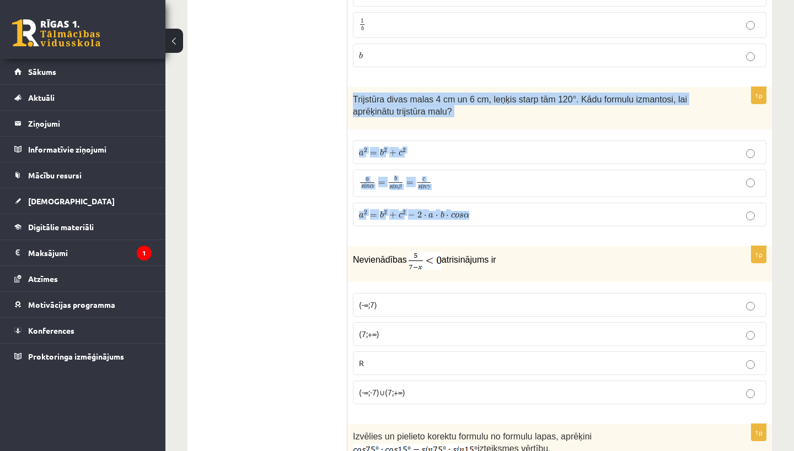
drag, startPoint x: 351, startPoint y: 92, endPoint x: 486, endPoint y: 214, distance: 182.3
click at [486, 214] on div "1p Trijstūra divas malas 4 cm un 6 cm, leņķis starp tām 120°. Kādu formulu izma…" at bounding box center [559, 161] width 424 height 148
copy div "Trijstūra divas malas 4 cm un 6 cm, leņķis starp tām 120°. Kādu formulu izmanto…"
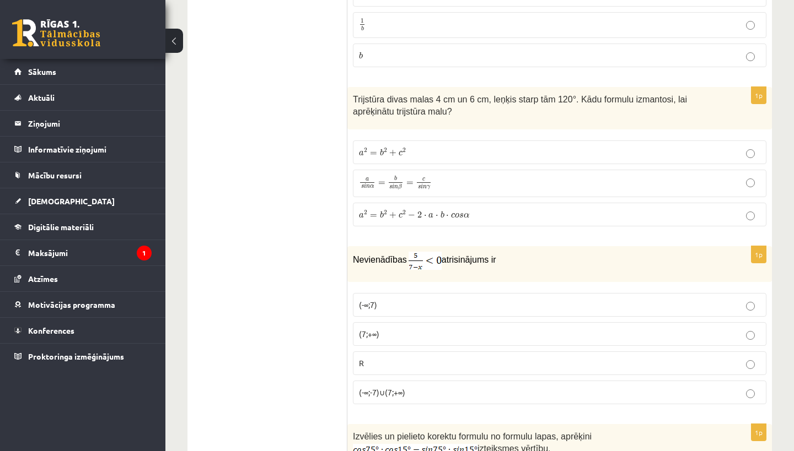
click at [390, 150] on span "+" at bounding box center [392, 153] width 7 height 7
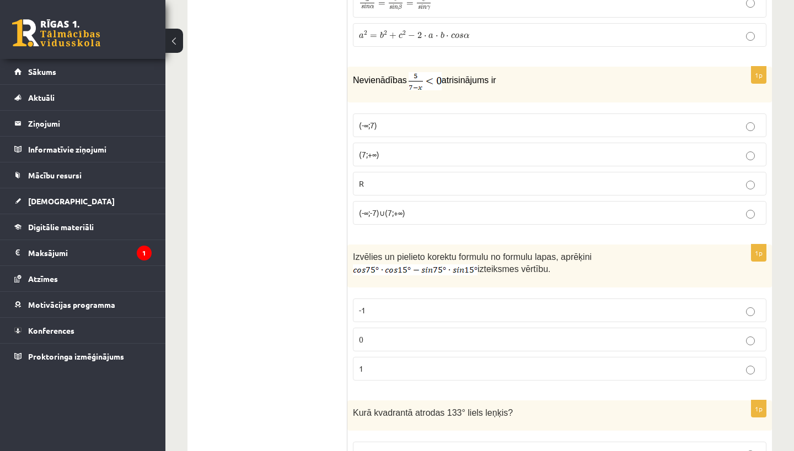
scroll to position [2930, 0]
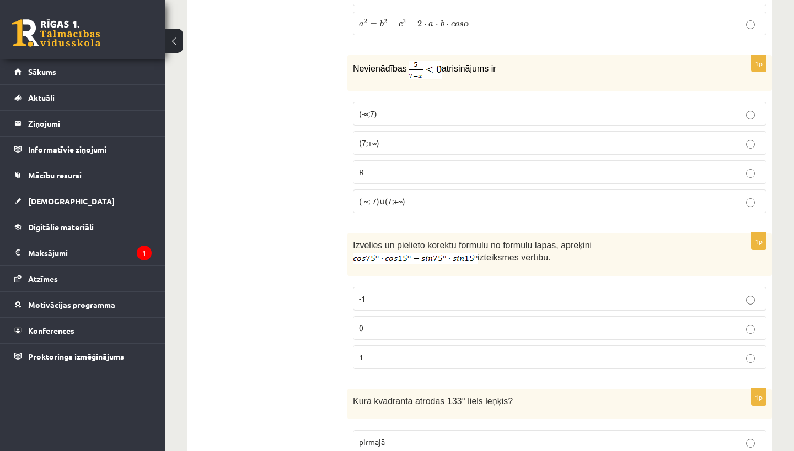
click at [383, 141] on p "(7;+∞)" at bounding box center [559, 143] width 401 height 12
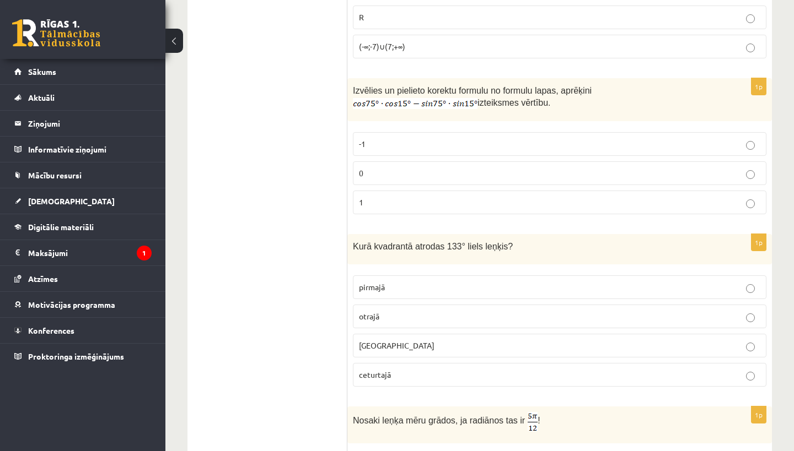
scroll to position [3090, 0]
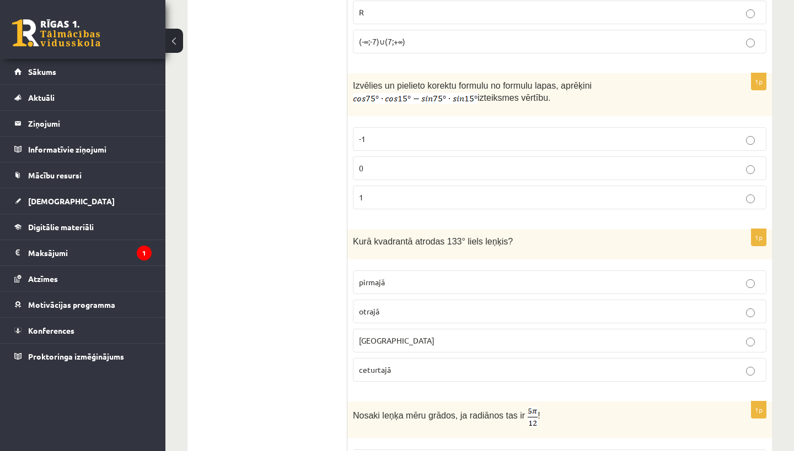
click at [392, 177] on label "0" at bounding box center [559, 169] width 413 height 24
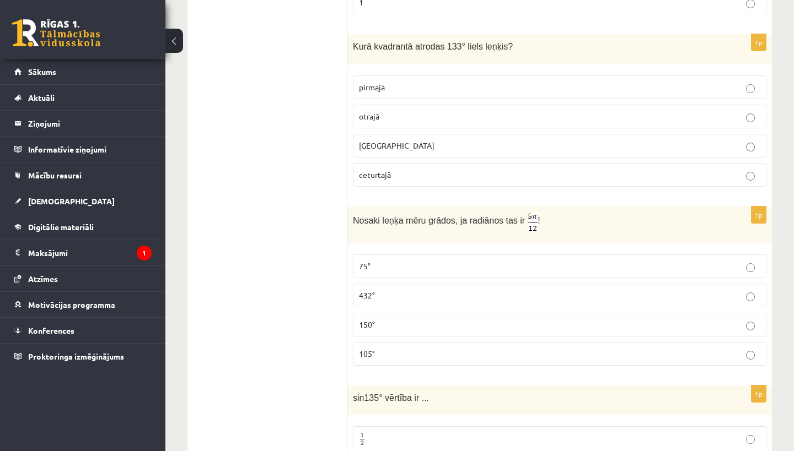
scroll to position [3286, 0]
drag, startPoint x: 350, startPoint y: 36, endPoint x: 533, endPoint y: 45, distance: 183.8
click at [533, 45] on div "Kurā kvadrantā atrodas 133° liels leņķis?" at bounding box center [559, 49] width 424 height 30
copy span "Kurā kvadrantā atrodas 133° liels leņķis?"
click at [391, 111] on p "otrajā" at bounding box center [559, 116] width 401 height 12
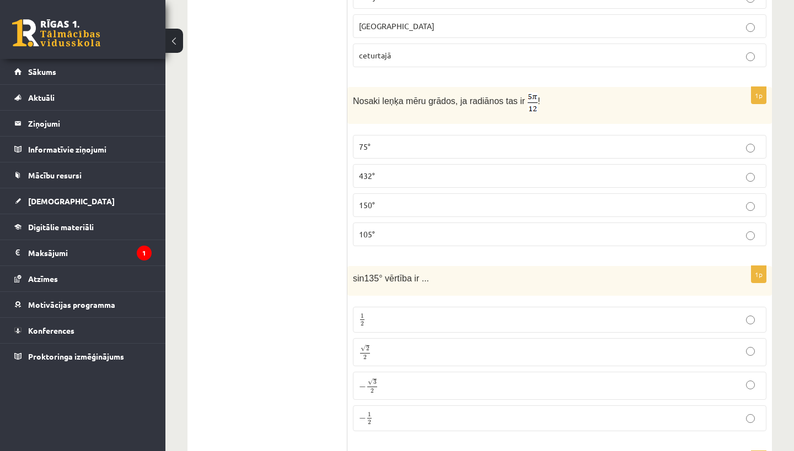
scroll to position [3424, 0]
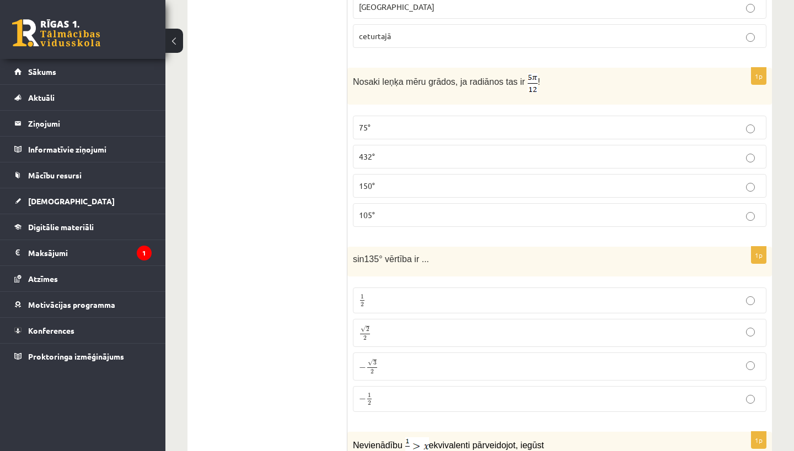
click at [411, 215] on p "105°" at bounding box center [559, 215] width 401 height 12
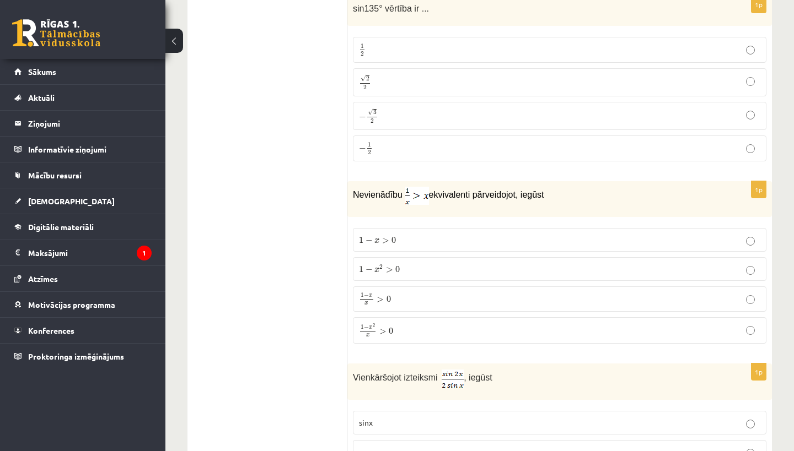
scroll to position [3666, 0]
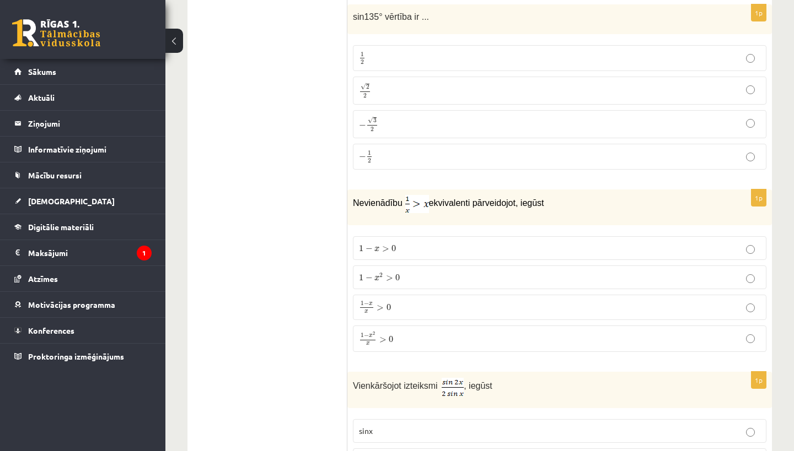
click at [507, 83] on p "√ 2 2 2 2" at bounding box center [559, 91] width 401 height 16
click at [429, 243] on p "1 − x > 0 1 − x > 0" at bounding box center [559, 249] width 401 height 12
click at [417, 272] on p "1 − x 2 > 0 1 − x 2 > 0" at bounding box center [559, 278] width 401 height 12
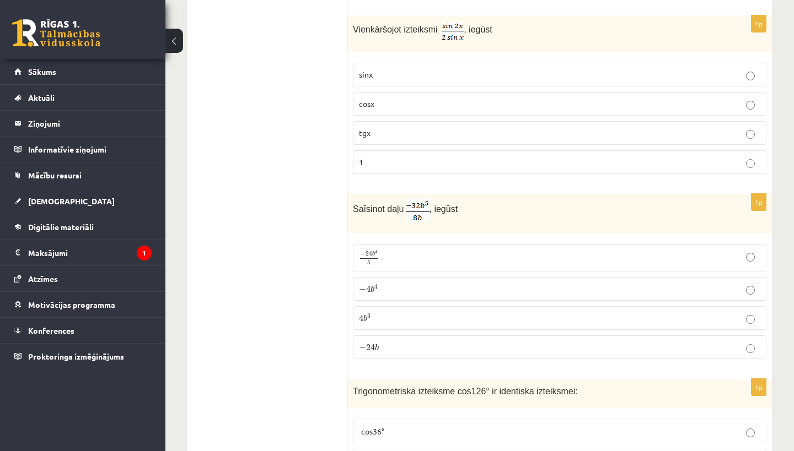
scroll to position [4025, 0]
click at [438, 105] on label "cosx" at bounding box center [559, 102] width 413 height 24
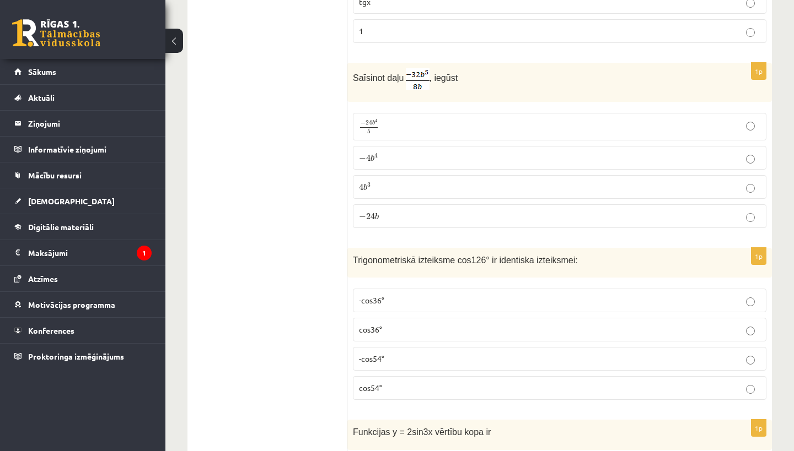
scroll to position [4161, 0]
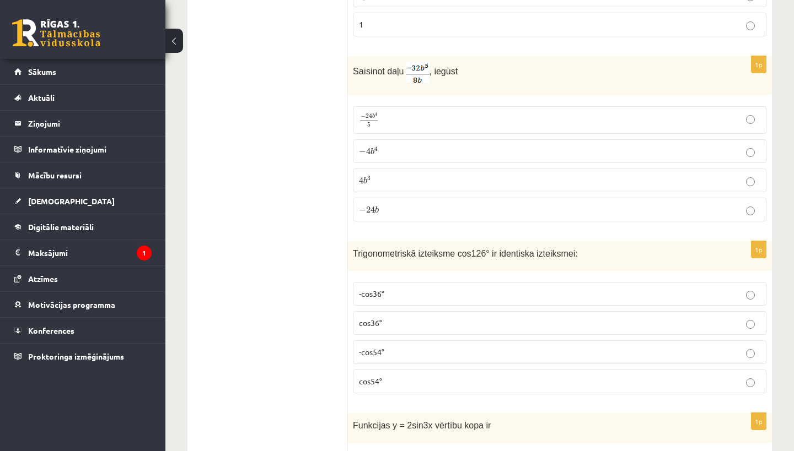
click at [386, 146] on p "− 4 b 4 − 4 b 4" at bounding box center [559, 152] width 401 height 12
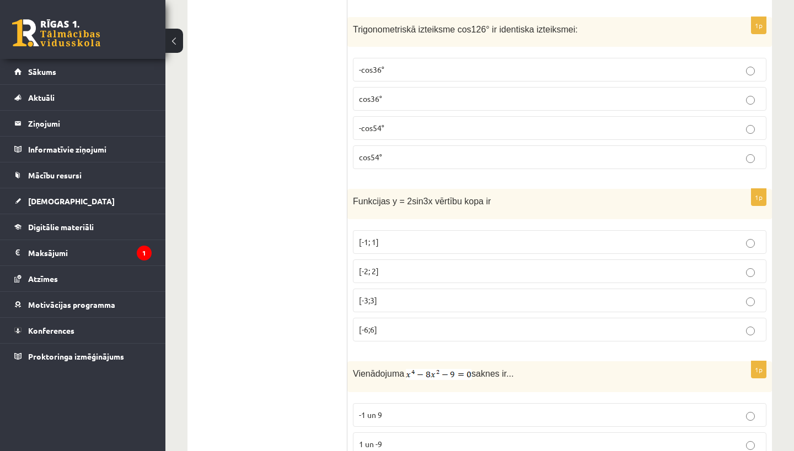
scroll to position [4385, 0]
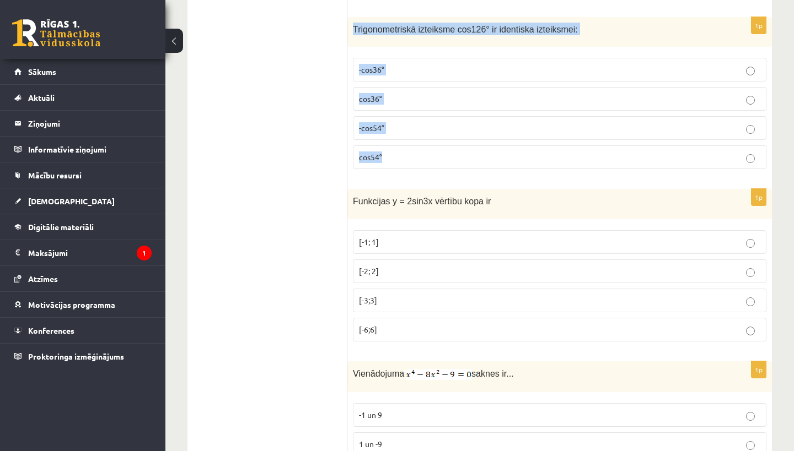
drag, startPoint x: 353, startPoint y: 18, endPoint x: 545, endPoint y: 158, distance: 237.6
click at [545, 158] on div "1p Trigonometriskā izteiksme cos126° ir identiska izteiksmei: -cos36° cos36° -c…" at bounding box center [559, 98] width 424 height 162
copy div "Trigonometriskā izteiksme cos126° ir identiska izteiksmei: -cos36° cos36° -cos5…"
click at [384, 123] on span "-cos54°" at bounding box center [371, 128] width 25 height 10
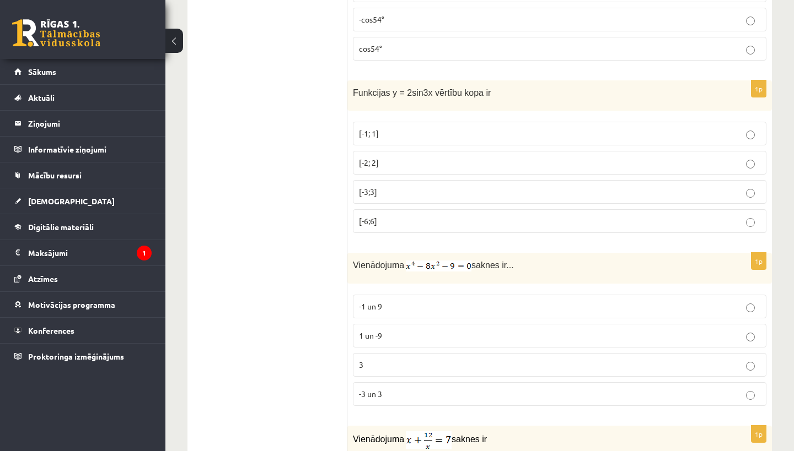
scroll to position [4506, 0]
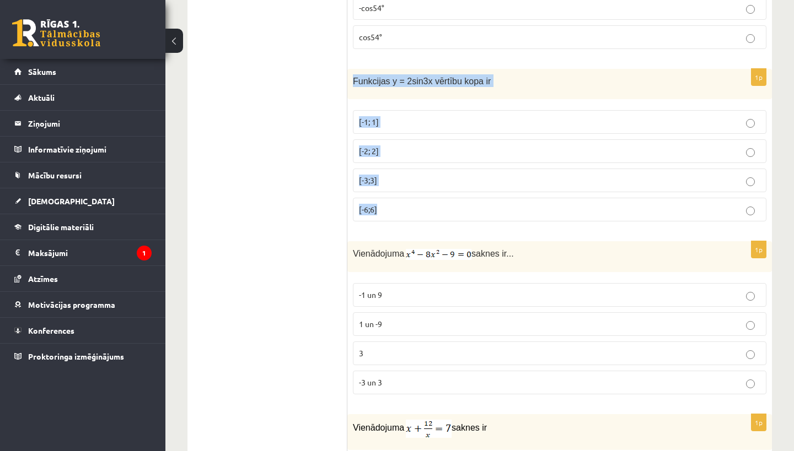
drag, startPoint x: 350, startPoint y: 71, endPoint x: 437, endPoint y: 216, distance: 168.9
click at [437, 216] on div "1p Funkcijas y = 2sin3x vērtību kopa ir [-1; 1] [-2; 2] [-3;3] [-6;6]" at bounding box center [559, 150] width 424 height 162
copy div "Funkcijas y = 2sin3x vērtību kopa ir [-1; 1] [-2; 2] [-3;3] [-6;6]"
click at [390, 146] on p "[-2; 2]" at bounding box center [559, 152] width 401 height 12
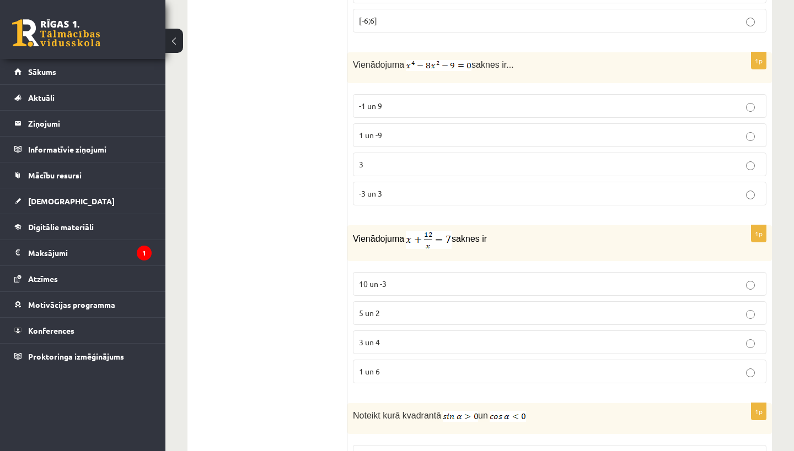
scroll to position [4700, 0]
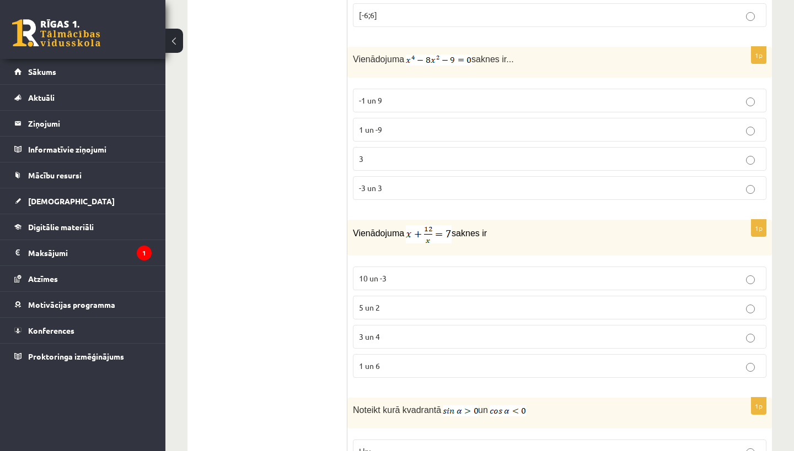
click at [458, 183] on p "-3 un 3" at bounding box center [559, 188] width 401 height 12
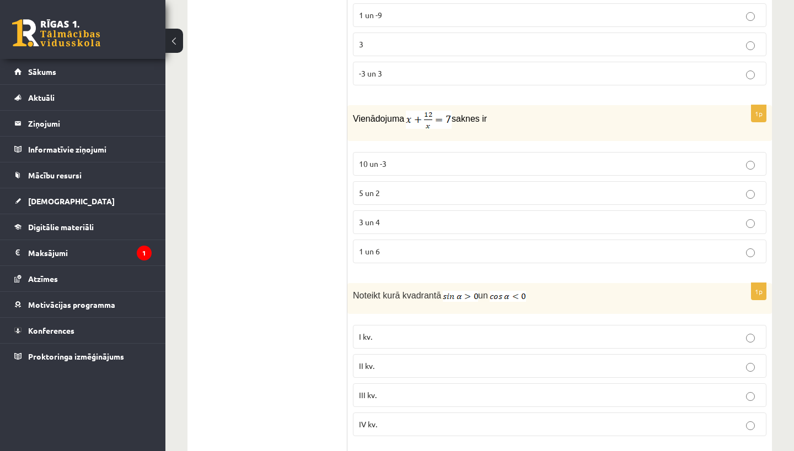
scroll to position [4818, 0]
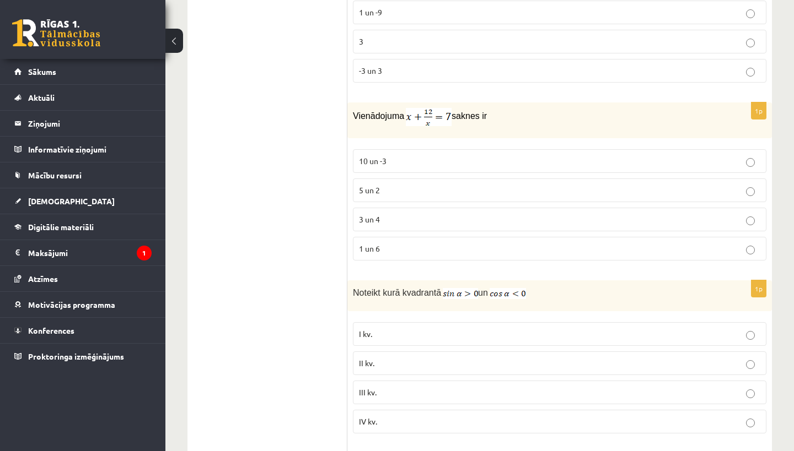
click at [385, 220] on label "3 un 4" at bounding box center [559, 220] width 413 height 24
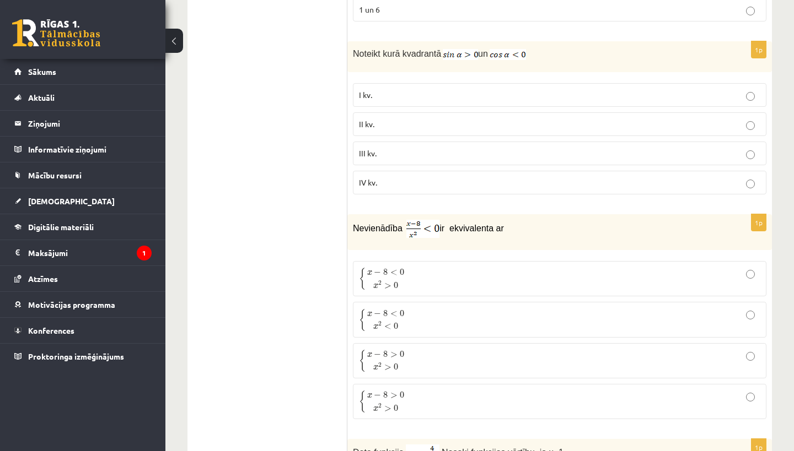
scroll to position [5057, 0]
click at [421, 141] on label "III kv." at bounding box center [559, 153] width 413 height 24
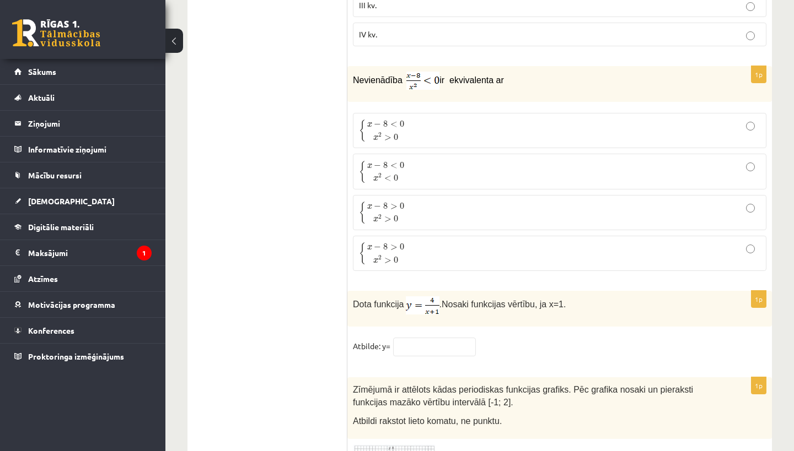
scroll to position [5213, 0]
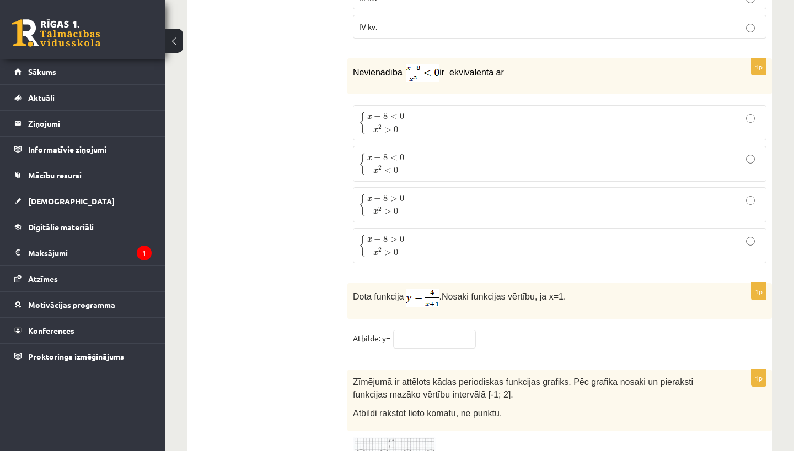
click at [411, 152] on p "{ x − 8 < 0 x 2 < 0 { x − 8 < 0 x 2 < 0" at bounding box center [559, 163] width 401 height 23
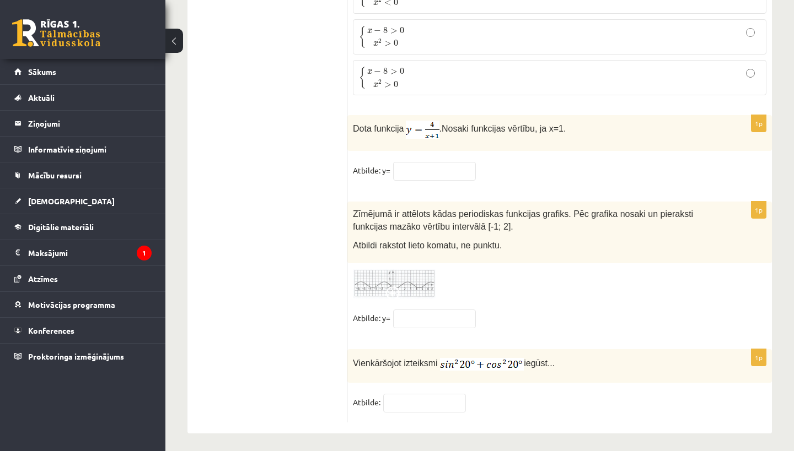
scroll to position [5380, 0]
click at [424, 166] on input "text" at bounding box center [434, 172] width 83 height 19
drag, startPoint x: 399, startPoint y: 130, endPoint x: 438, endPoint y: 130, distance: 39.7
click at [438, 130] on p "Dota funkcija . Nosaki funkcijas vērtību, ja x=1." at bounding box center [532, 130] width 358 height 18
click at [385, 147] on div "1p Dota funkcija . Nosaki funkcijas vērtību, ja x=1. Atbilde: y=" at bounding box center [559, 154] width 424 height 76
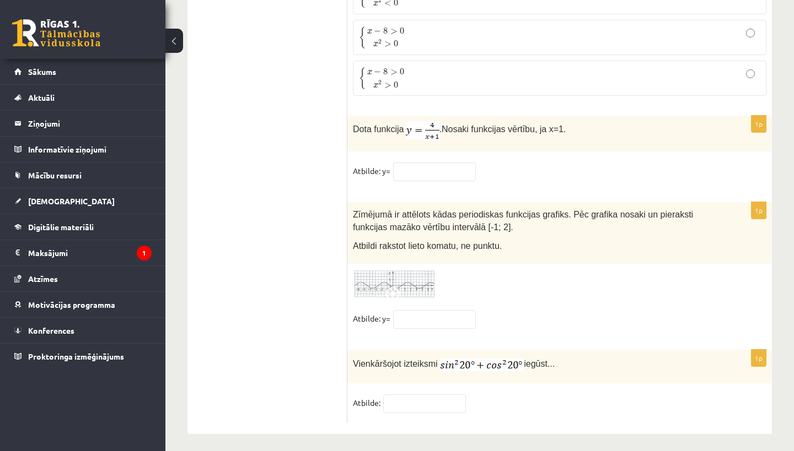
click at [410, 179] on fieldset "Atbilde: y=" at bounding box center [559, 174] width 413 height 23
click at [409, 180] on fieldset "Atbilde: y=" at bounding box center [559, 174] width 413 height 23
click at [428, 168] on input "text" at bounding box center [434, 172] width 83 height 19
type input "*"
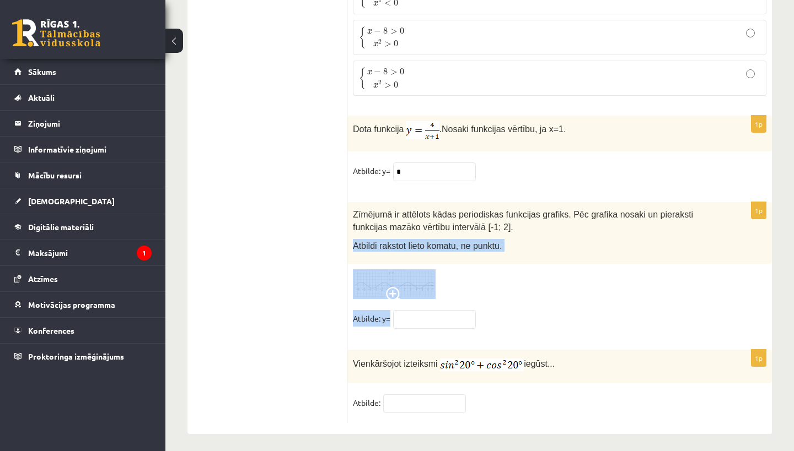
drag, startPoint x: 658, startPoint y: 309, endPoint x: 650, endPoint y: 224, distance: 85.3
click at [650, 224] on div "1p Zīmējumā ir attēlots kādas periodiskas funkcijas grafiks. Pēc grafika nosaki…" at bounding box center [559, 270] width 424 height 137
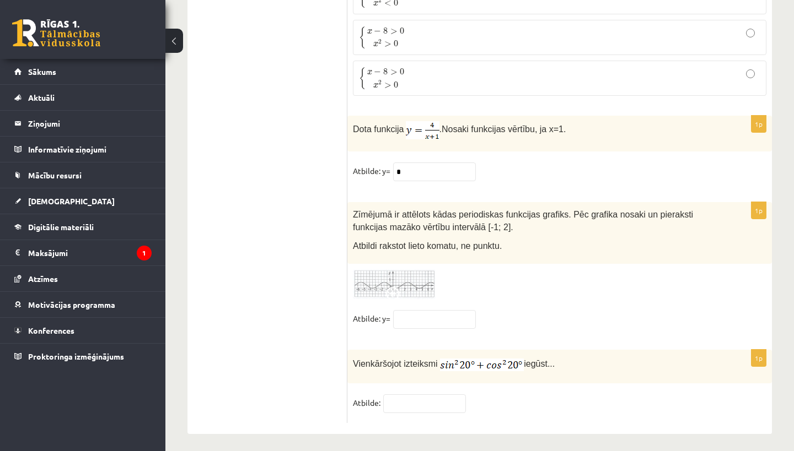
click at [584, 303] on div "1p Zīmējumā ir attēlots kādas periodiskas funkcijas grafiks. Pēc grafika nosaki…" at bounding box center [559, 270] width 424 height 137
click at [525, 254] on div "Zīmējumā ir attēlots kādas periodiskas funkcijas grafiks. Pēc grafika nosaki un…" at bounding box center [559, 233] width 424 height 62
click at [403, 275] on img at bounding box center [394, 285] width 83 height 30
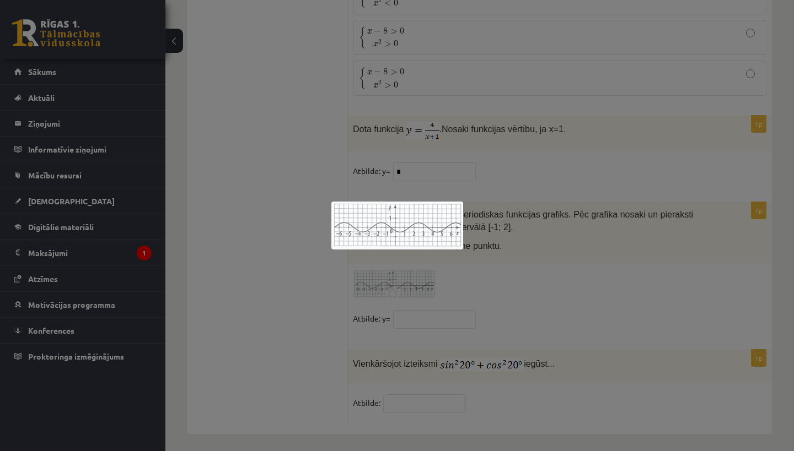
click at [441, 252] on div at bounding box center [397, 225] width 794 height 451
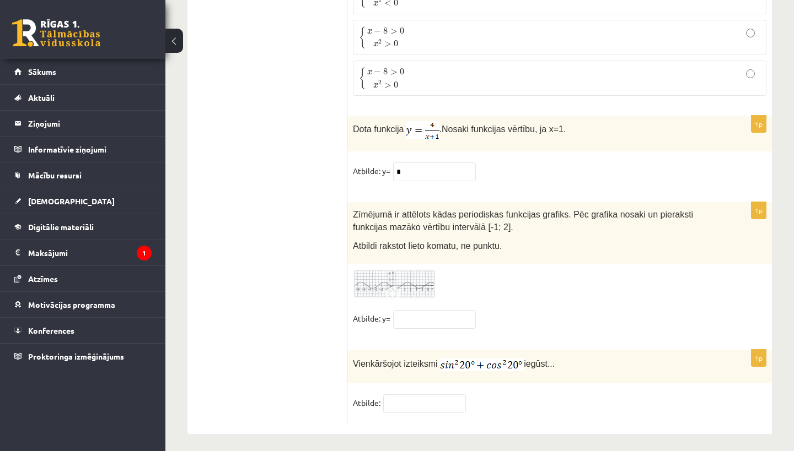
click at [406, 284] on img at bounding box center [394, 285] width 83 height 30
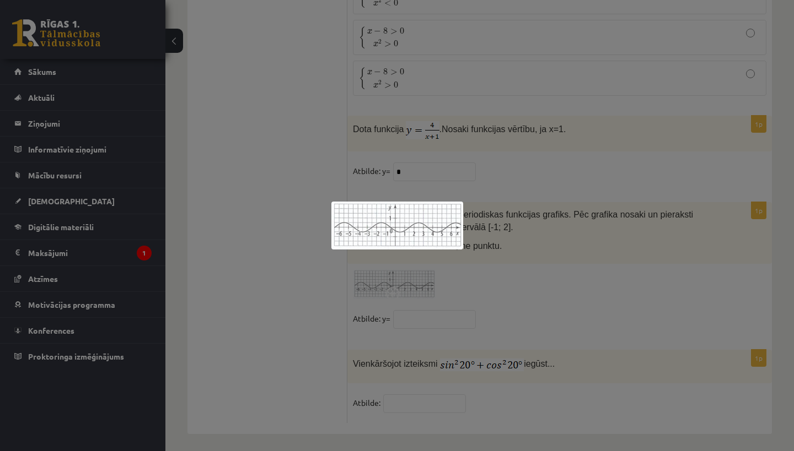
click at [524, 262] on div at bounding box center [397, 225] width 794 height 451
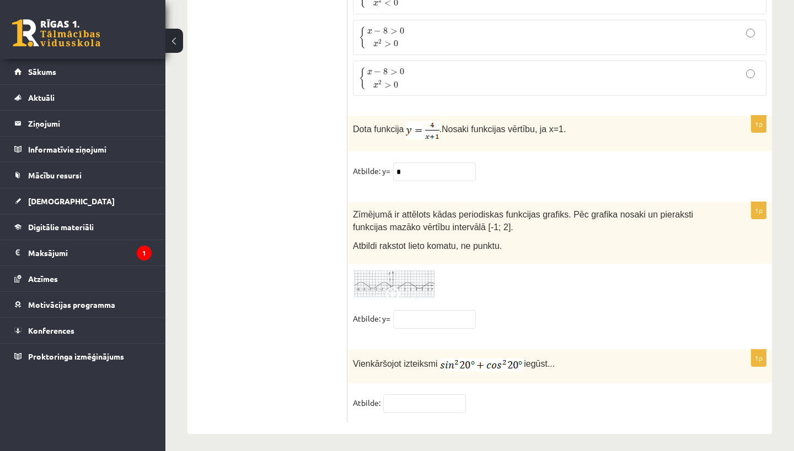
click at [414, 275] on img at bounding box center [394, 285] width 83 height 30
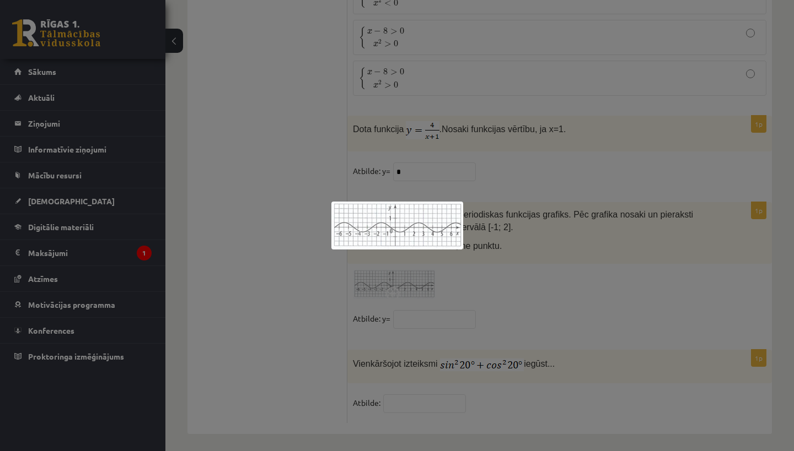
click at [407, 292] on div at bounding box center [397, 225] width 794 height 451
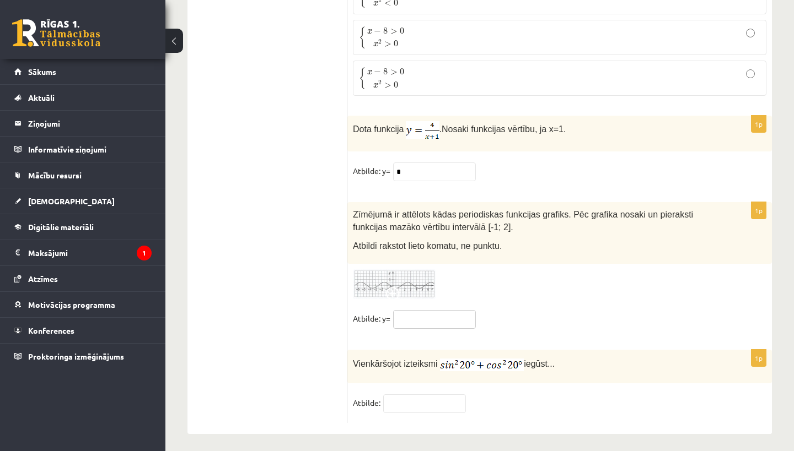
click at [407, 310] on input "text" at bounding box center [434, 319] width 83 height 19
type input "*"
click at [421, 397] on input "text" at bounding box center [424, 404] width 83 height 19
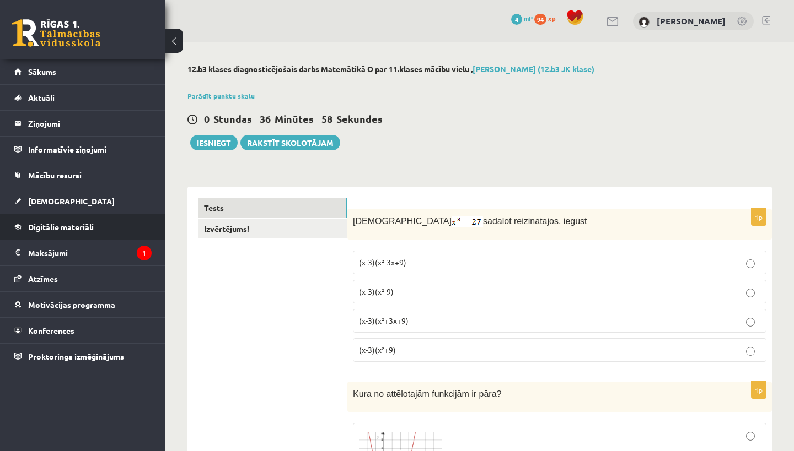
scroll to position [0, 0]
type input "*"
click at [227, 138] on button "Iesniegt" at bounding box center [213, 142] width 47 height 15
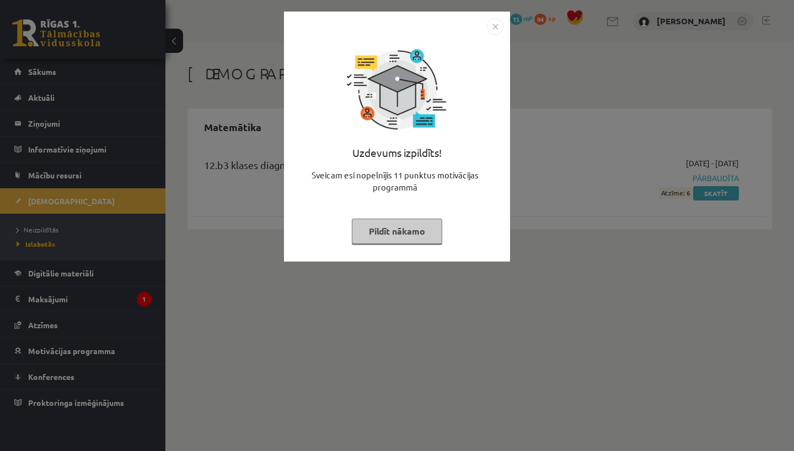
click at [395, 230] on button "Pildīt nākamo" at bounding box center [397, 231] width 90 height 25
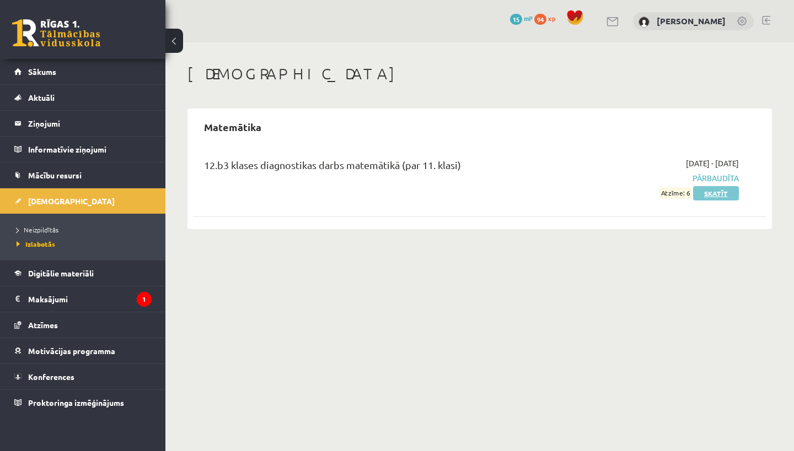
click at [710, 191] on link "Skatīt" at bounding box center [716, 193] width 46 height 14
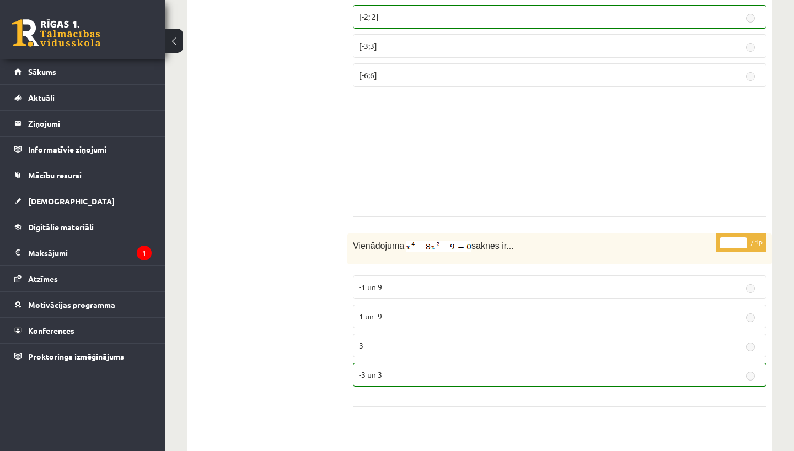
scroll to position [7353, 0]
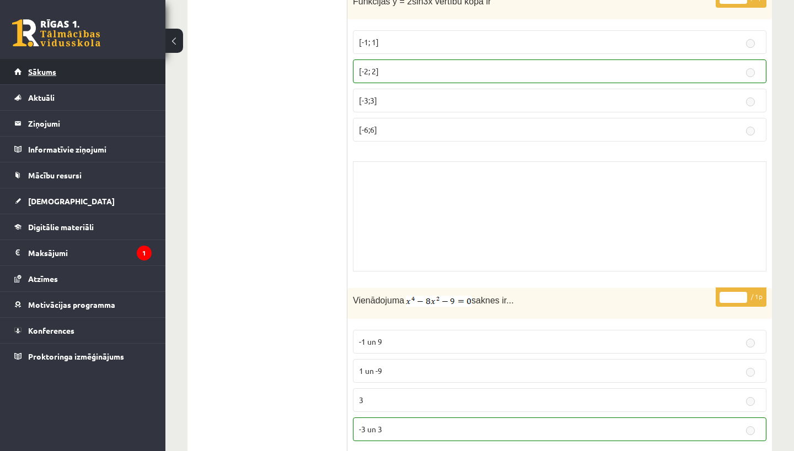
click at [38, 77] on link "Sākums" at bounding box center [82, 71] width 137 height 25
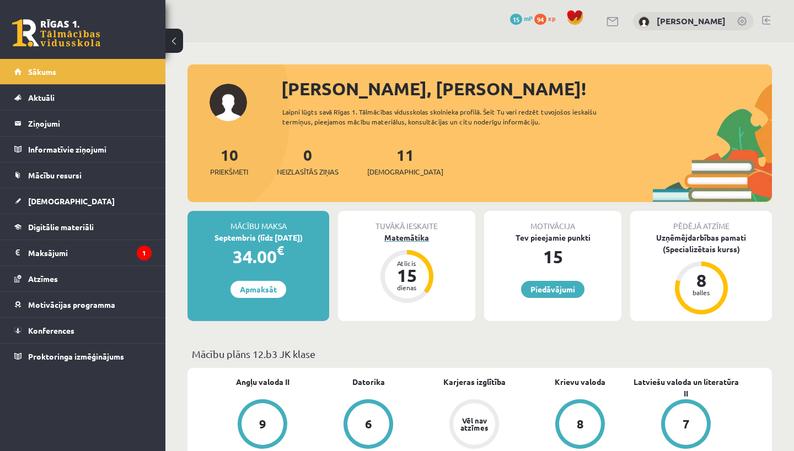
click at [402, 238] on div "Matemātika" at bounding box center [406, 238] width 137 height 12
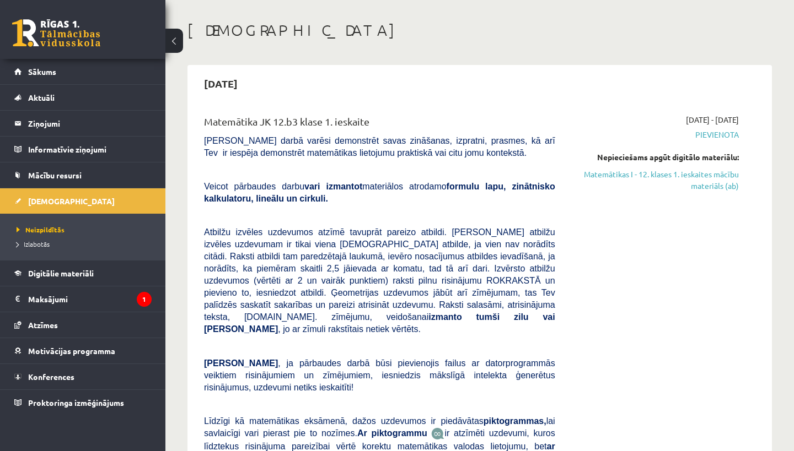
scroll to position [46, 0]
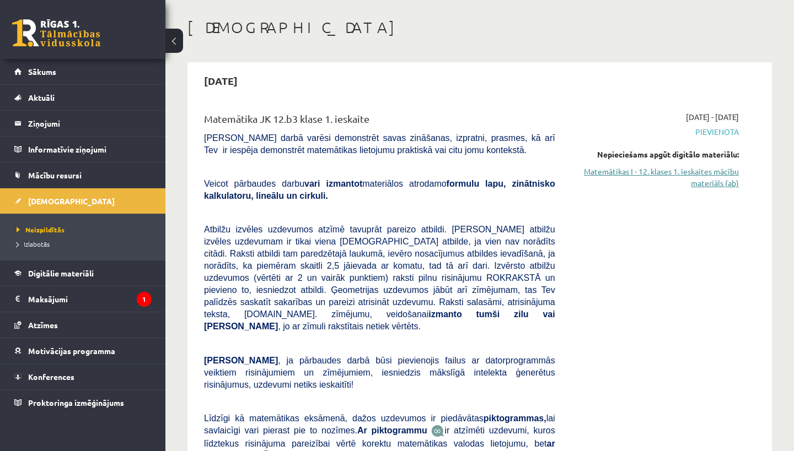
click at [655, 173] on link "Matemātikas I - 12. klases 1. ieskaites mācību materiāls (ab)" at bounding box center [655, 177] width 167 height 23
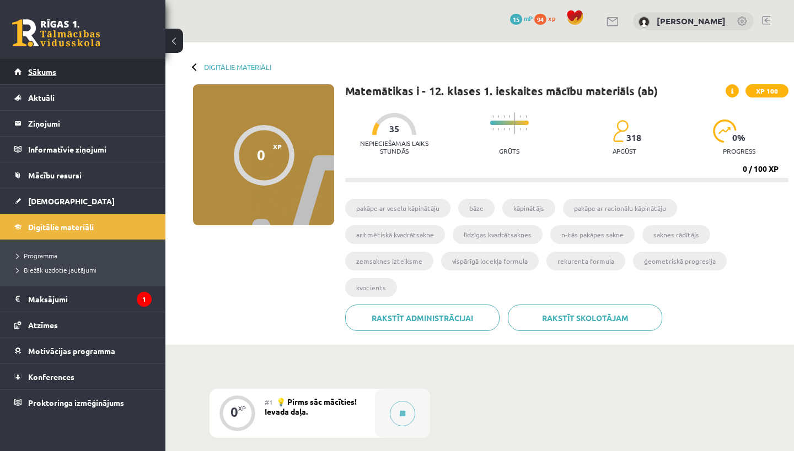
click at [49, 73] on span "Sākums" at bounding box center [42, 72] width 28 height 10
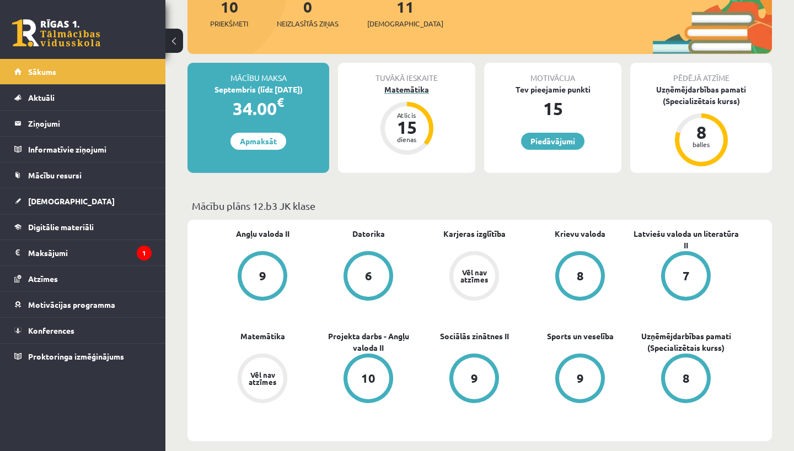
scroll to position [149, 0]
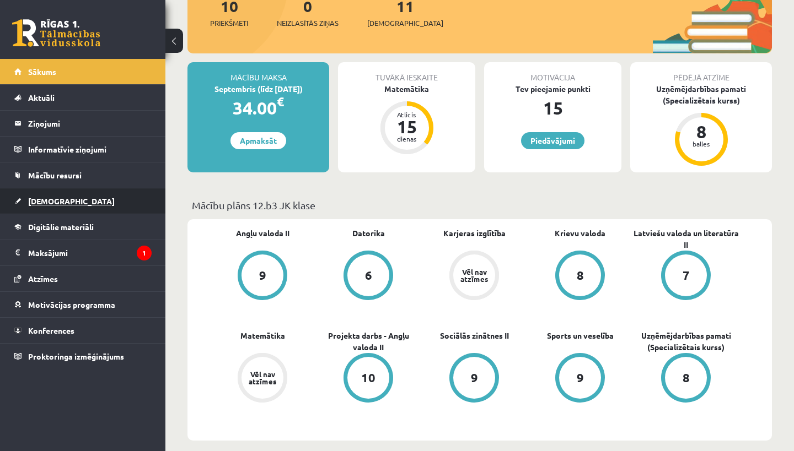
click at [42, 197] on span "[DEMOGRAPHIC_DATA]" at bounding box center [71, 201] width 87 height 10
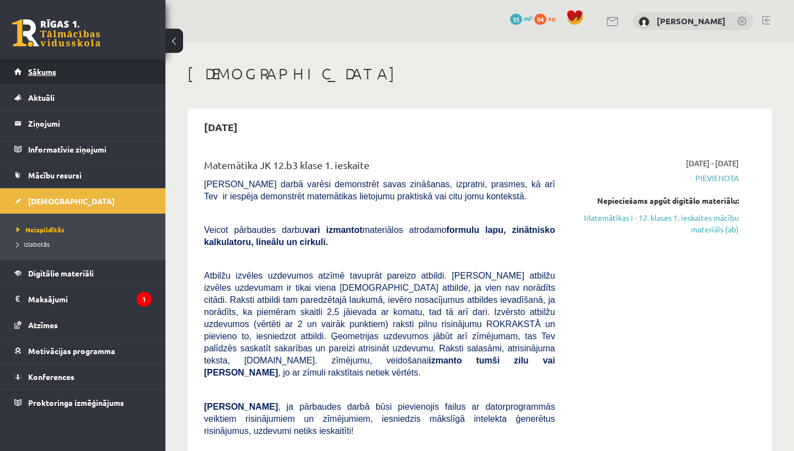
click at [84, 74] on link "Sākums" at bounding box center [82, 71] width 137 height 25
